Goal: Task Accomplishment & Management: Manage account settings

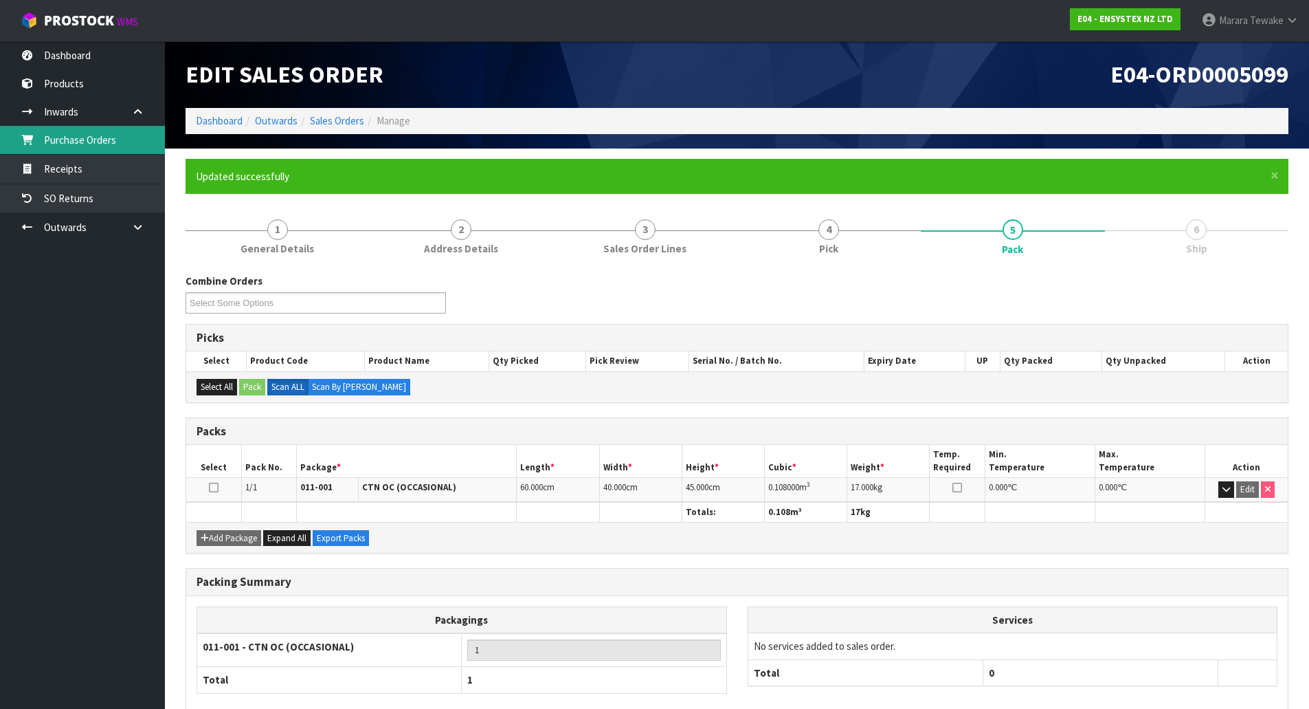
scroll to position [75, 0]
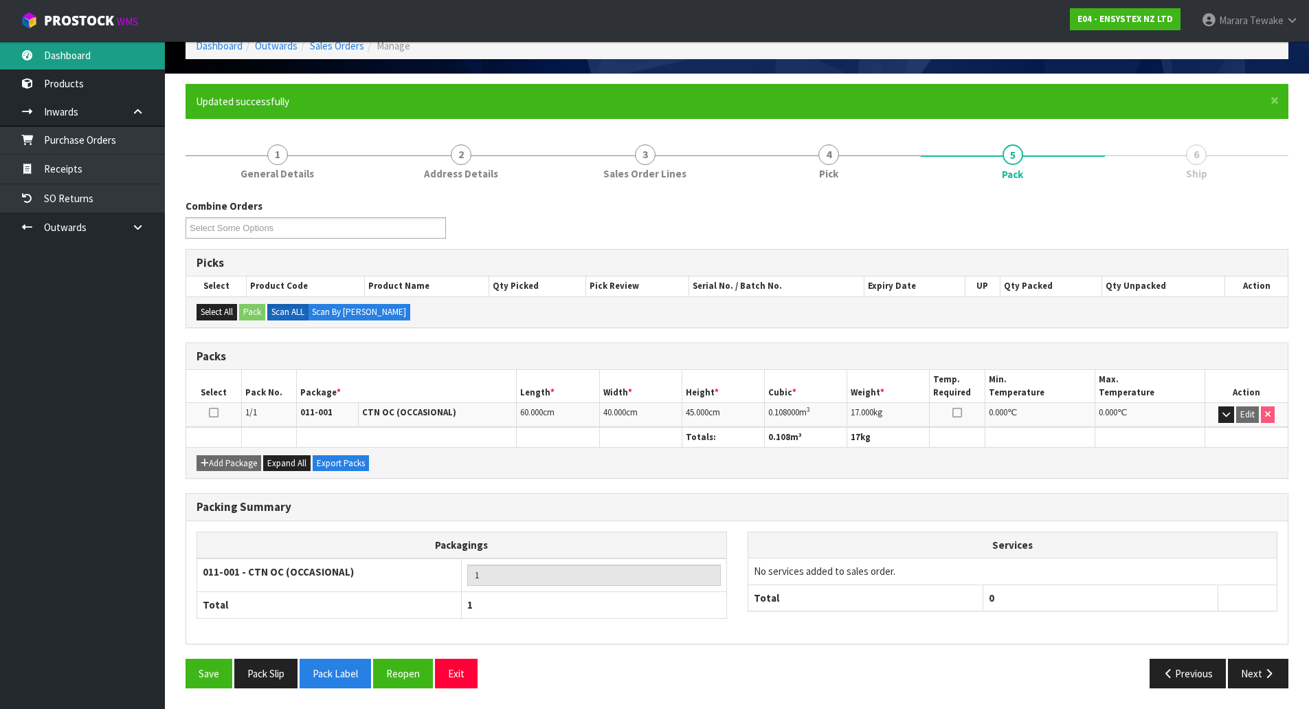
click at [79, 56] on link "Dashboard" at bounding box center [82, 55] width 165 height 28
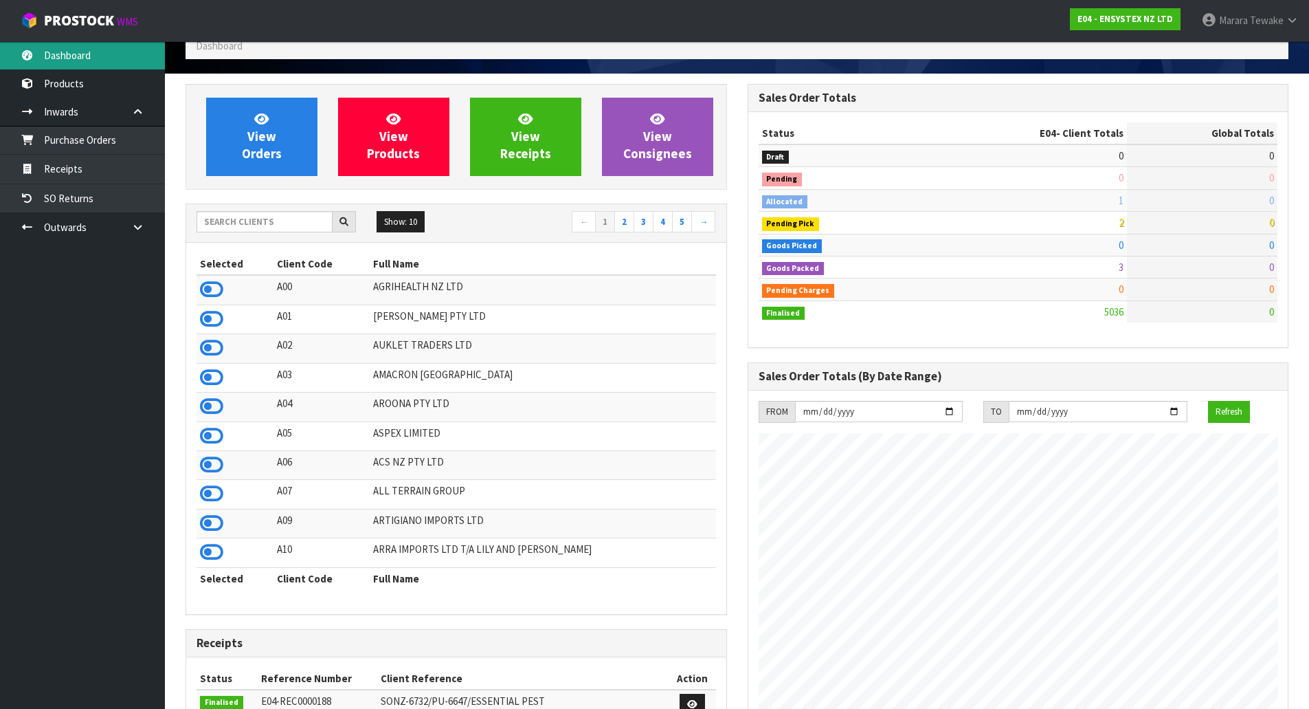
scroll to position [1041, 562]
click at [273, 212] on input "text" at bounding box center [265, 221] width 136 height 21
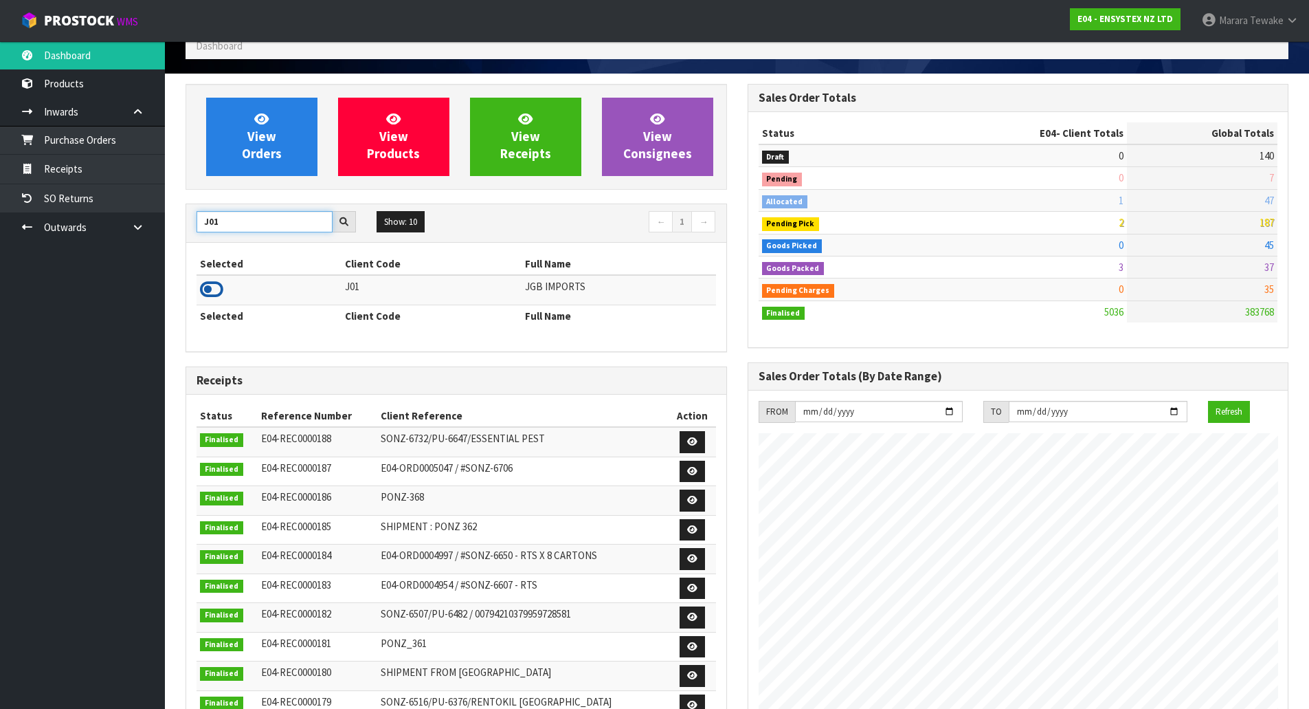
type input "J01"
click at [214, 289] on icon at bounding box center [211, 289] width 23 height 21
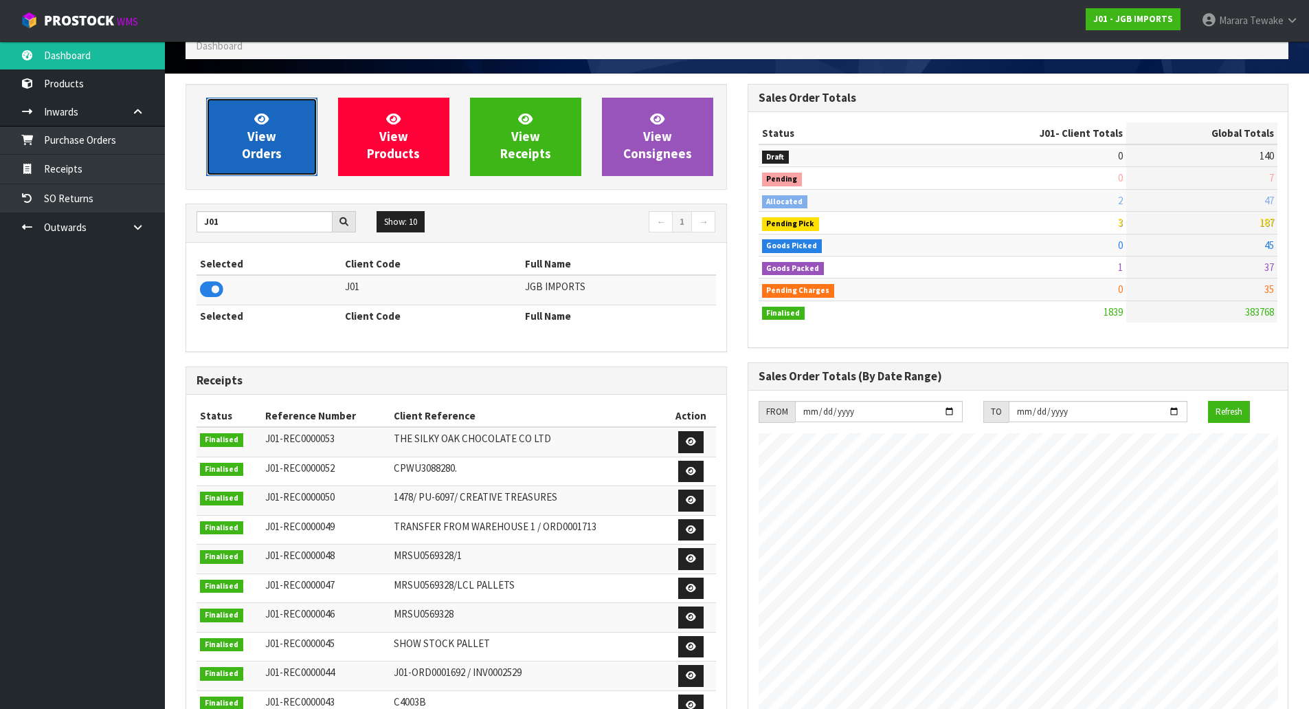
click at [237, 166] on link "View Orders" at bounding box center [261, 137] width 111 height 78
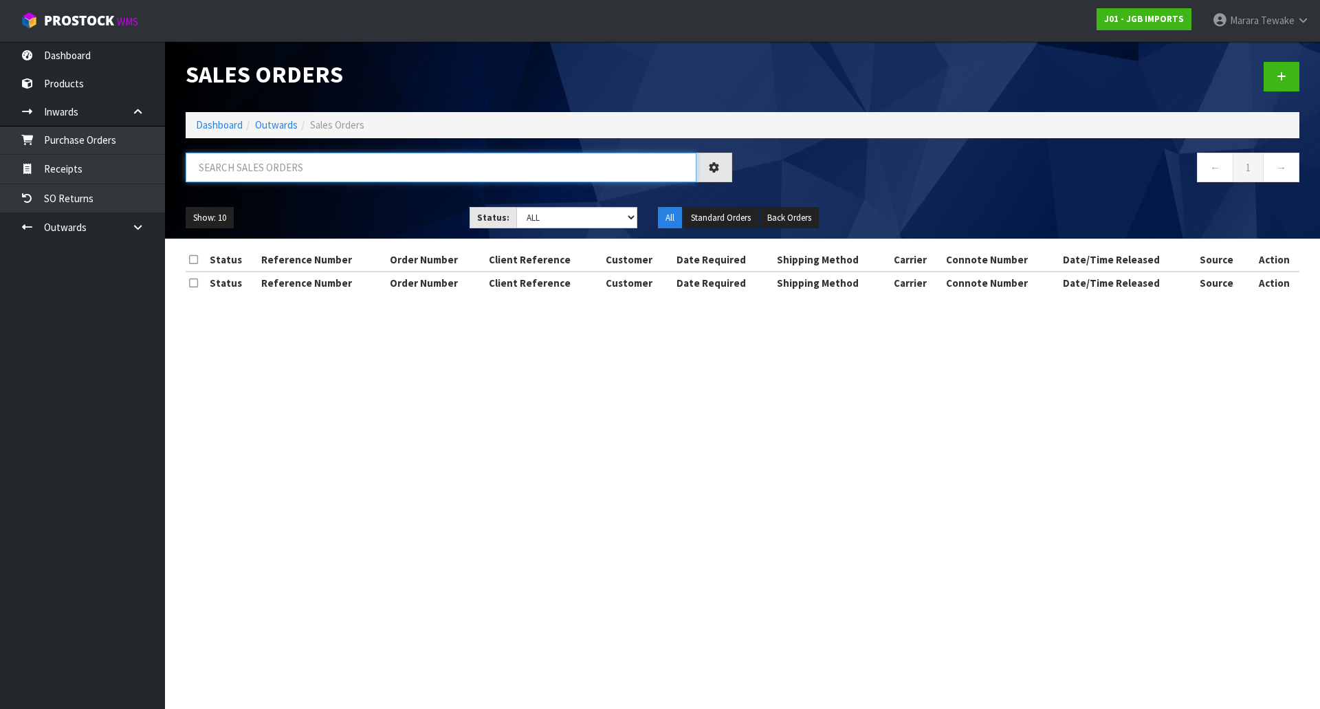
click at [256, 179] on input "text" at bounding box center [441, 168] width 511 height 30
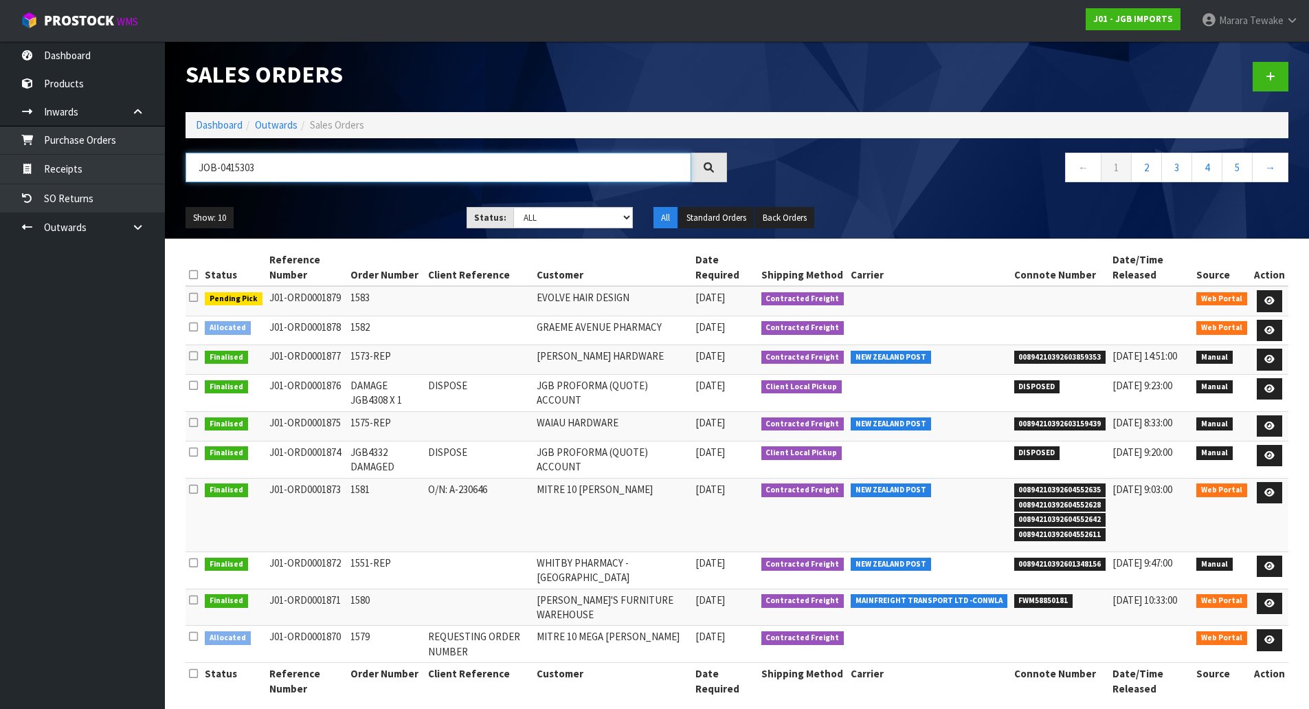
type input "JOB-0415303"
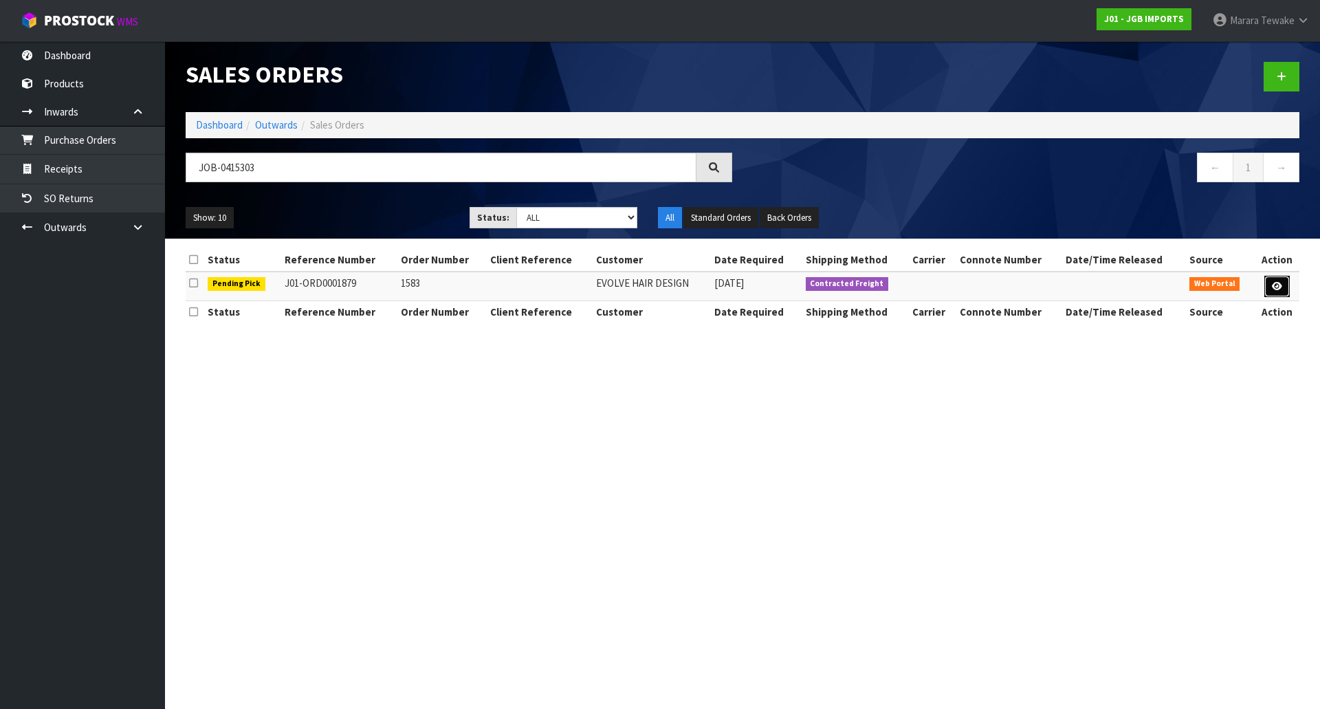
click at [1268, 282] on link at bounding box center [1276, 287] width 25 height 22
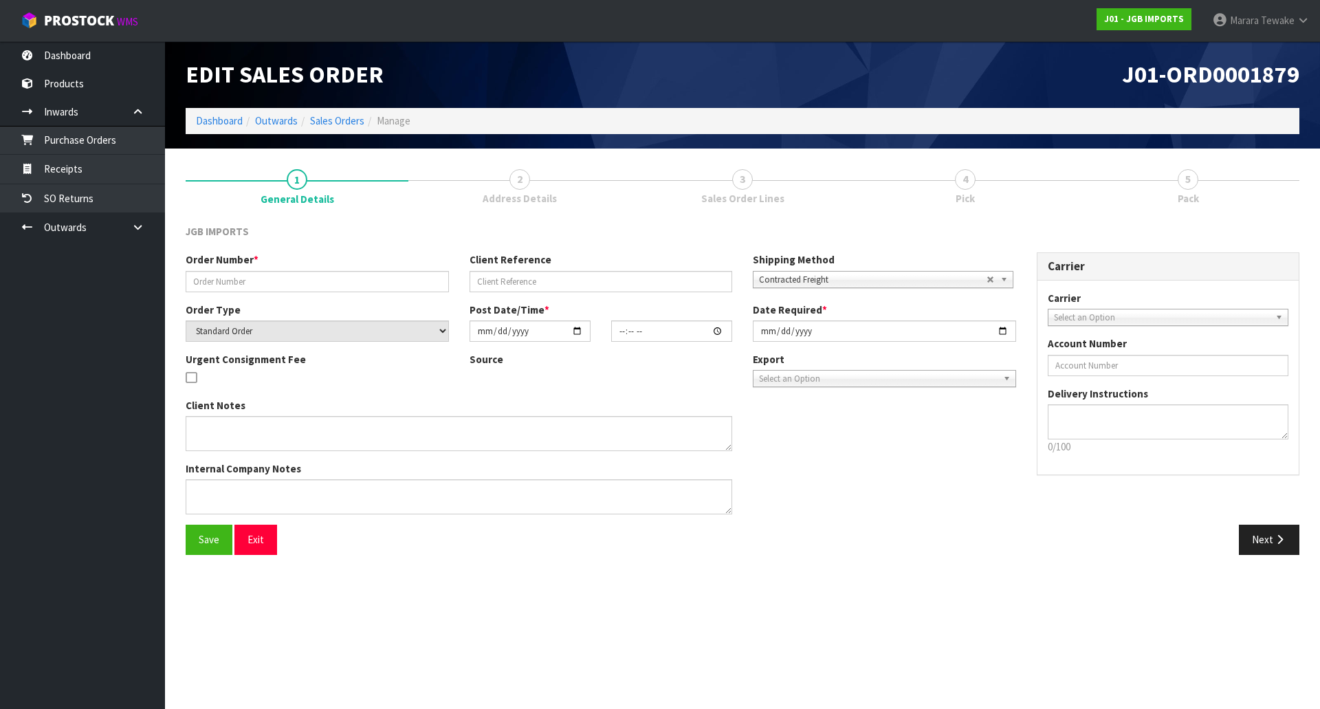
type input "1583"
select select "number:0"
type input "2025-09-30"
type input "17:29:00.000"
type input "[DATE]"
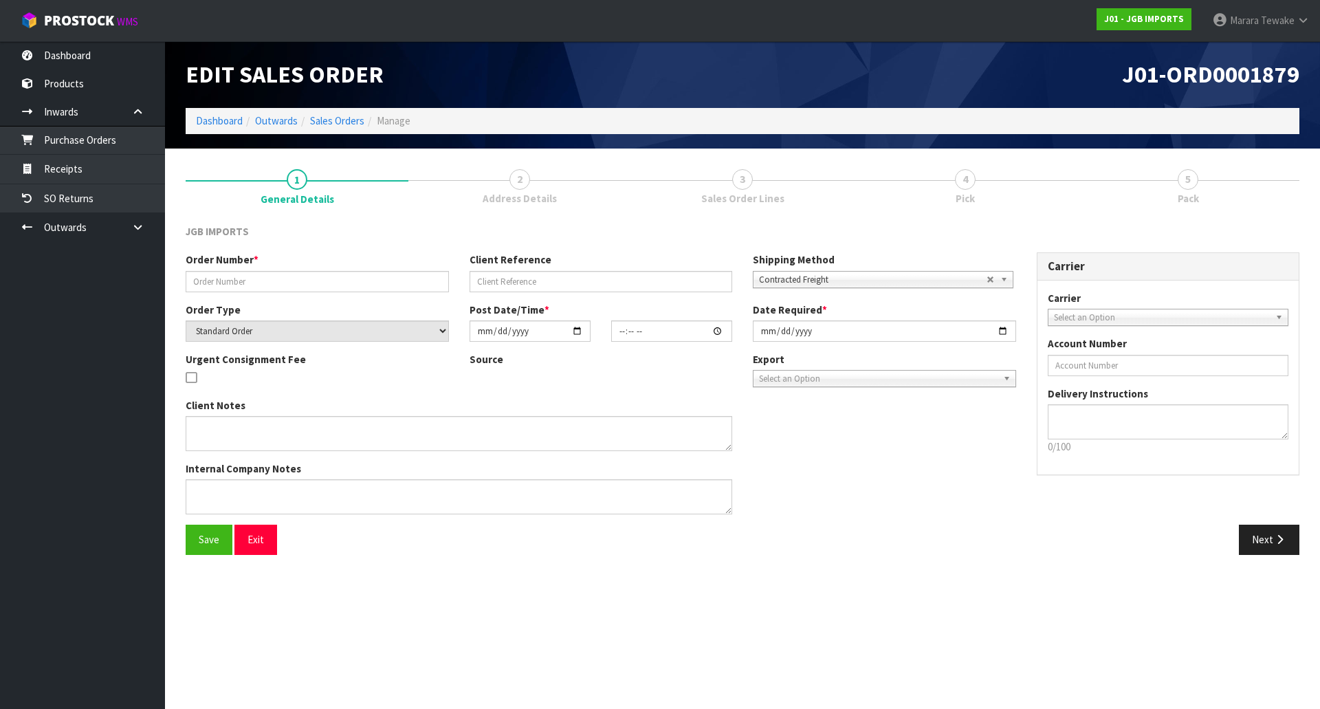
type textarea "THE FIRST ITEM: JGB4315 HAS 100% DISCOUNT. I.E.FREE. IT REPLACES A BROKEN ONE P…"
type textarea "PLEASE PACK EXTRA WELL."
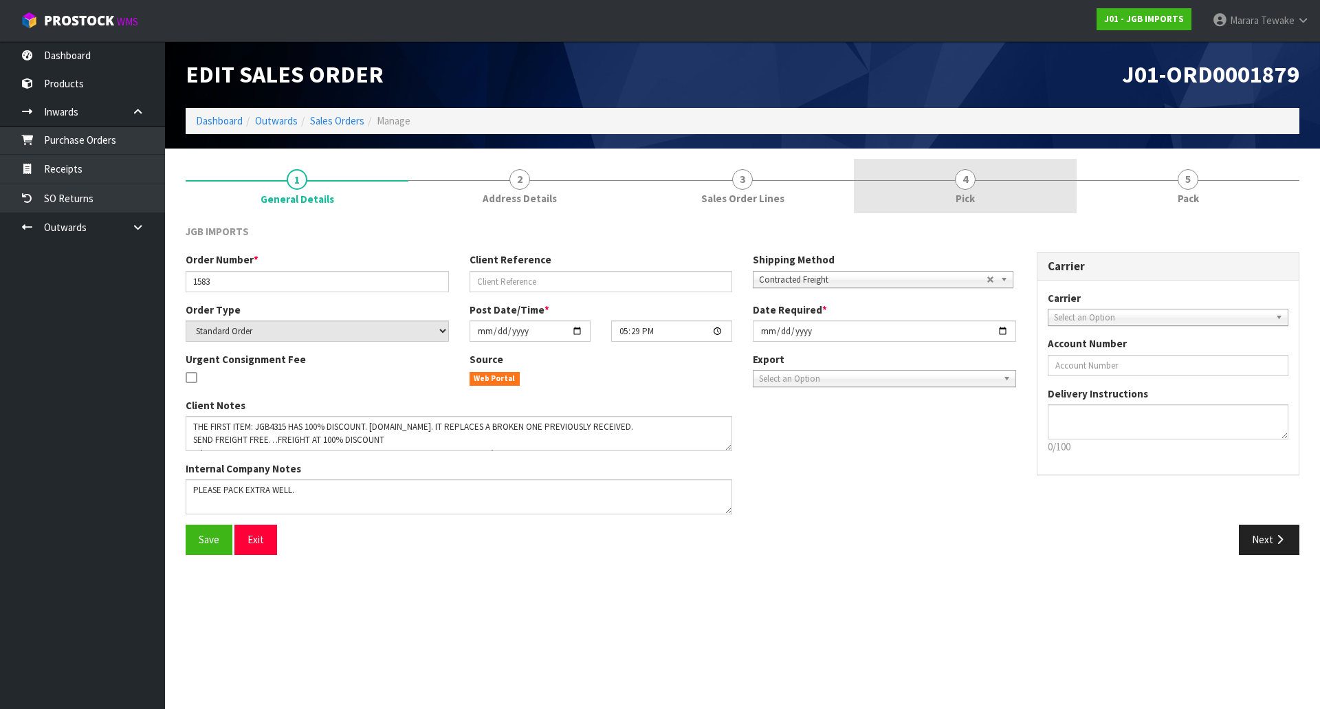
click at [961, 183] on span "4" at bounding box center [965, 179] width 21 height 21
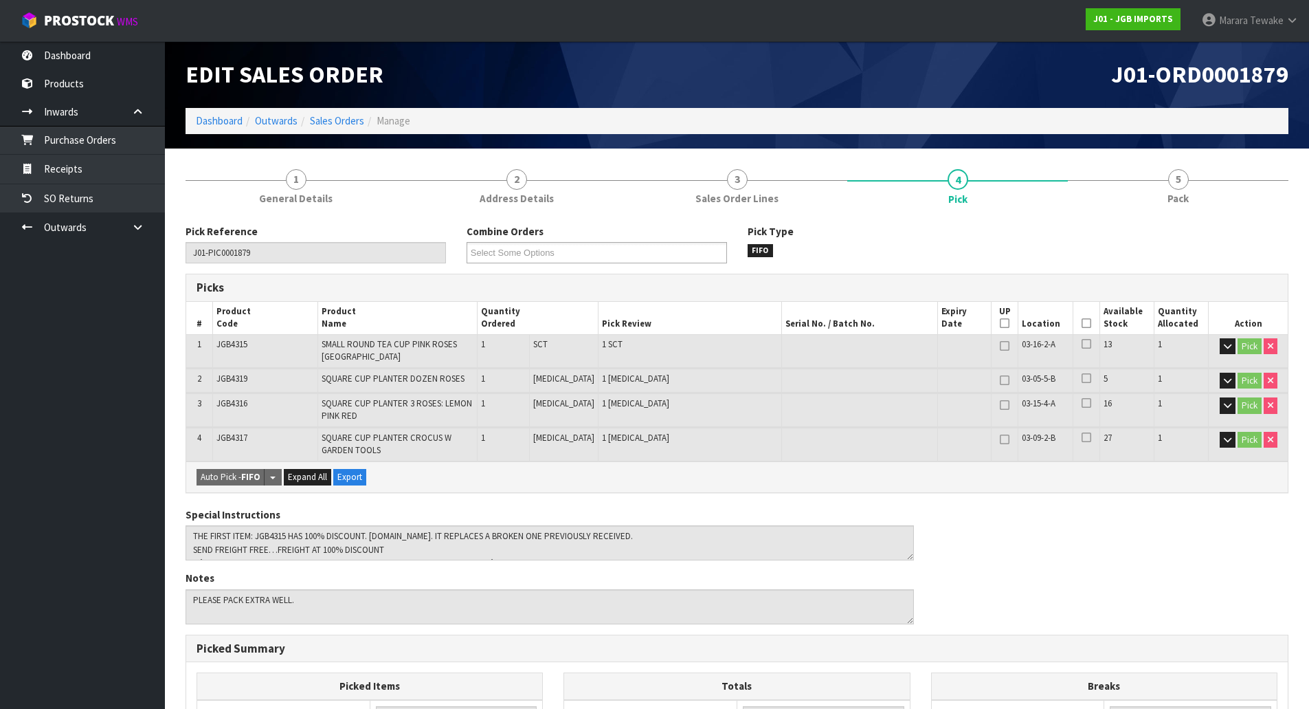
click at [1082, 324] on icon at bounding box center [1087, 323] width 10 height 1
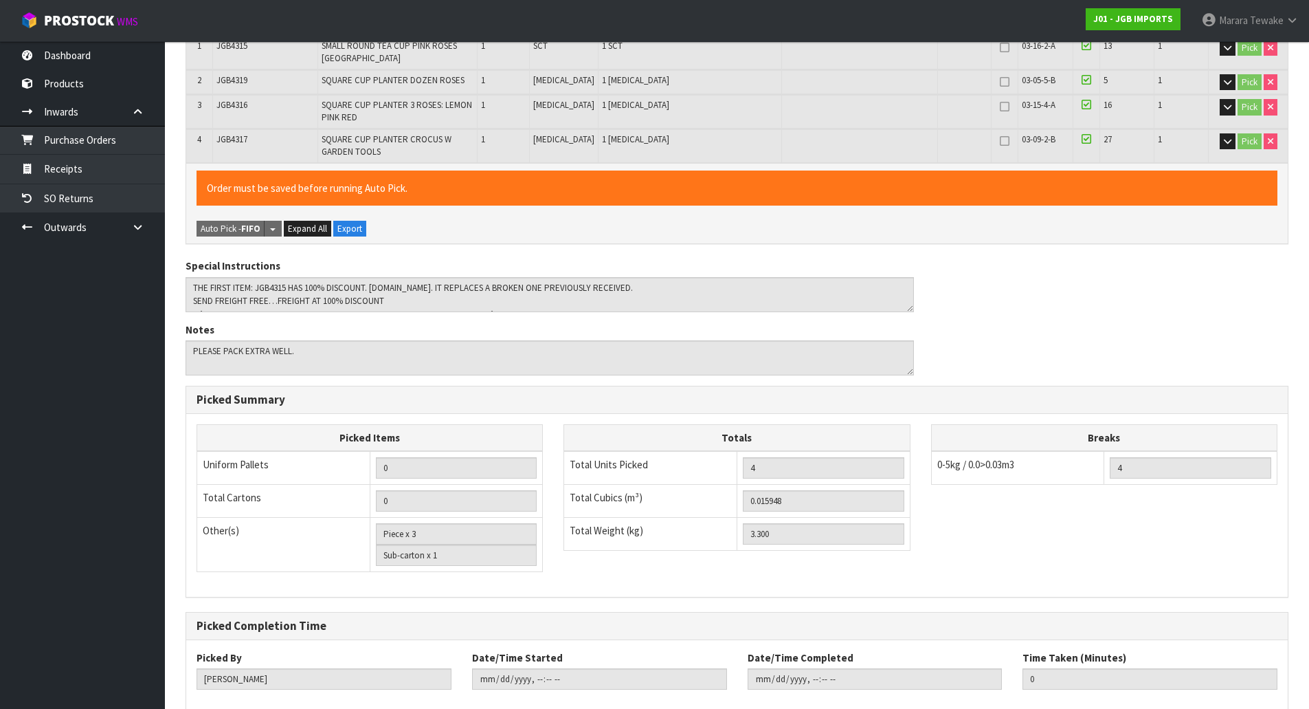
scroll to position [376, 0]
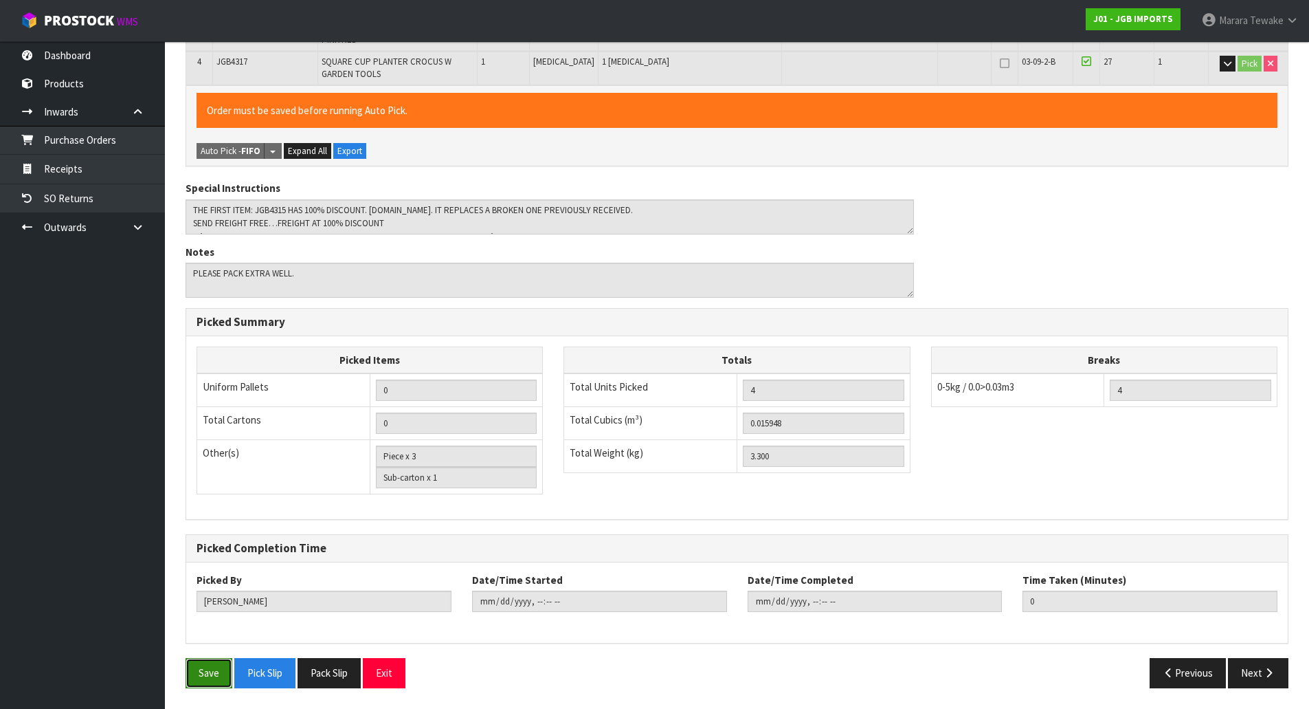
click at [206, 672] on button "Save" at bounding box center [209, 673] width 47 height 30
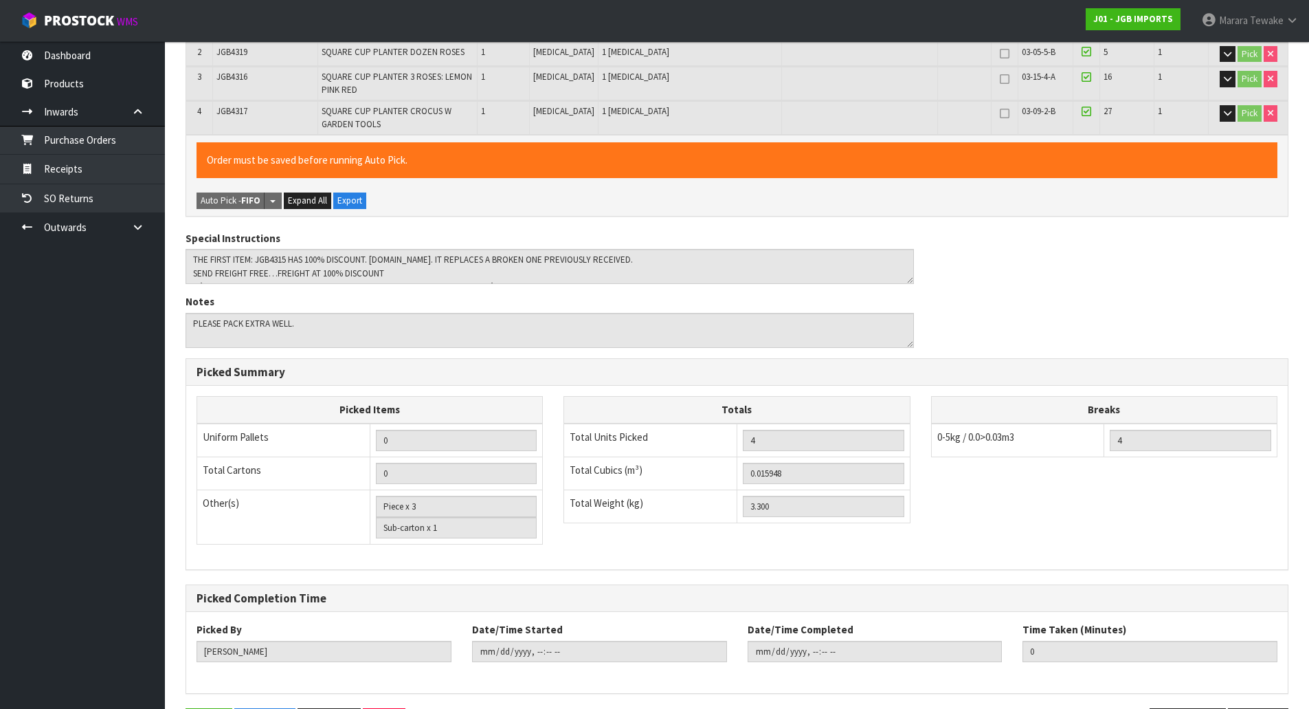
scroll to position [0, 0]
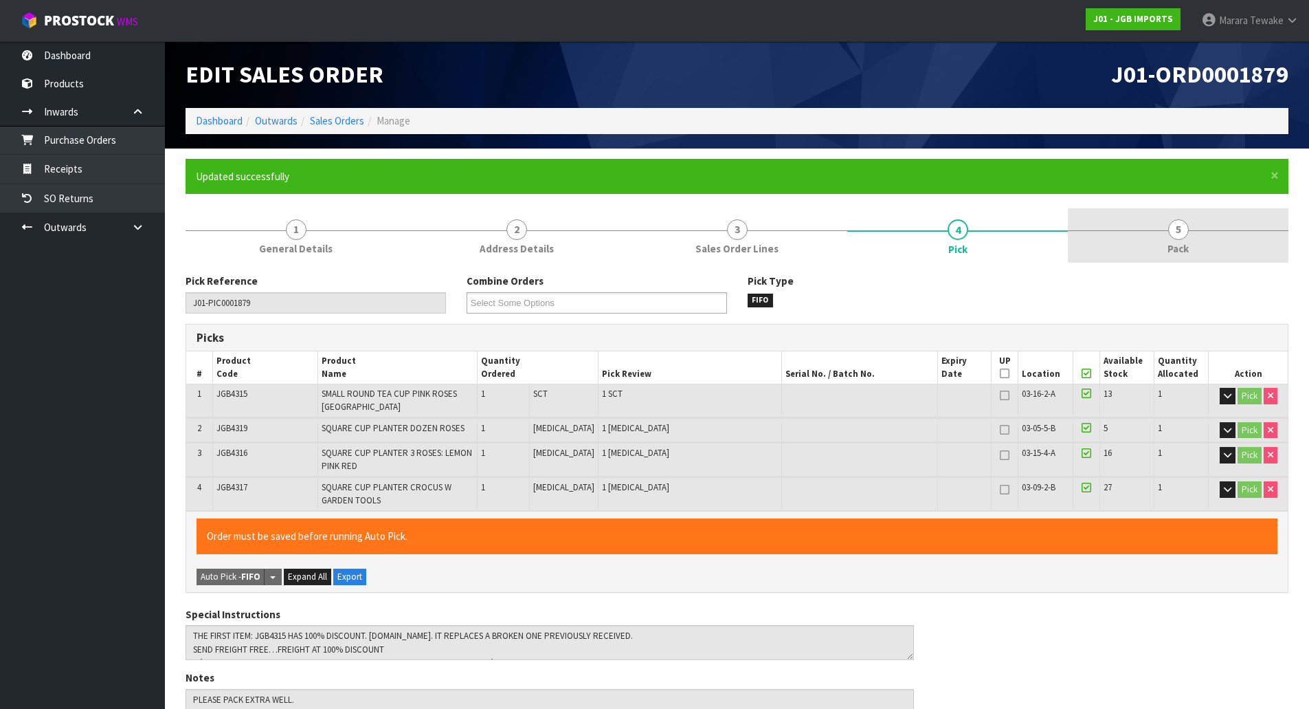
type input "Marara Tewake"
type input "2025-10-01T13:18:24"
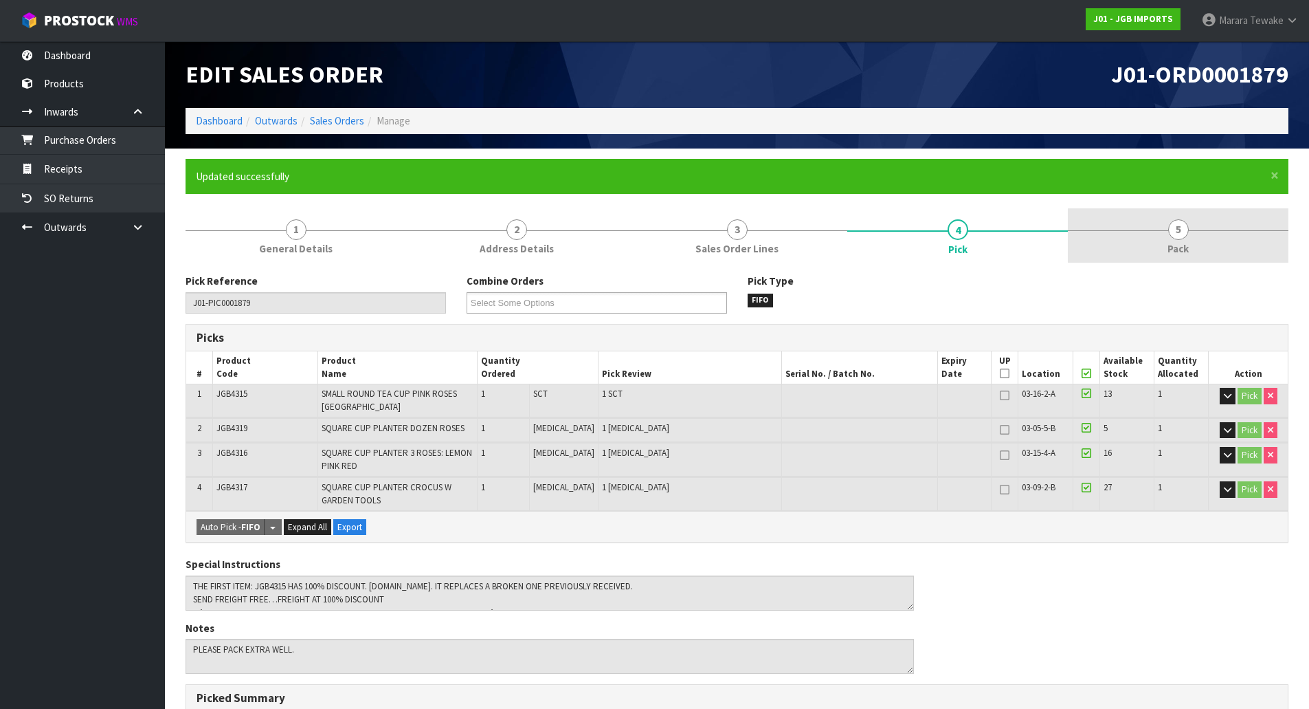
click at [1184, 245] on span "Pack" at bounding box center [1178, 248] width 21 height 14
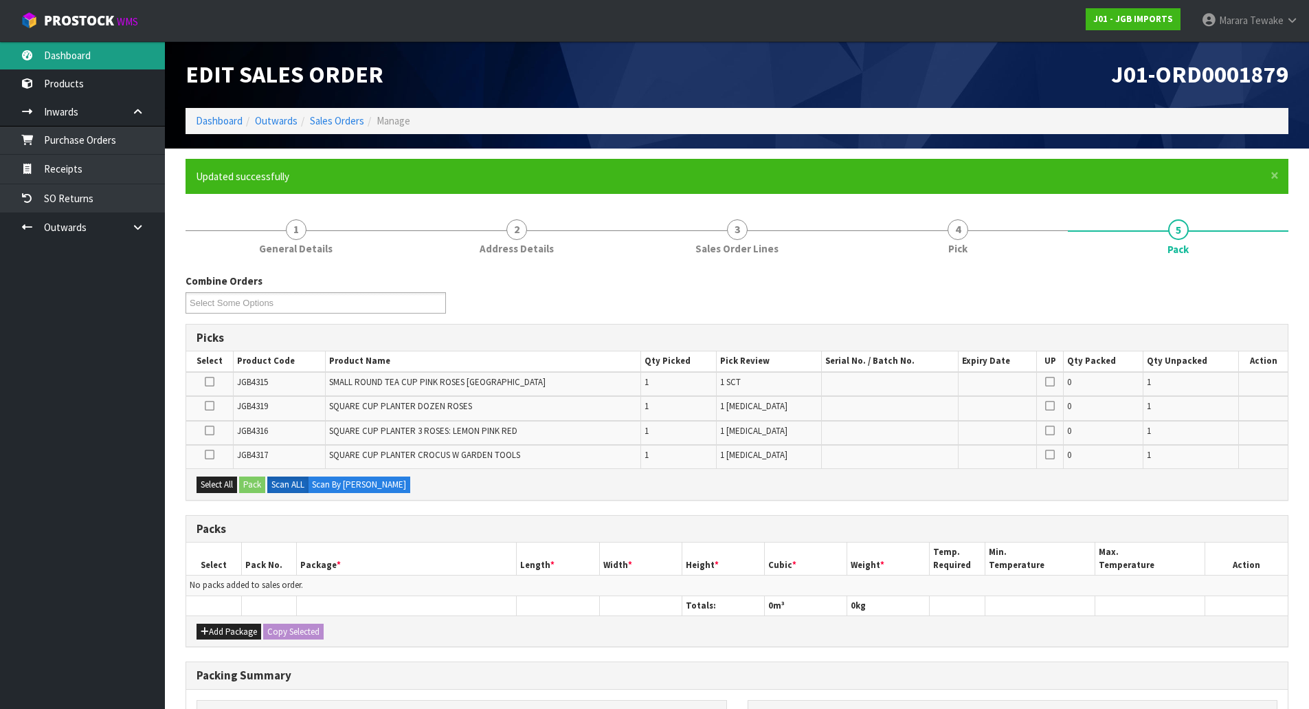
click at [133, 68] on link "Dashboard" at bounding box center [82, 55] width 165 height 28
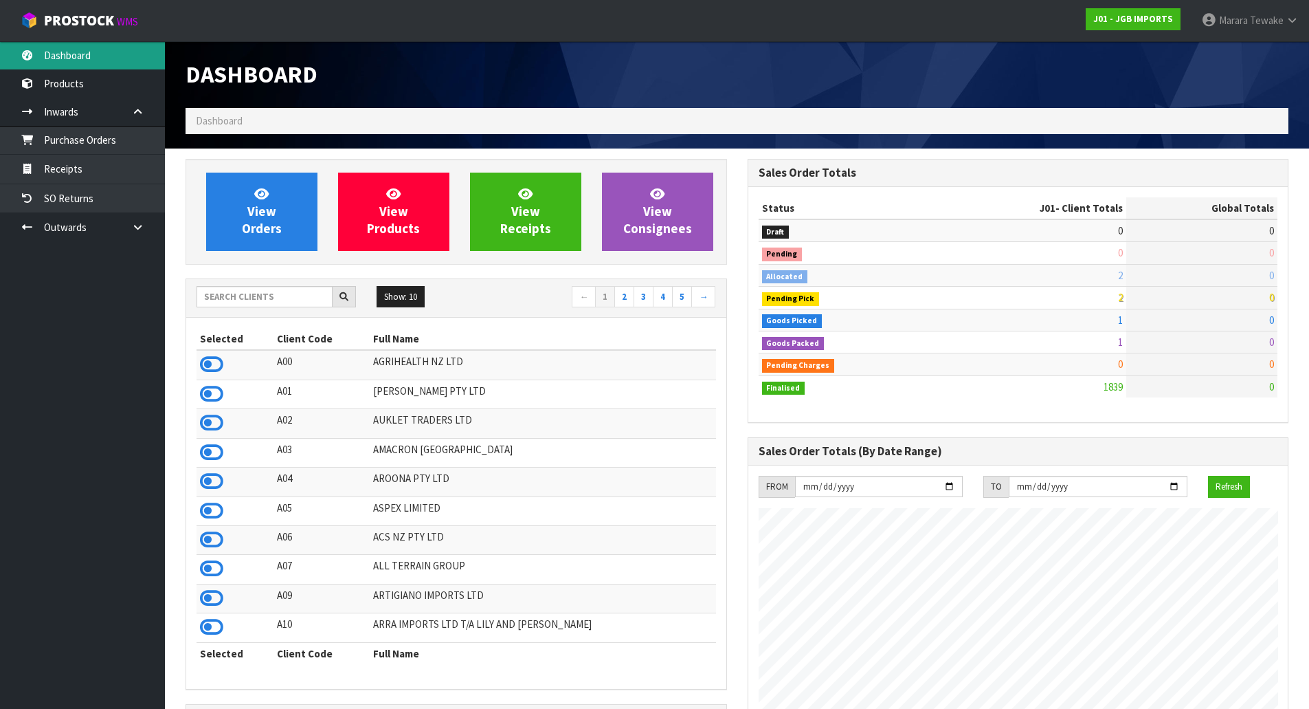
scroll to position [1041, 562]
drag, startPoint x: 214, startPoint y: 301, endPoint x: 196, endPoint y: 228, distance: 75.2
click at [214, 289] on input "text" at bounding box center [265, 296] width 136 height 21
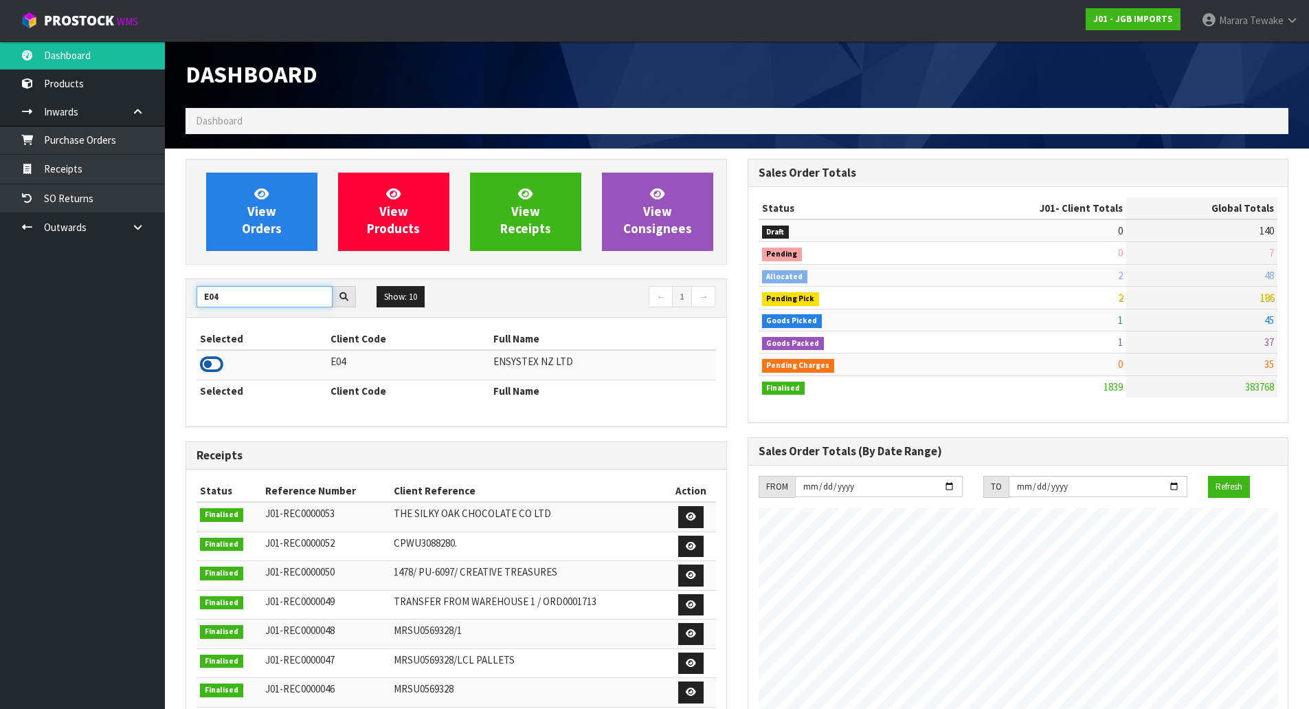
type input "E04"
click at [218, 358] on icon at bounding box center [211, 364] width 23 height 21
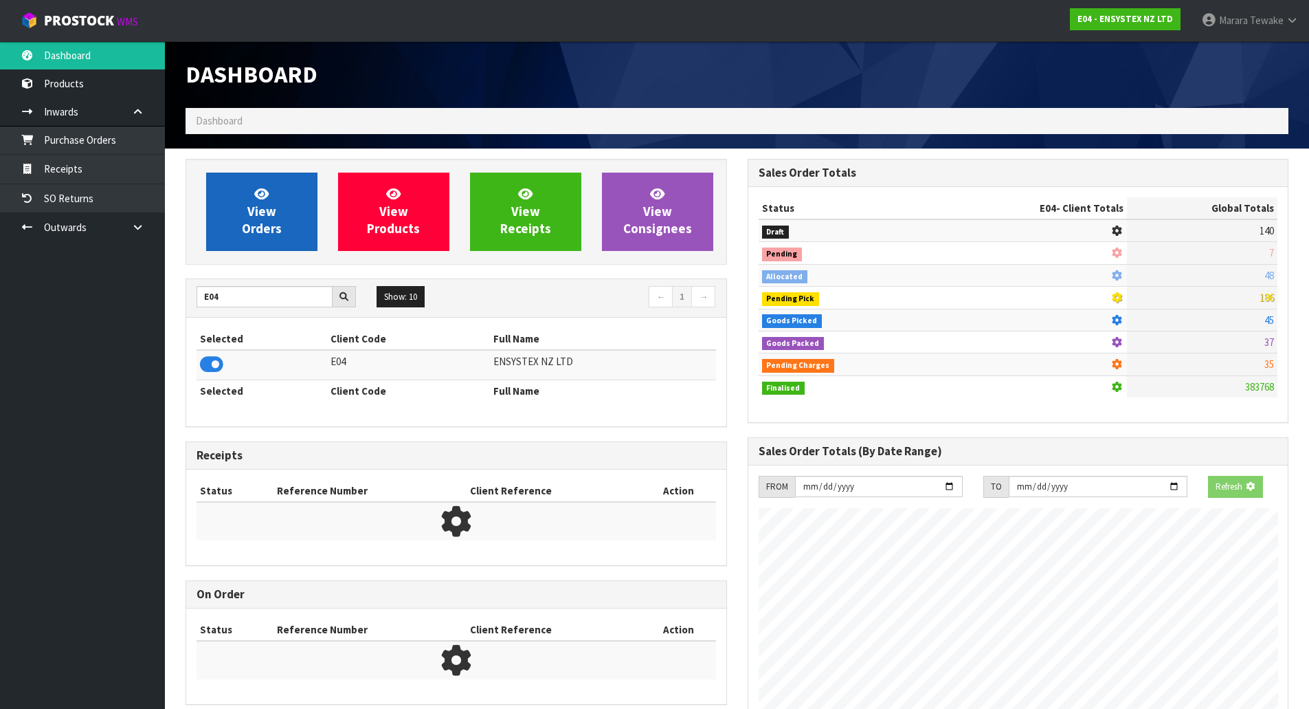
scroll to position [686509, 686804]
click at [265, 243] on link "View Orders" at bounding box center [261, 212] width 111 height 78
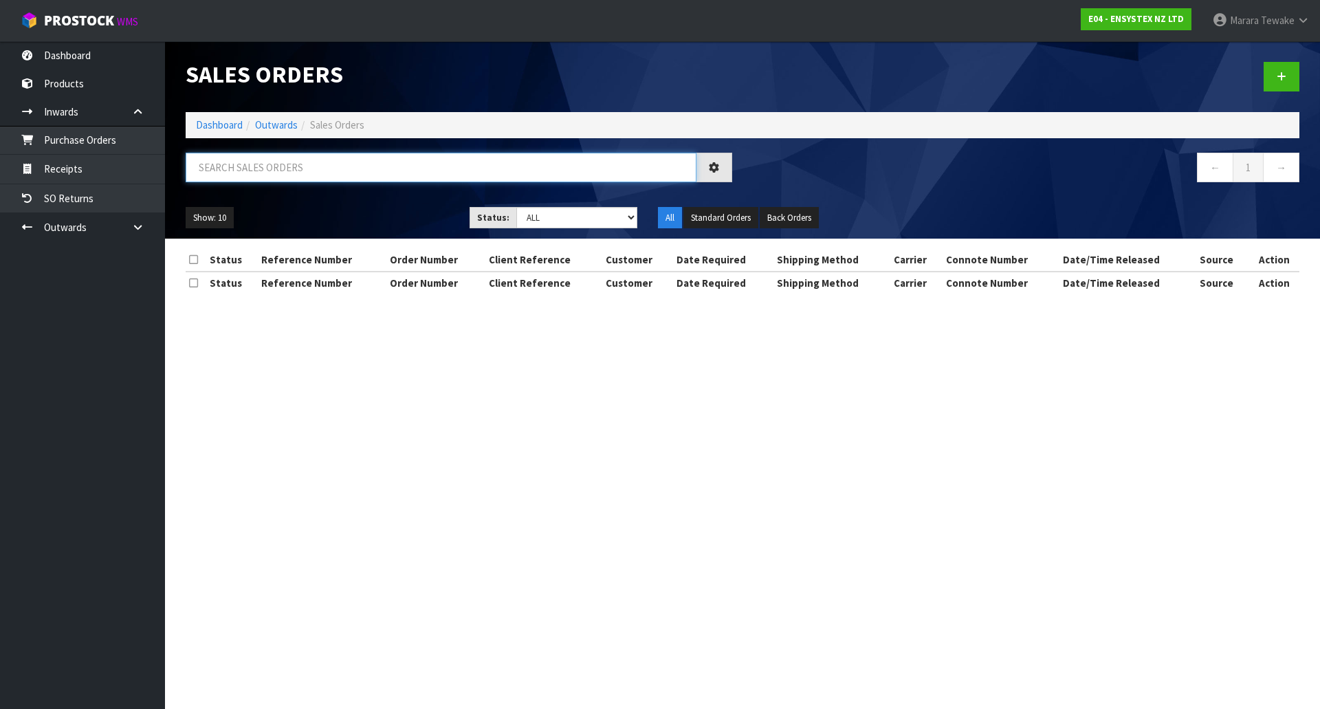
drag, startPoint x: 265, startPoint y: 172, endPoint x: 210, endPoint y: 182, distance: 56.6
click at [265, 172] on input "text" at bounding box center [441, 168] width 511 height 30
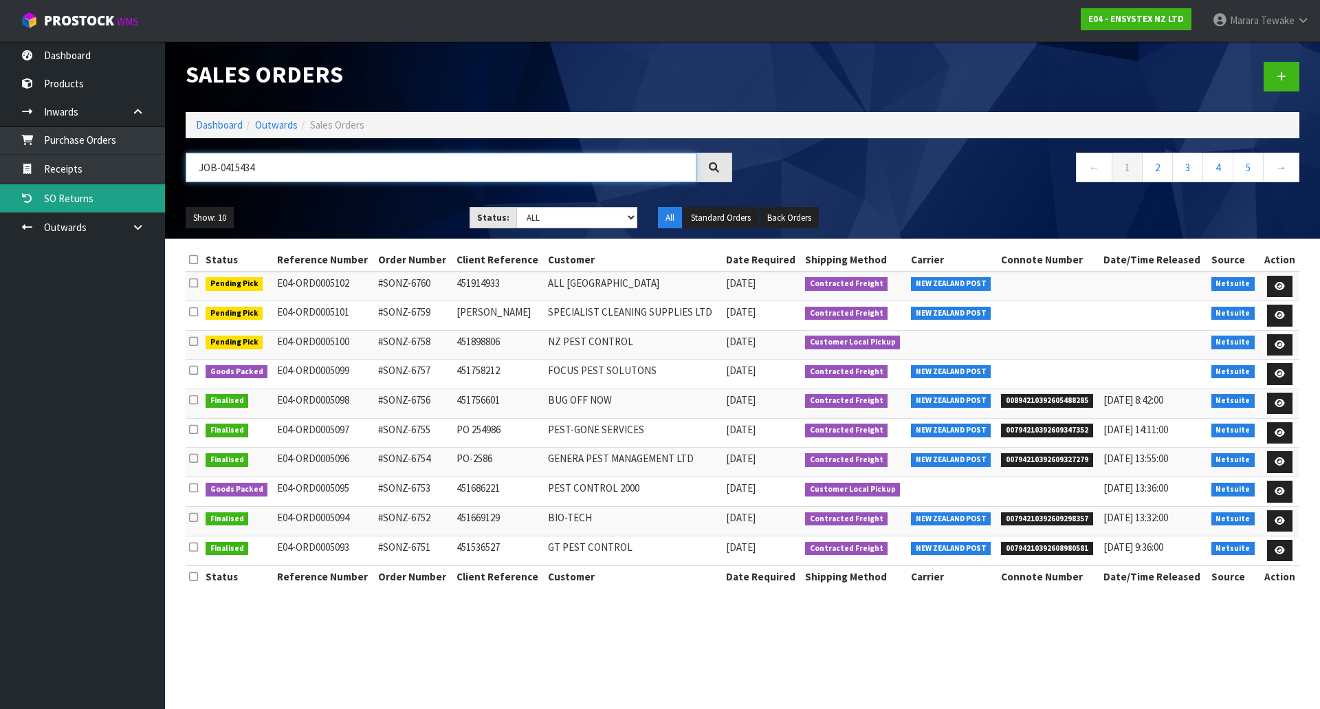
type input "JOB-0415434"
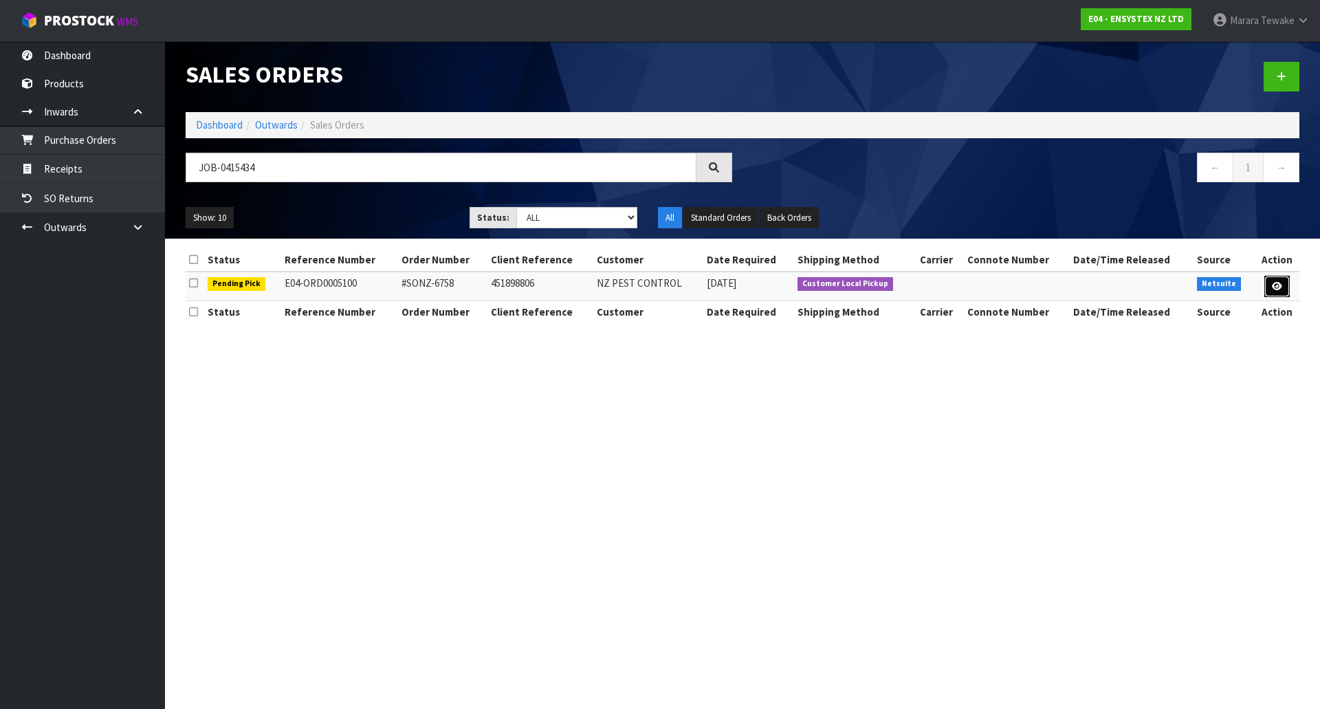
click at [1276, 287] on icon at bounding box center [1277, 286] width 10 height 9
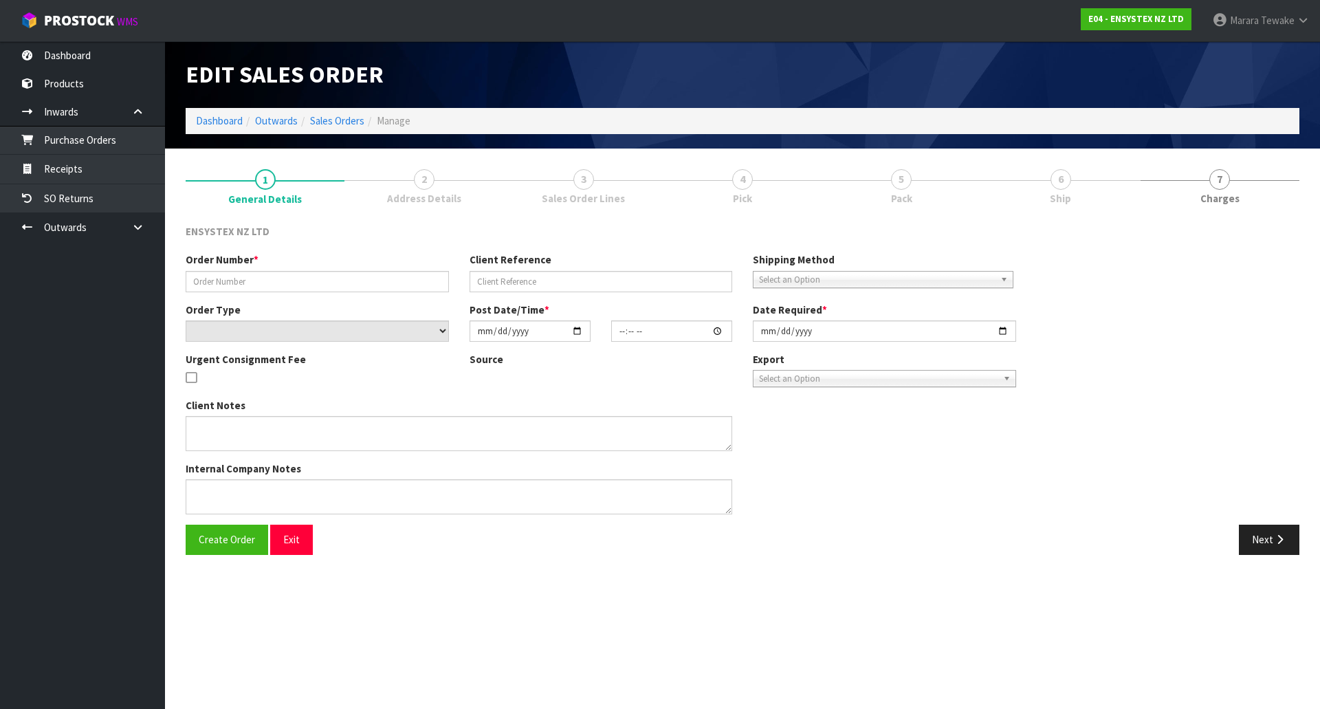
type input "#SONZ-6758"
type input "451898806"
select select "number:0"
type input "[DATE]"
type input "12:15:24.000"
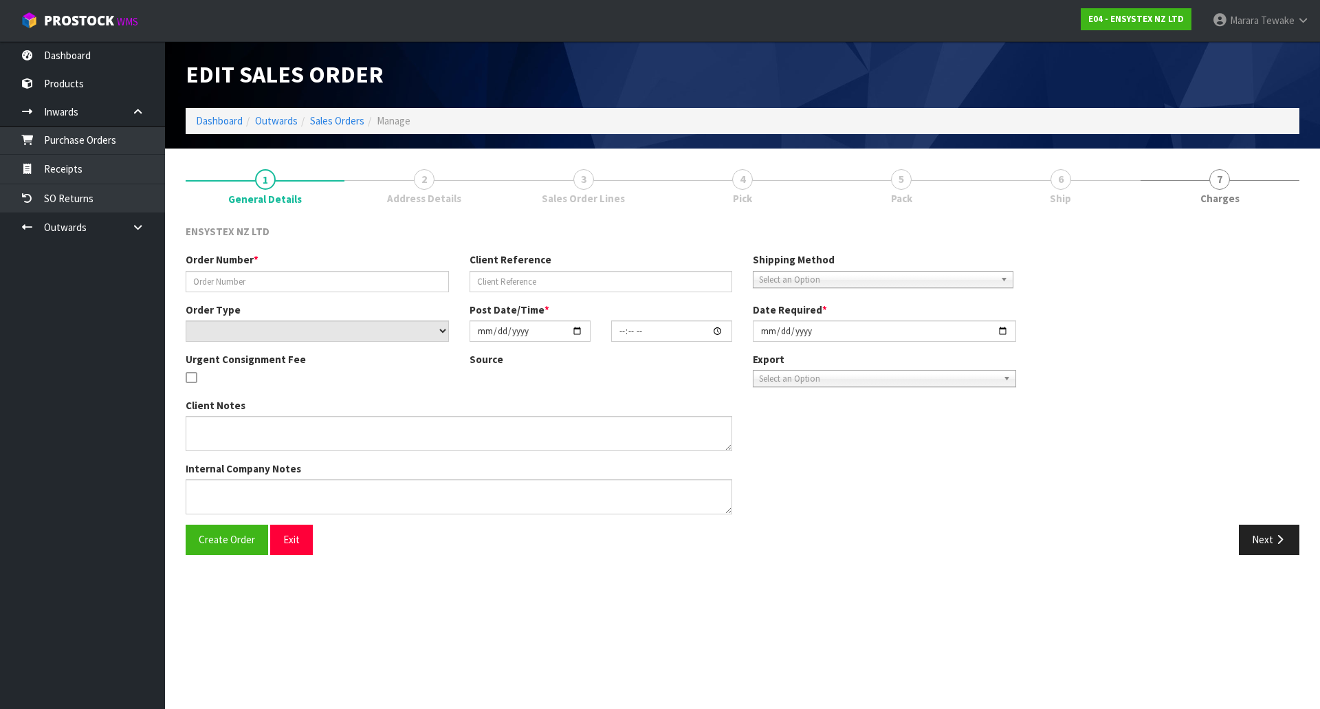
type input "[DATE]"
type textarea "LABELLED RODENT STATIONS PLEASE"
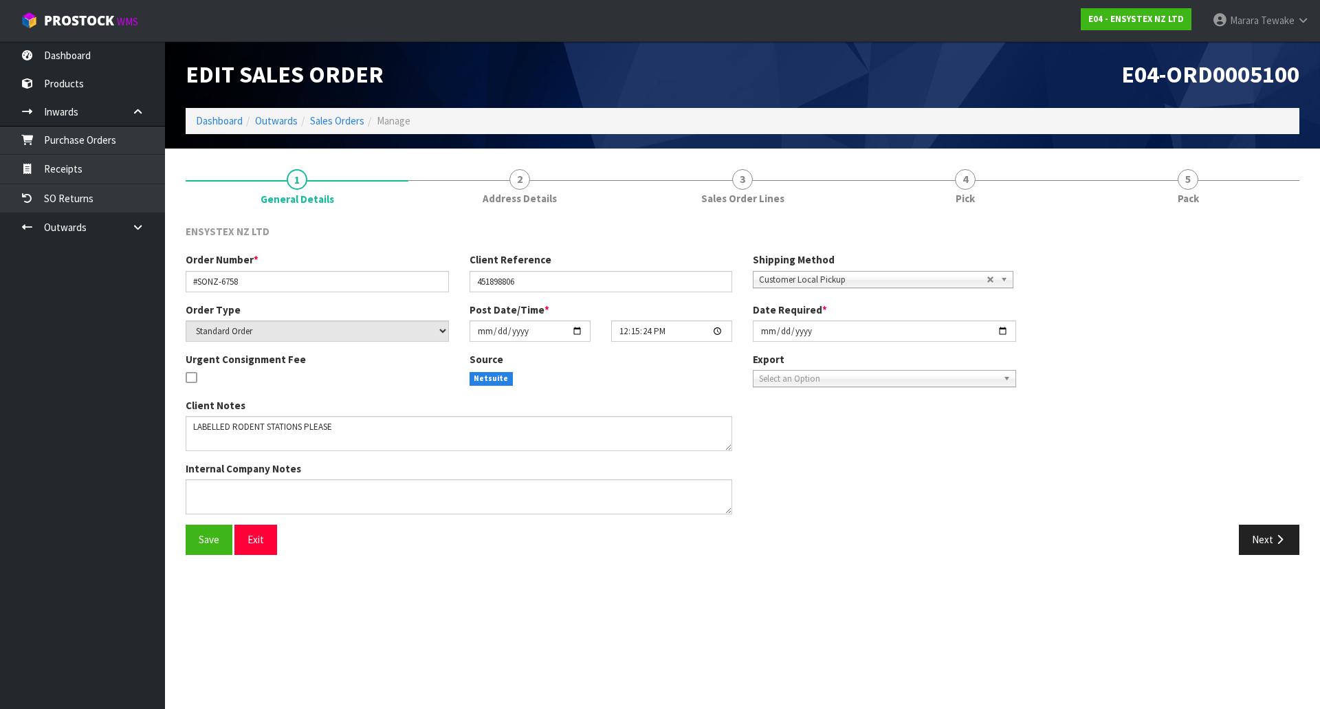
drag, startPoint x: 958, startPoint y: 179, endPoint x: 973, endPoint y: 213, distance: 37.2
click at [960, 182] on link "4 Pick" at bounding box center [965, 186] width 223 height 54
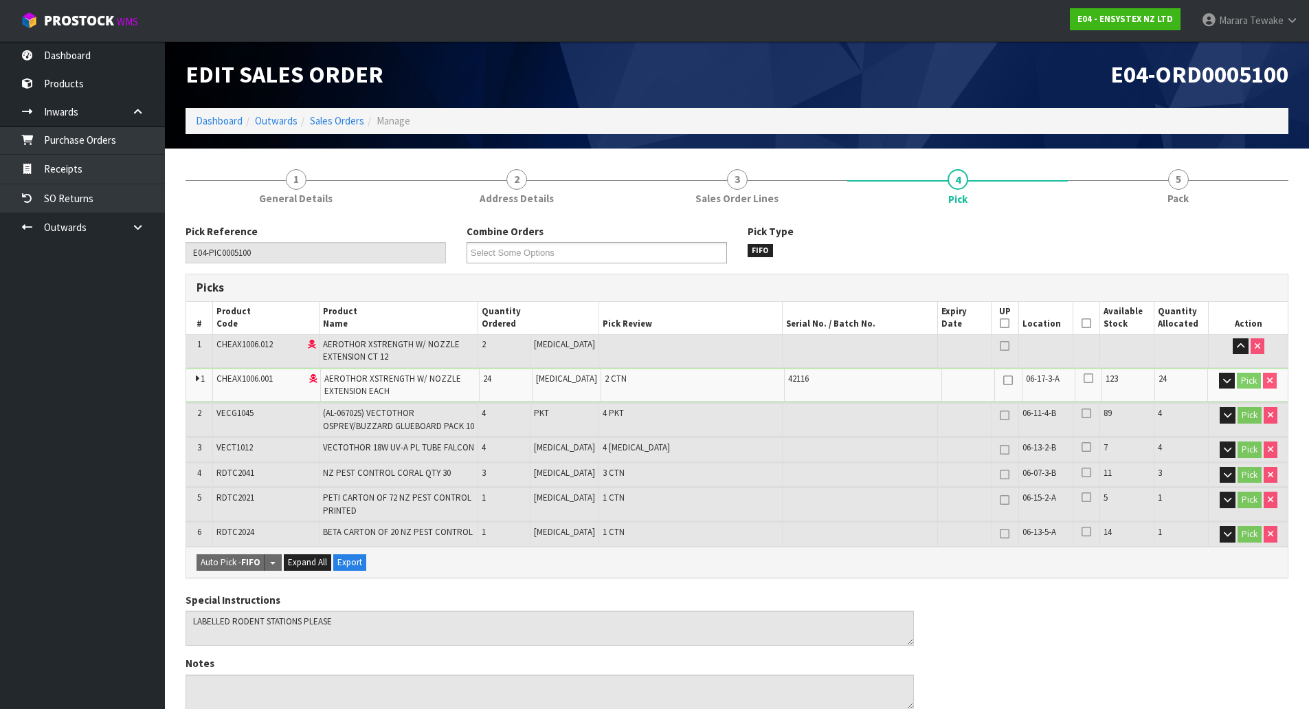
click at [1084, 323] on icon at bounding box center [1087, 323] width 10 height 1
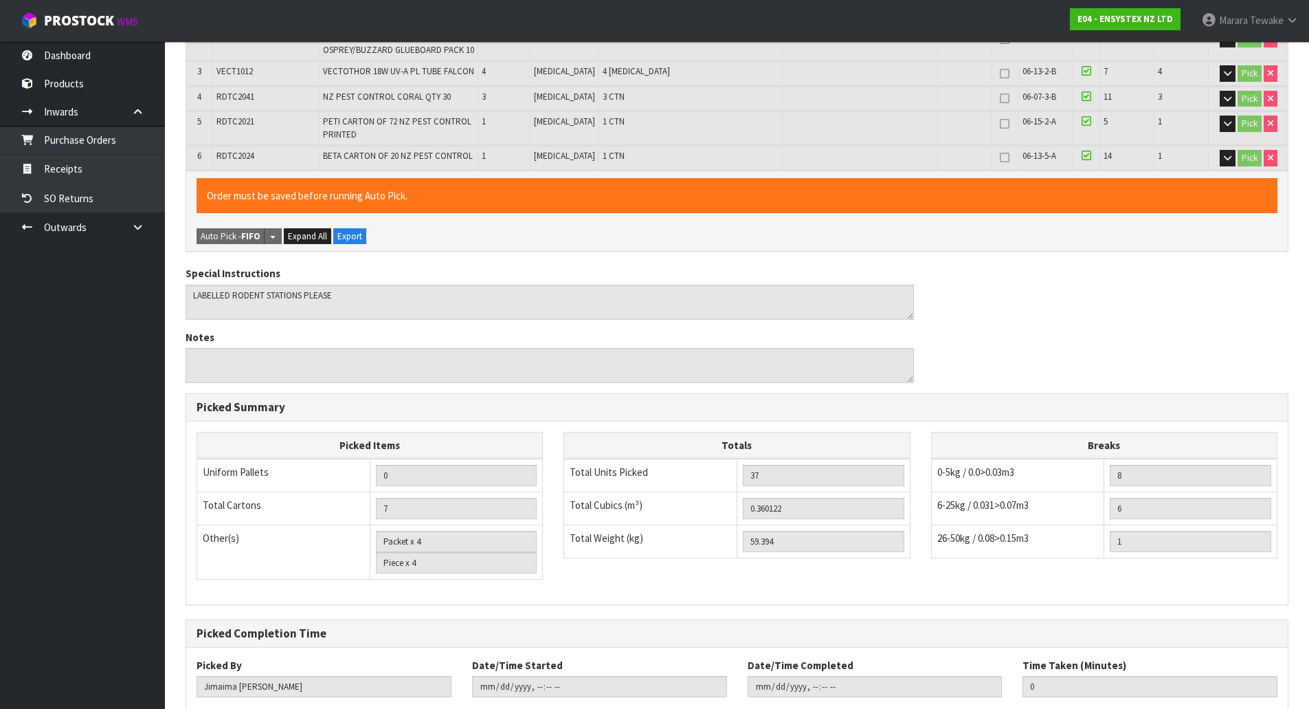
scroll to position [461, 0]
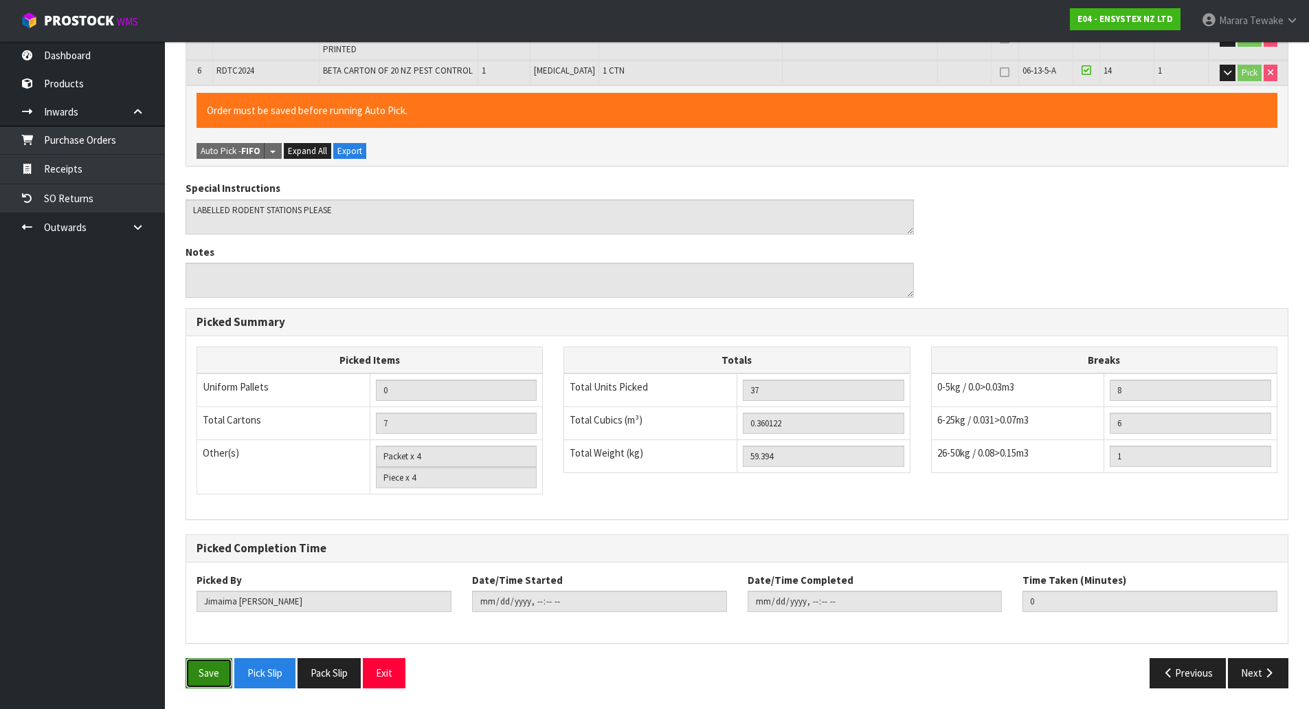
click at [208, 663] on button "Save" at bounding box center [209, 673] width 47 height 30
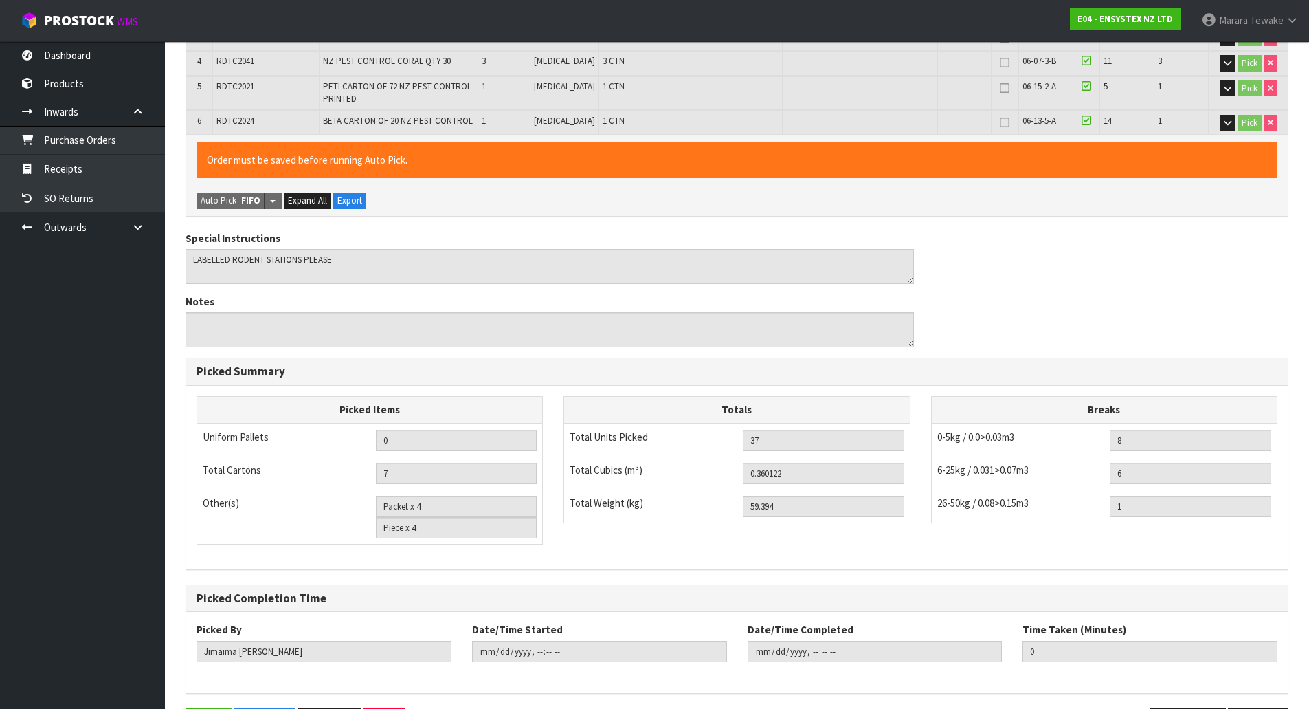
scroll to position [0, 0]
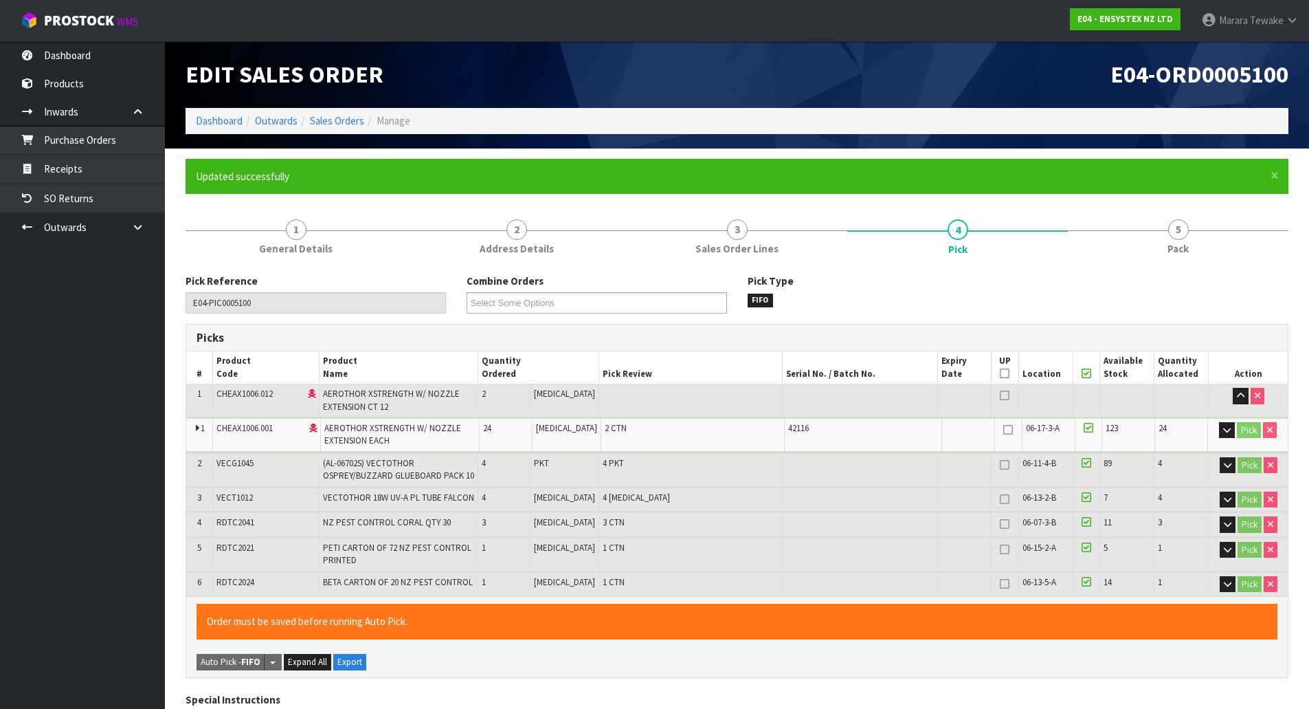
type input "Marara Tewake"
type input "2025-10-01T13:30:06"
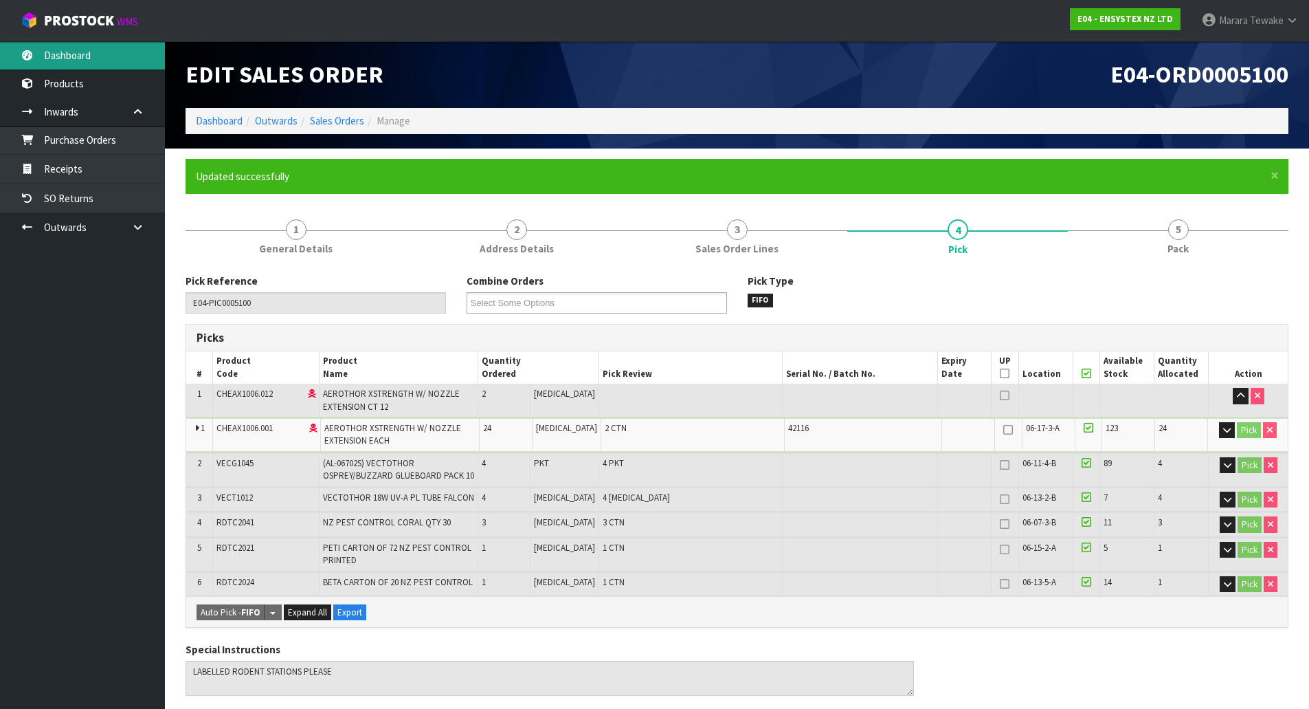
drag, startPoint x: 119, startPoint y: 55, endPoint x: 120, endPoint y: 63, distance: 8.4
click at [119, 55] on link "Dashboard" at bounding box center [82, 55] width 165 height 28
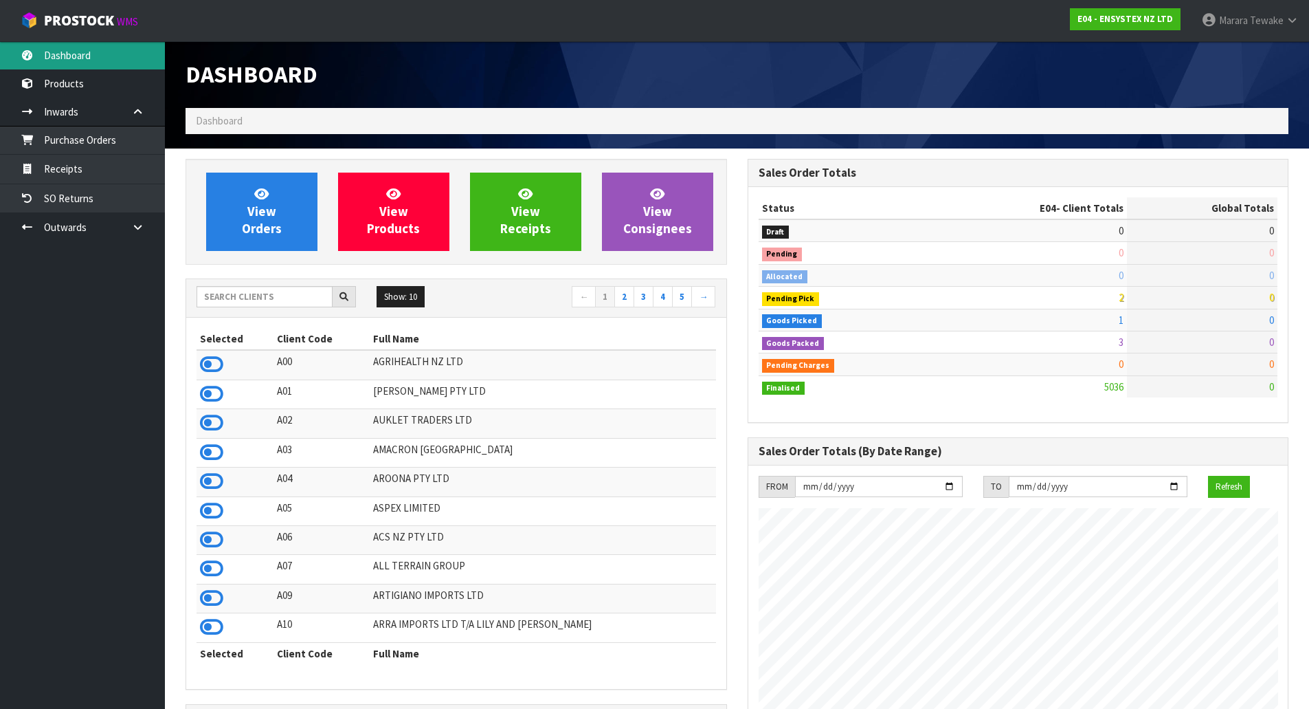
scroll to position [1041, 562]
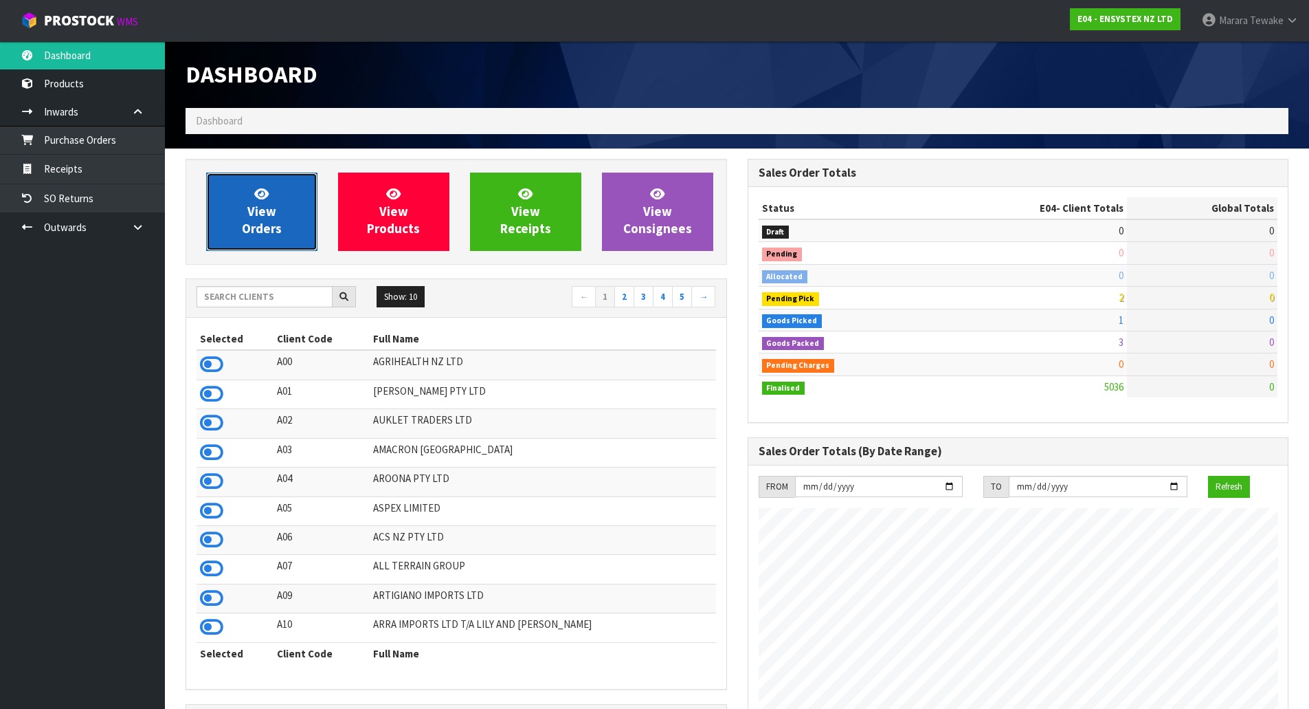
click at [245, 239] on link "View Orders" at bounding box center [261, 212] width 111 height 78
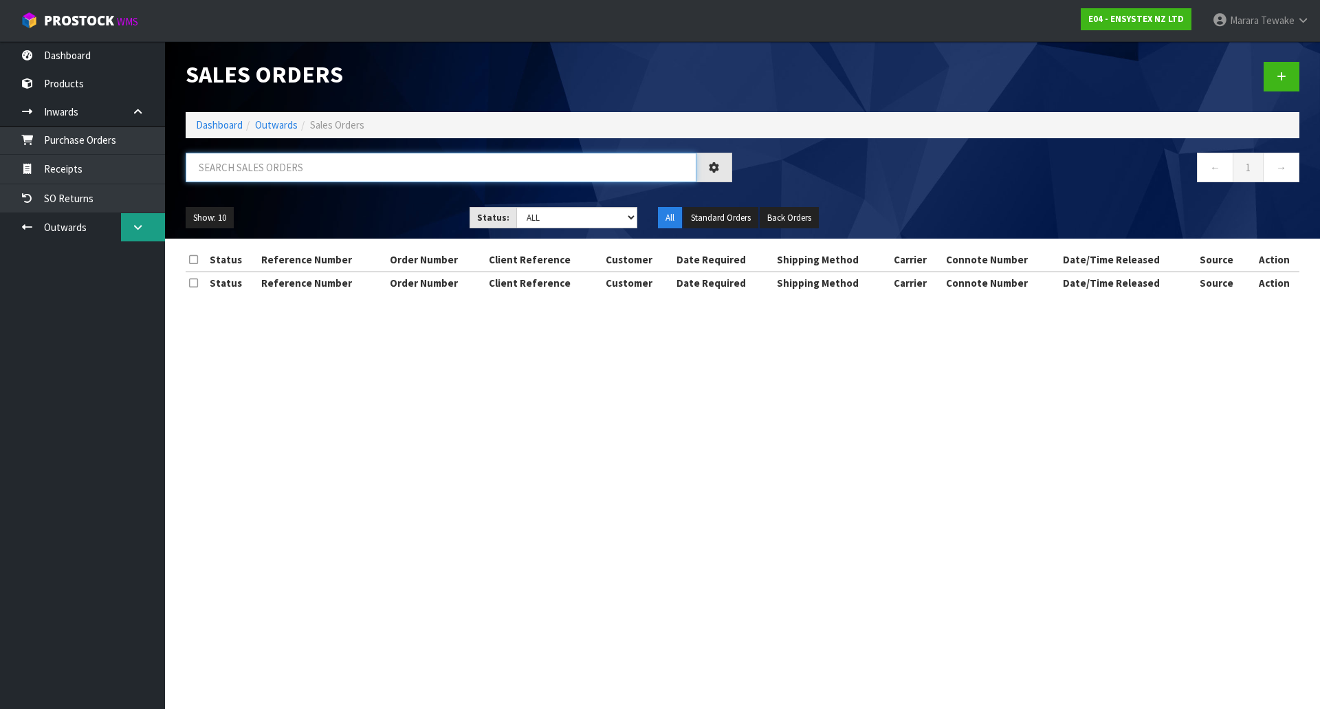
drag, startPoint x: 265, startPoint y: 170, endPoint x: 150, endPoint y: 213, distance: 122.7
click at [248, 168] on input "text" at bounding box center [441, 168] width 511 height 30
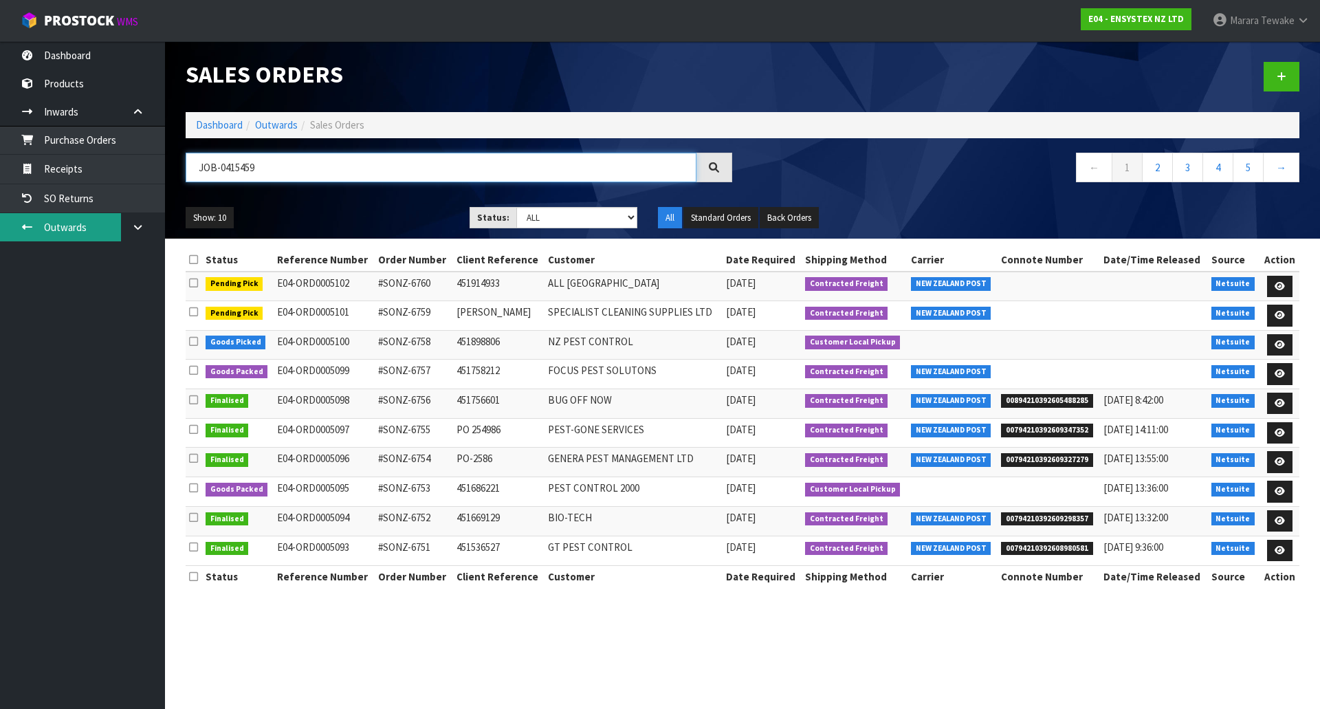
type input "JOB-0415459"
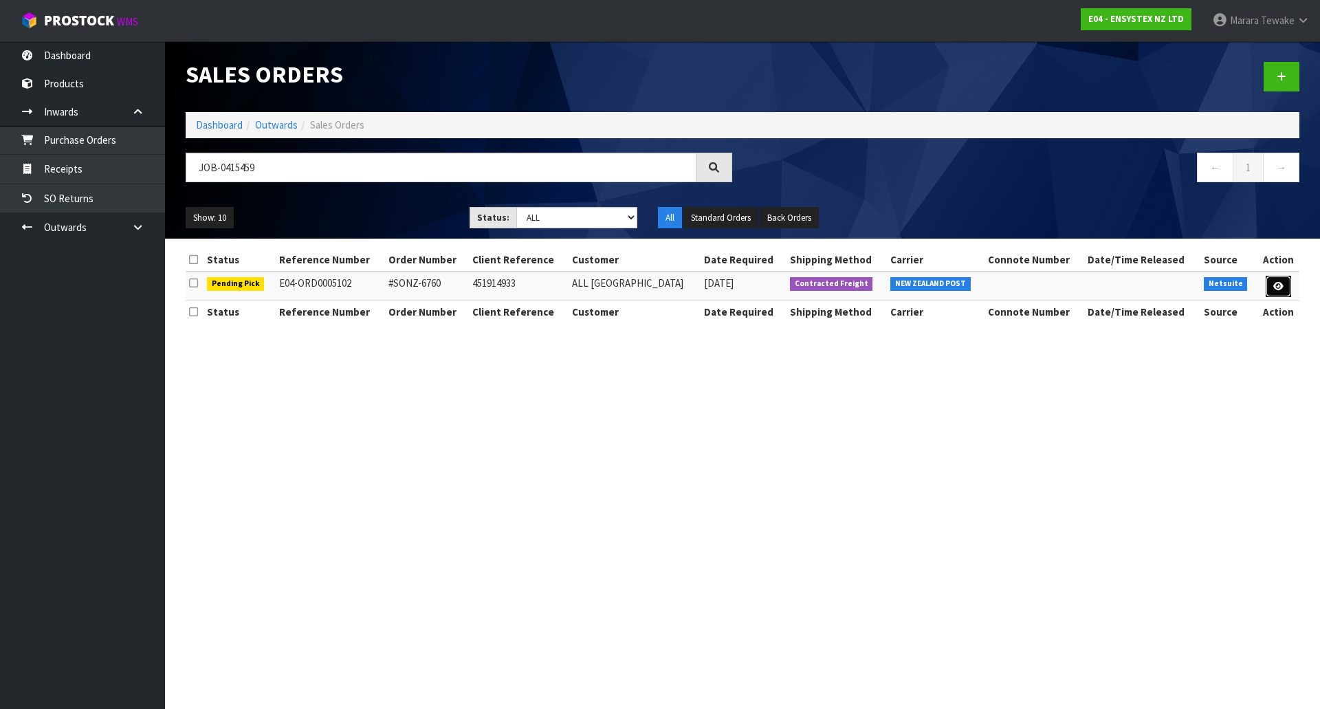
click at [1281, 287] on icon at bounding box center [1278, 286] width 10 height 9
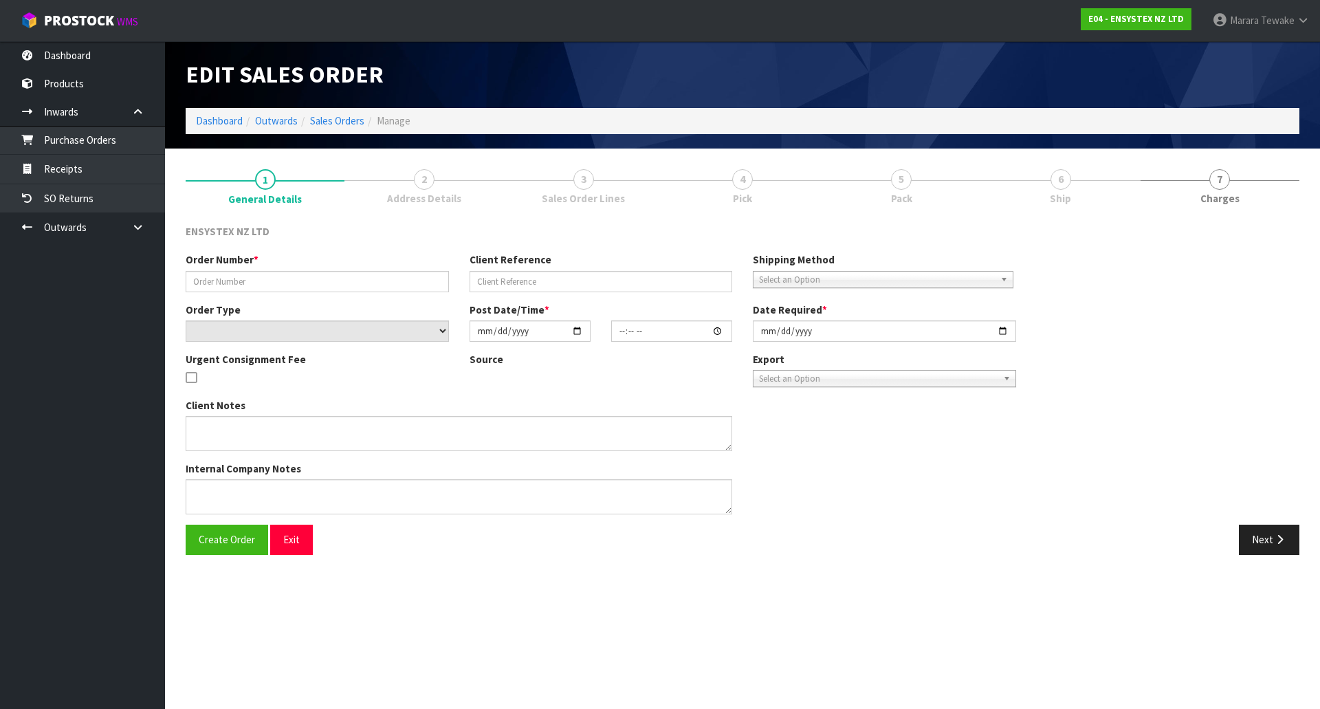
type input "#SONZ-6760"
type input "451914933"
select select "number:0"
type input "[DATE]"
type input "13:15:13.000"
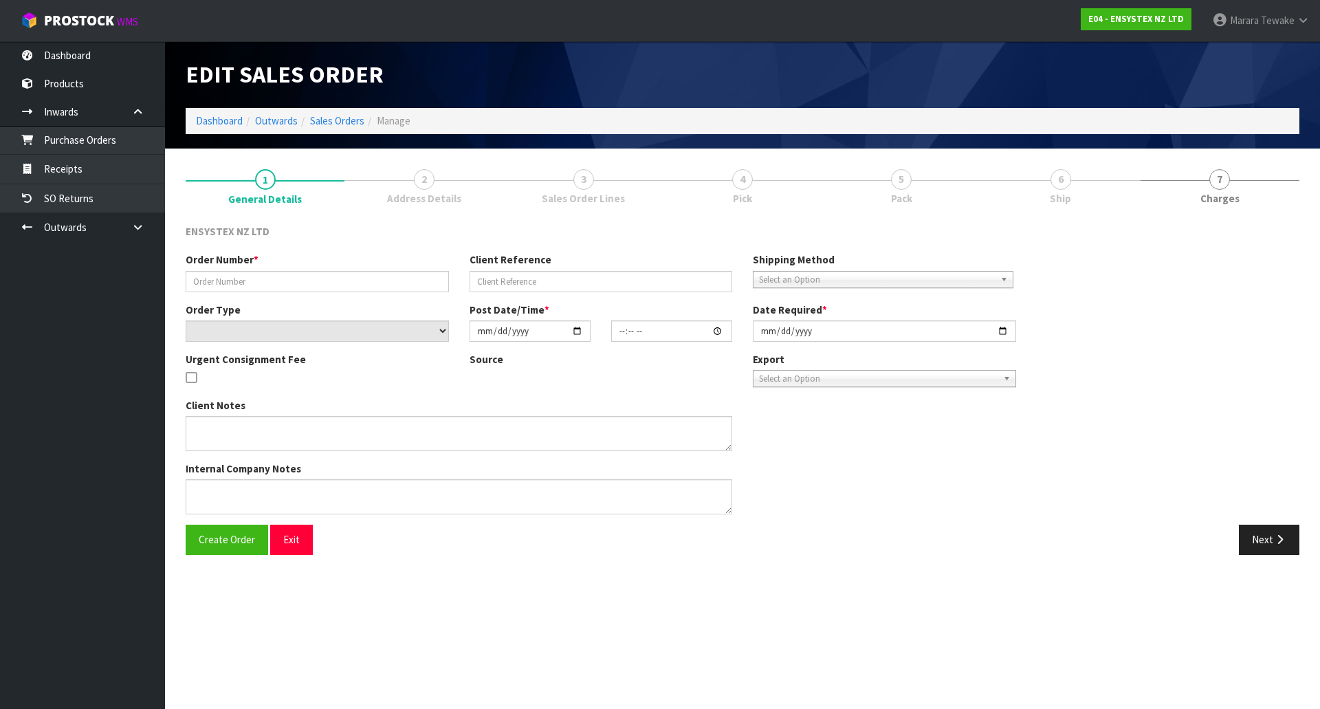
type input "[DATE]"
type textarea "No freight please"
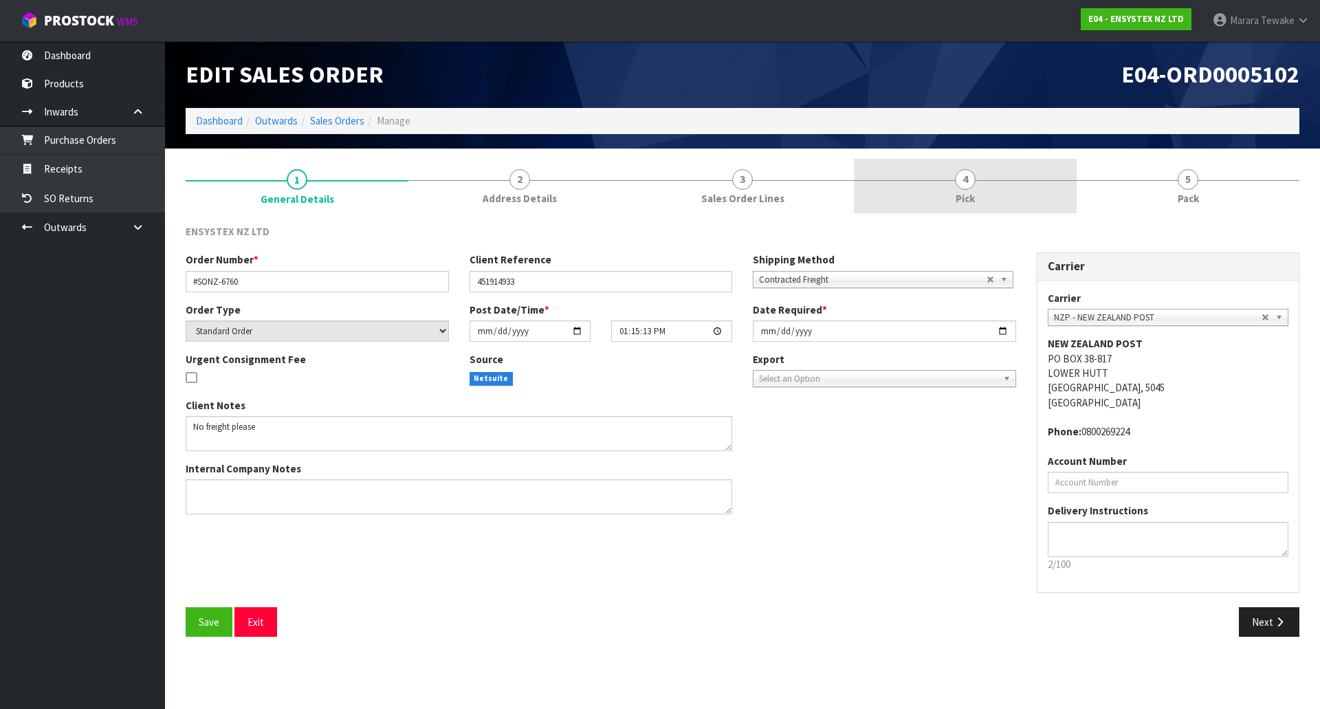
click at [973, 198] on span "Pick" at bounding box center [964, 198] width 19 height 14
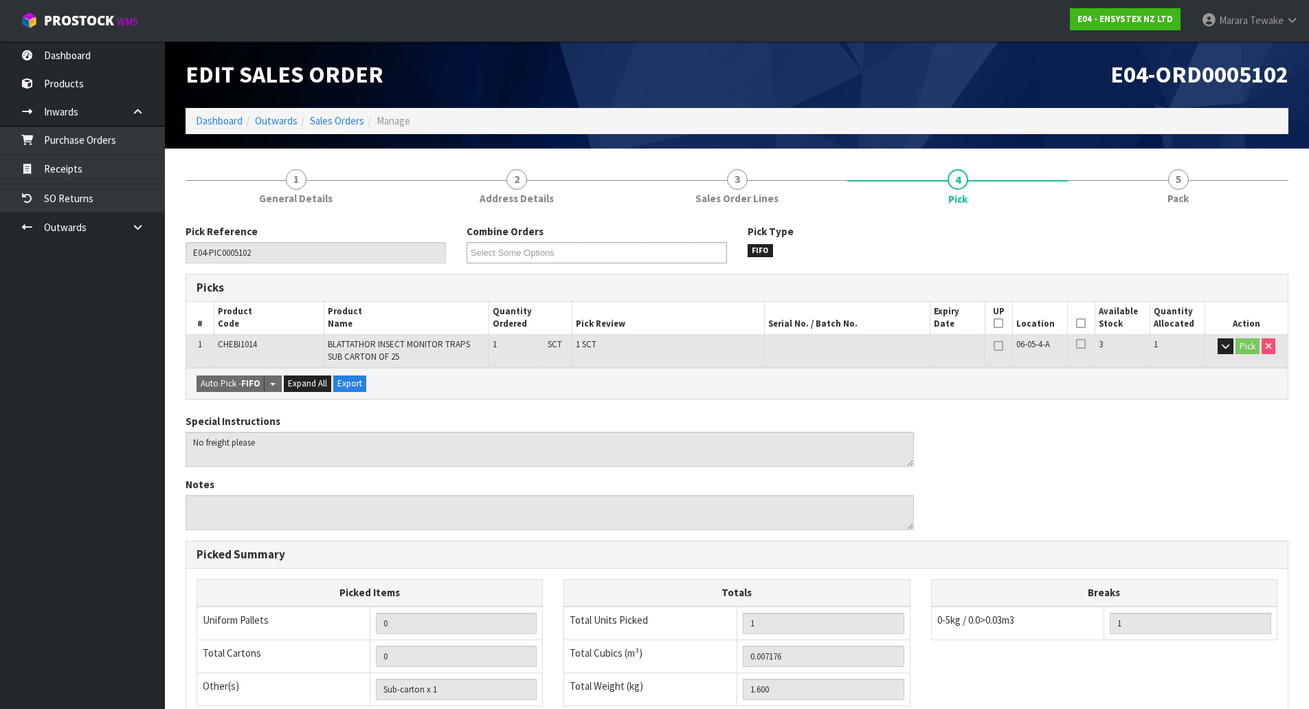
click at [1083, 324] on icon at bounding box center [1081, 323] width 10 height 1
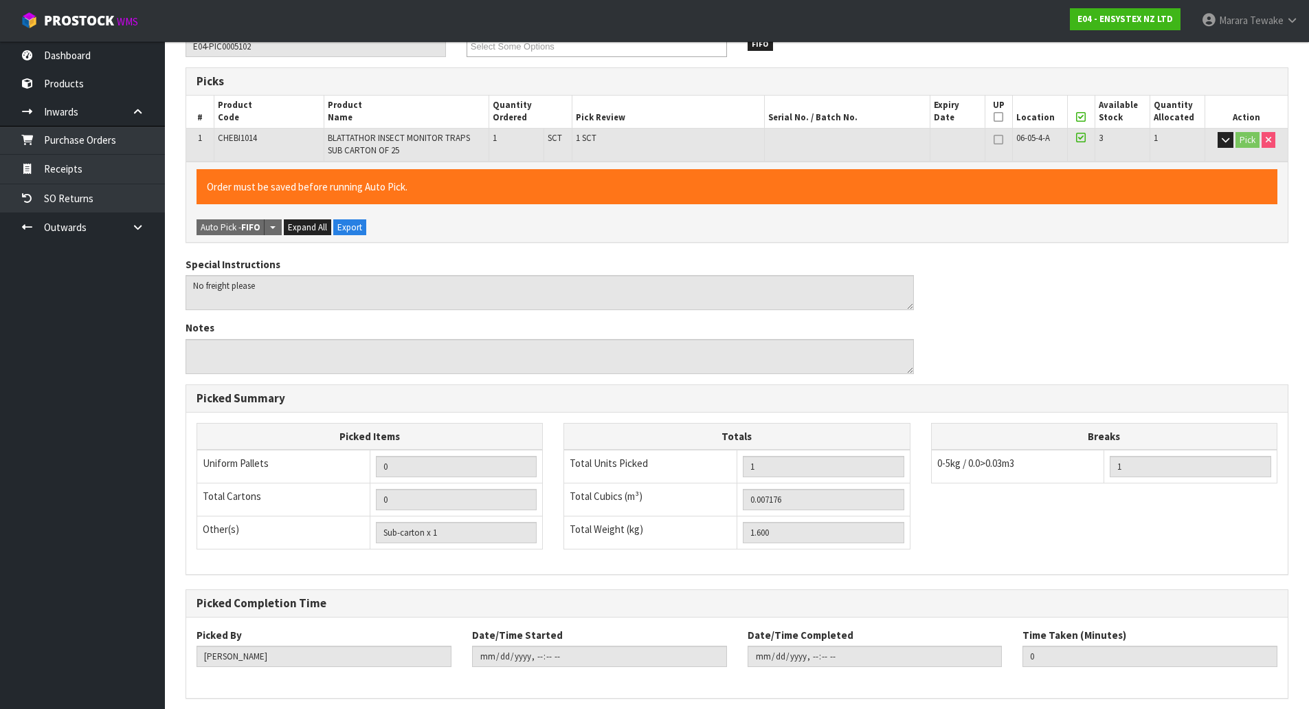
scroll to position [261, 0]
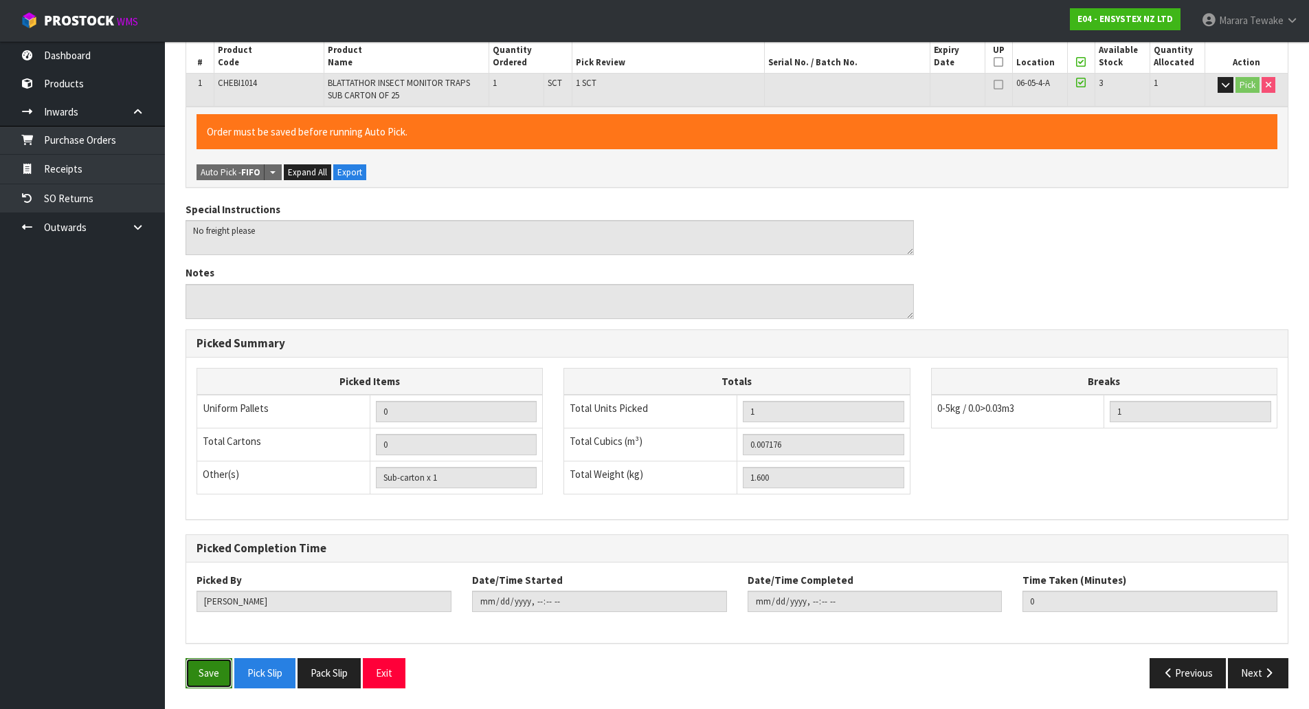
click at [206, 667] on button "Save" at bounding box center [209, 673] width 47 height 30
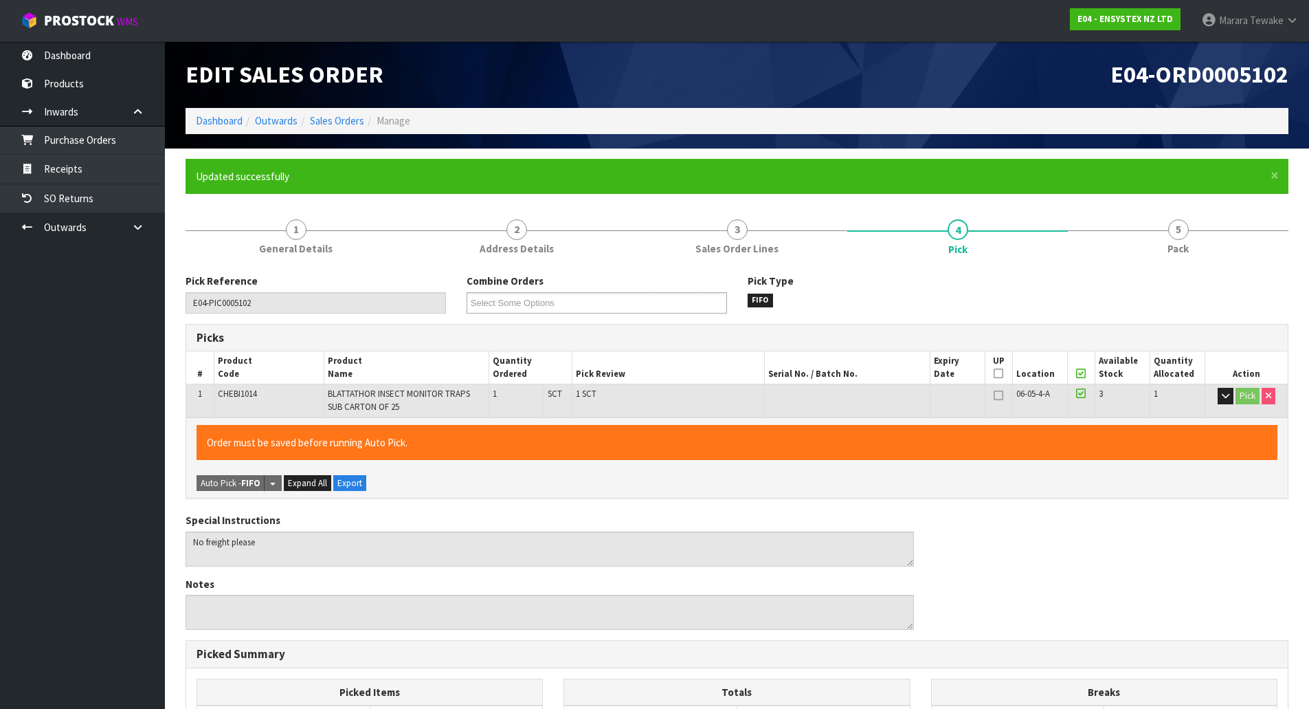
type input "Marara Tewake"
type input "2025-10-01T13:37"
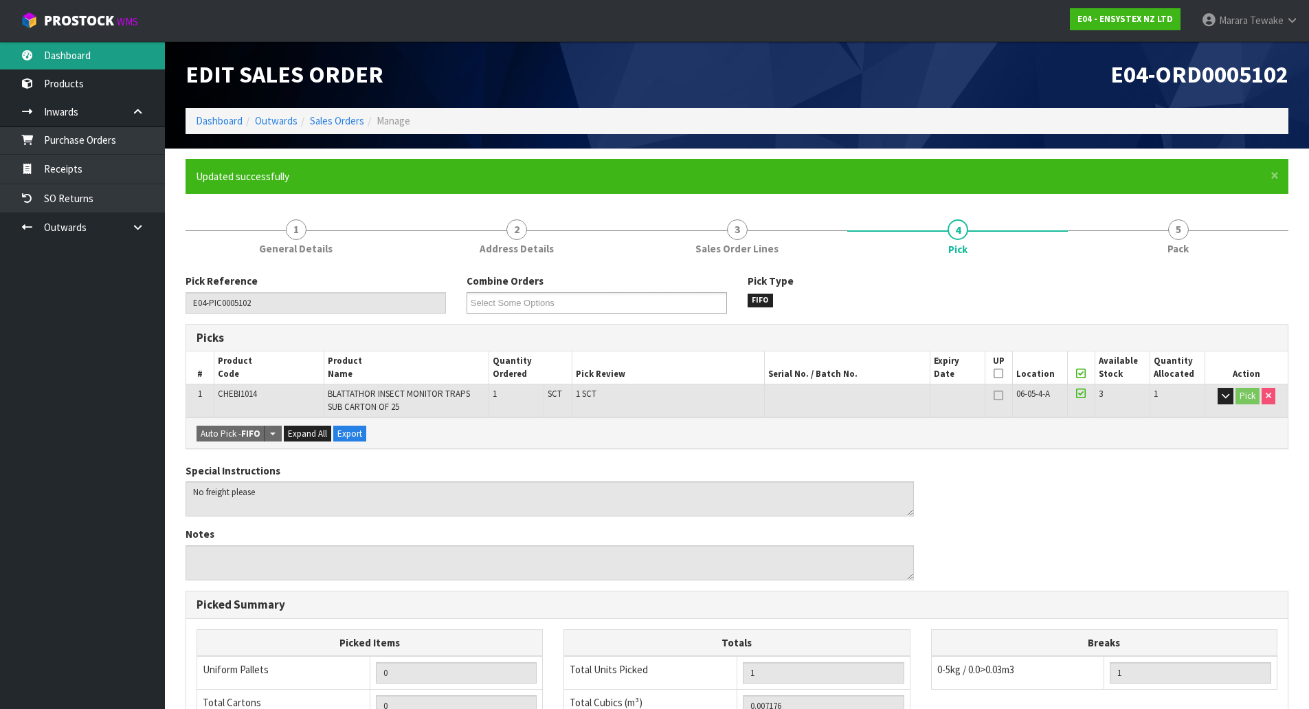
click at [103, 43] on link "Dashboard" at bounding box center [82, 55] width 165 height 28
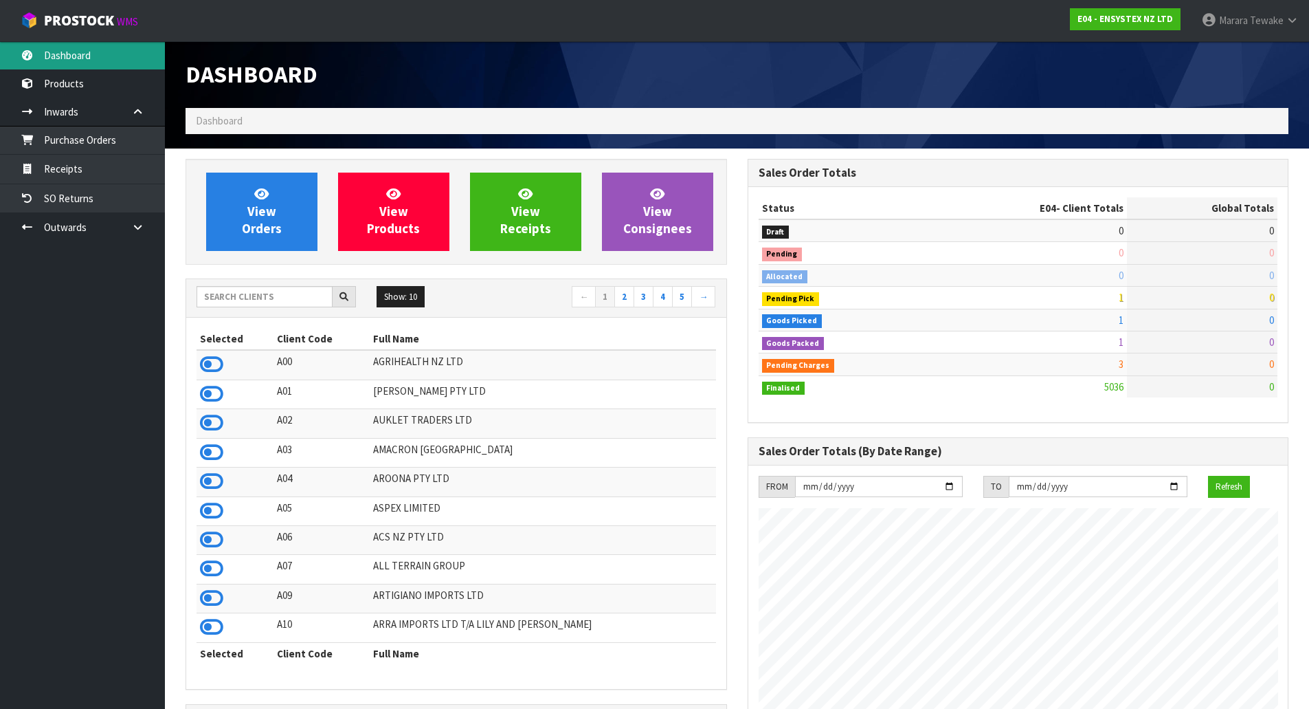
scroll to position [1041, 562]
click at [308, 294] on input "text" at bounding box center [265, 296] width 136 height 21
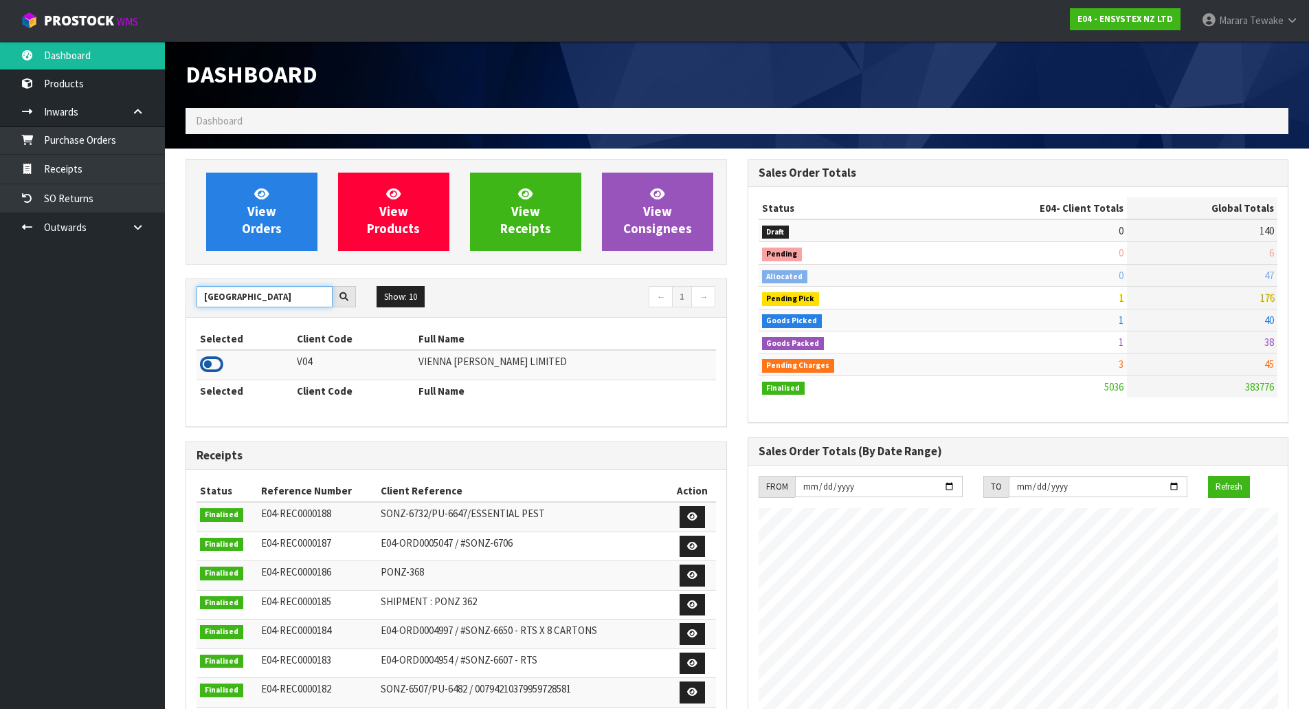
type input "VIENNA"
click at [214, 360] on icon at bounding box center [211, 364] width 23 height 21
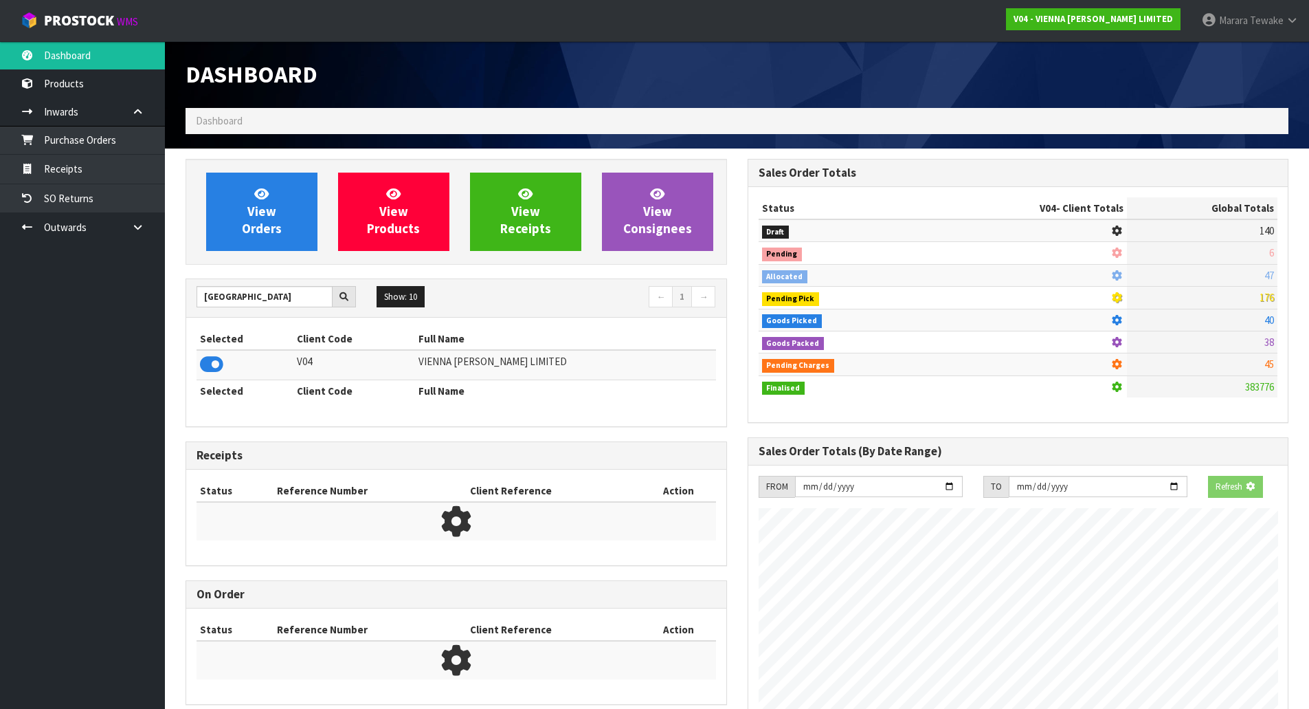
scroll to position [1115, 562]
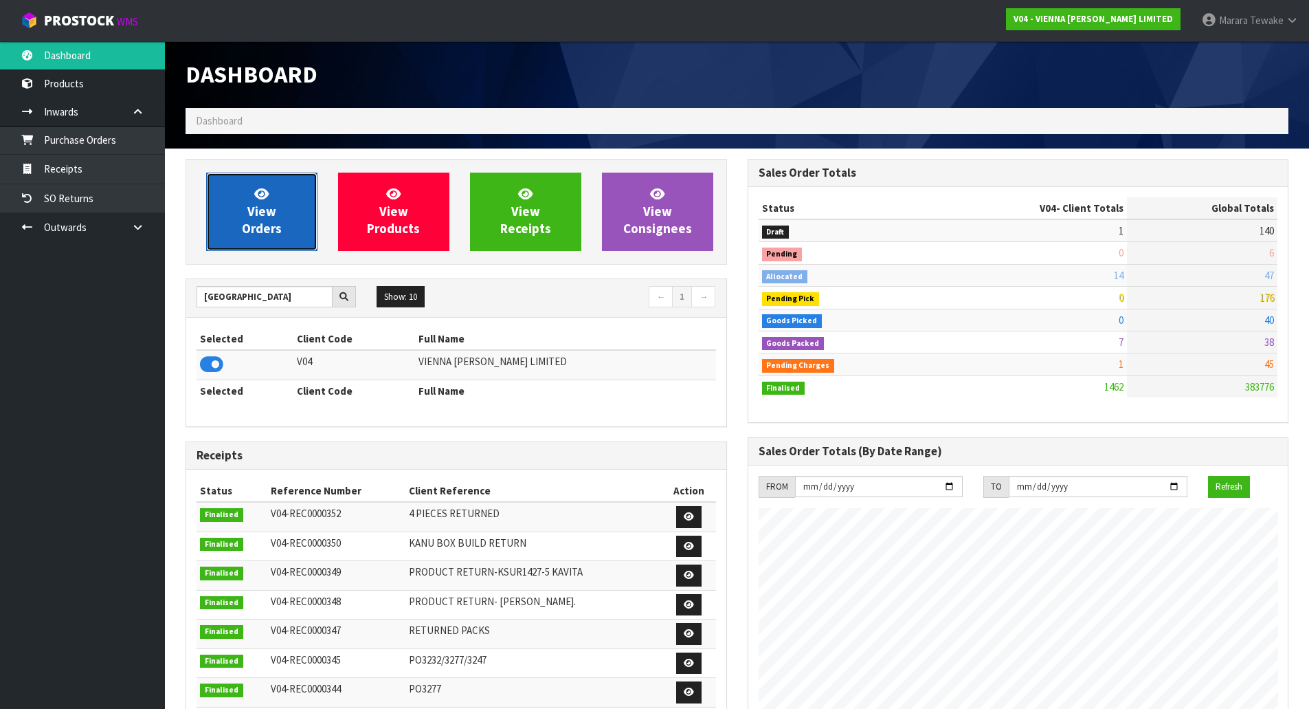
click at [268, 219] on span "View Orders" at bounding box center [262, 212] width 40 height 52
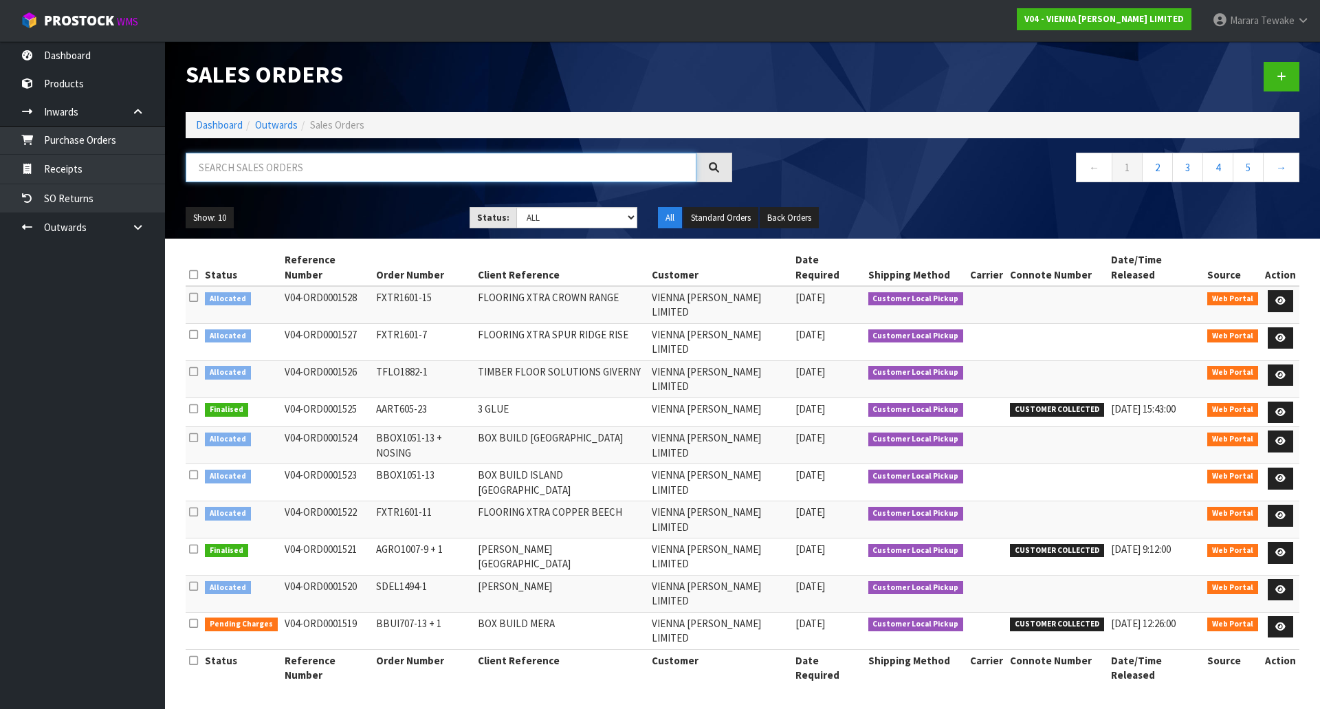
click at [291, 172] on input "text" at bounding box center [441, 168] width 511 height 30
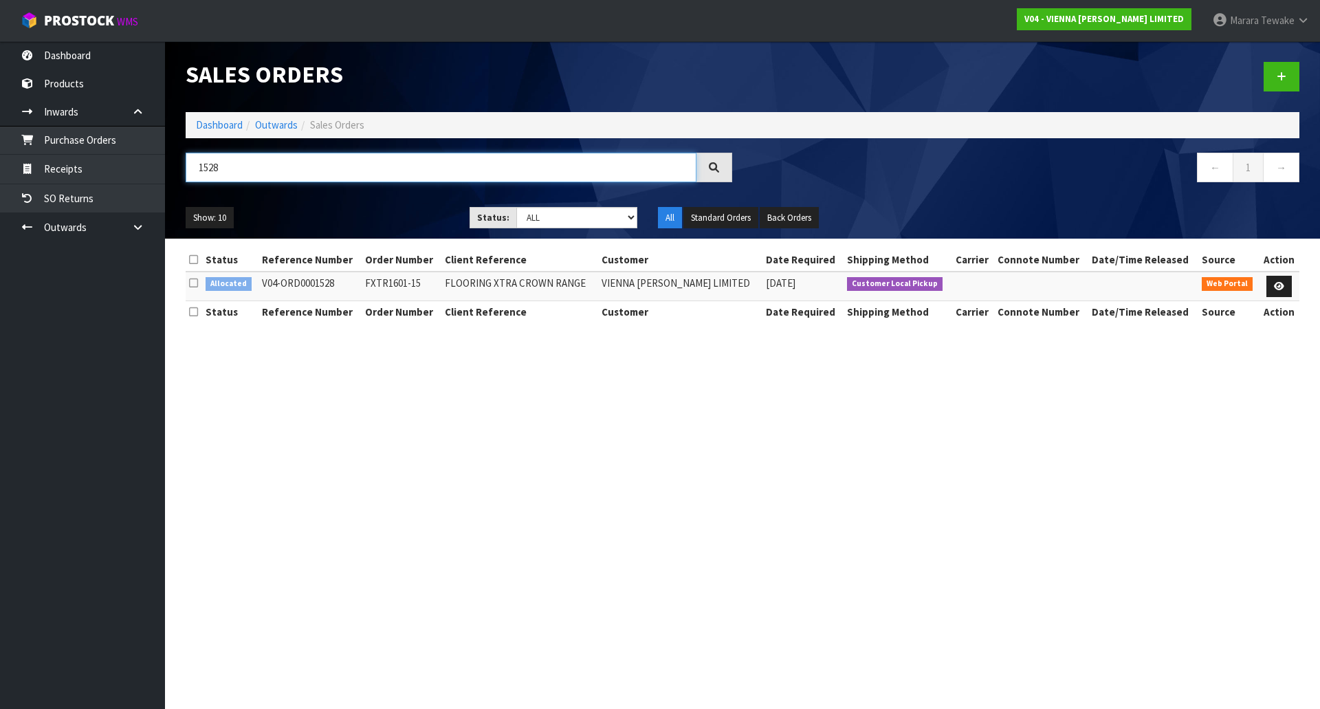
drag, startPoint x: 232, startPoint y: 170, endPoint x: 181, endPoint y: 157, distance: 52.7
click at [189, 161] on input "1528" at bounding box center [441, 168] width 511 height 30
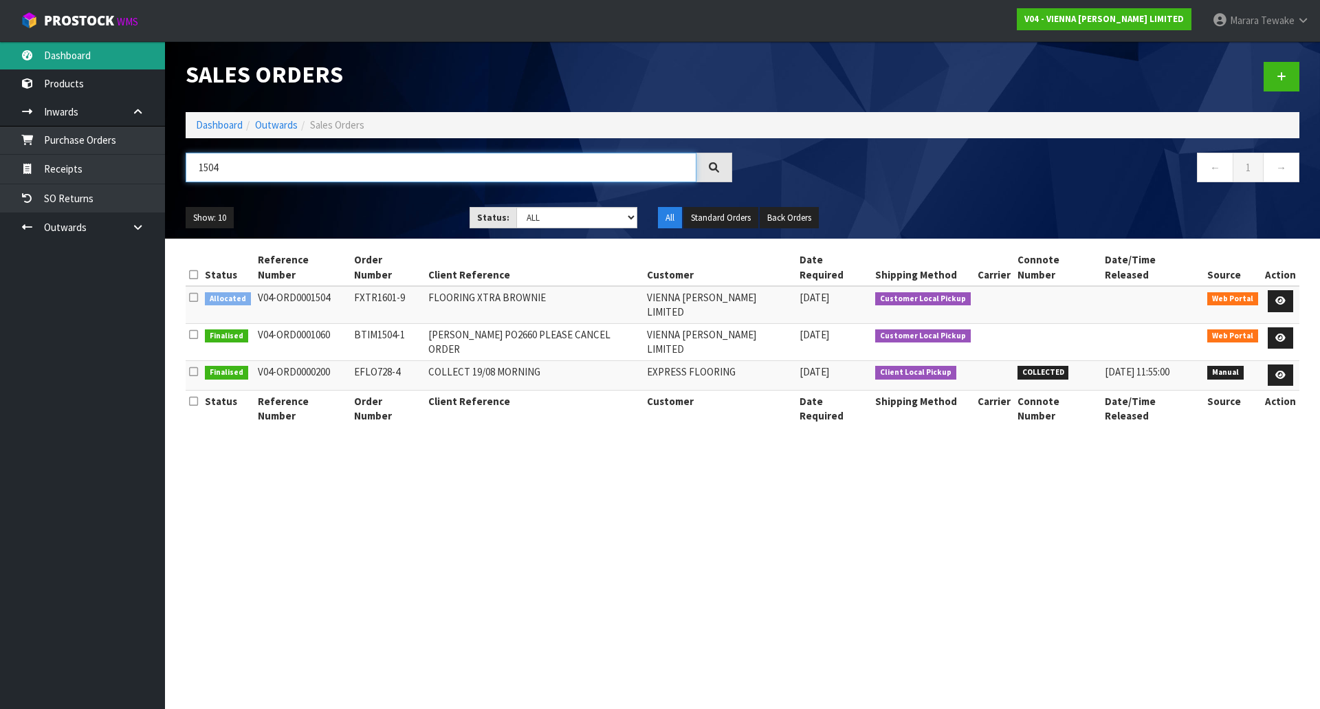
type input "1504"
click at [146, 56] on link "Dashboard" at bounding box center [82, 55] width 165 height 28
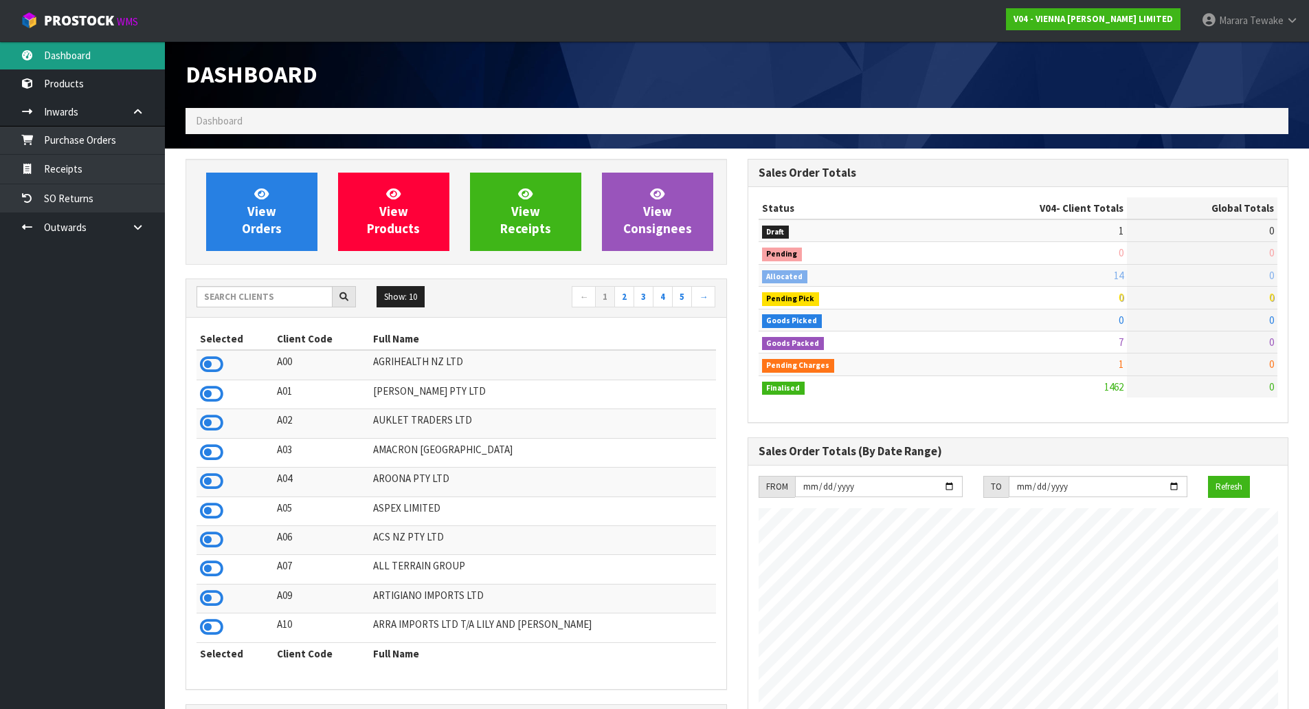
scroll to position [1115, 562]
click at [120, 64] on link "Dashboard" at bounding box center [82, 55] width 165 height 28
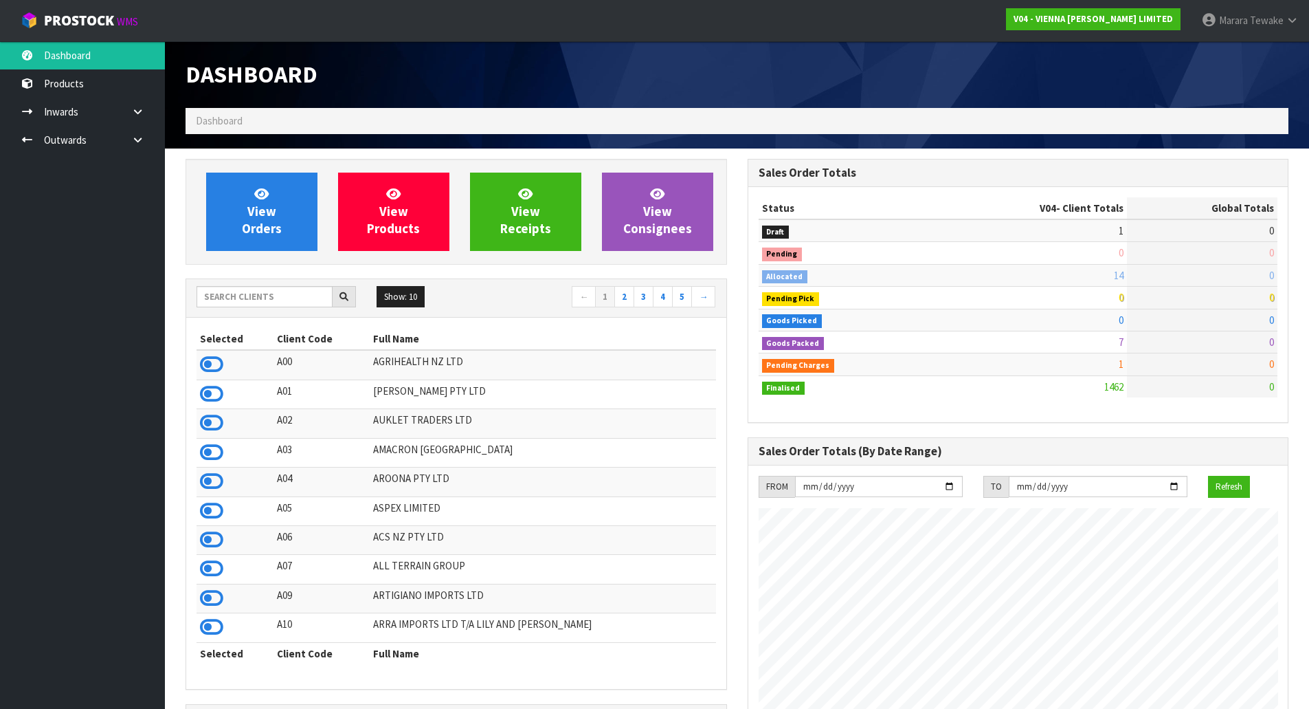
scroll to position [1086, 562]
click at [227, 302] on input "text" at bounding box center [265, 296] width 136 height 21
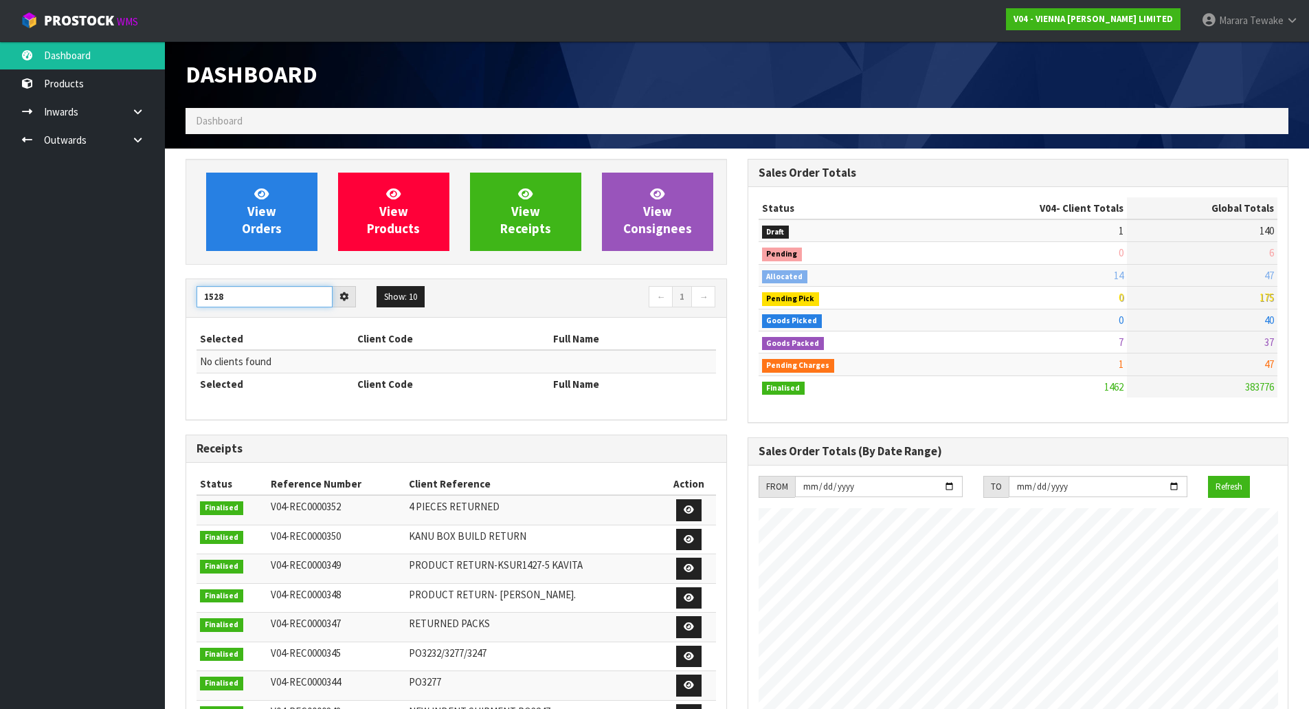
type input "1528"
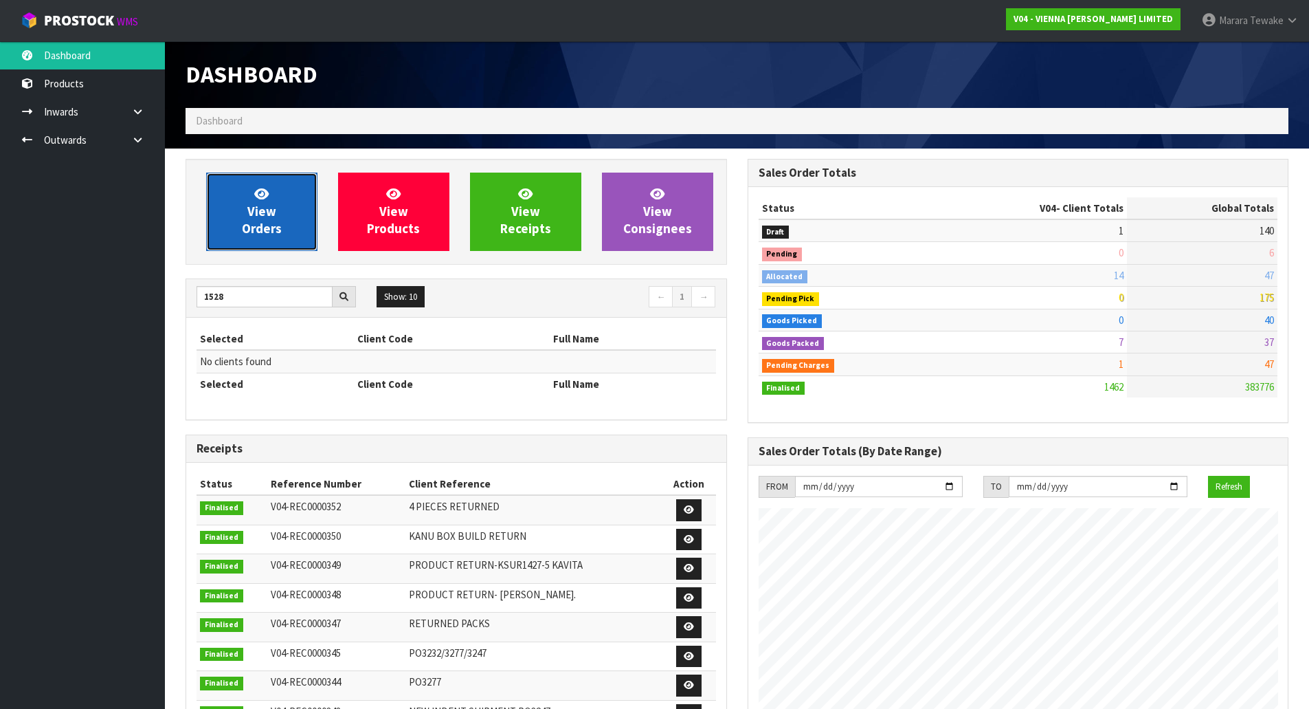
click at [247, 211] on link "View Orders" at bounding box center [261, 212] width 111 height 78
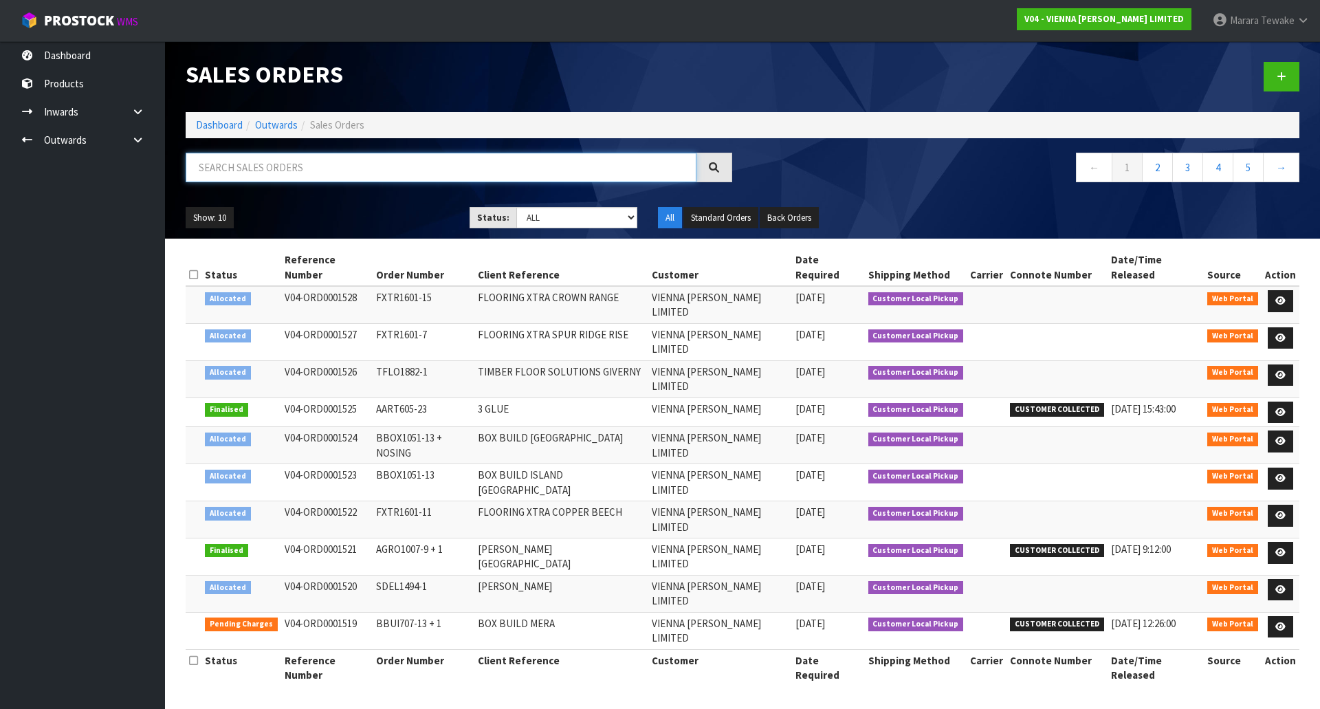
drag, startPoint x: 259, startPoint y: 179, endPoint x: 267, endPoint y: 175, distance: 8.6
click at [265, 177] on input "text" at bounding box center [441, 168] width 511 height 30
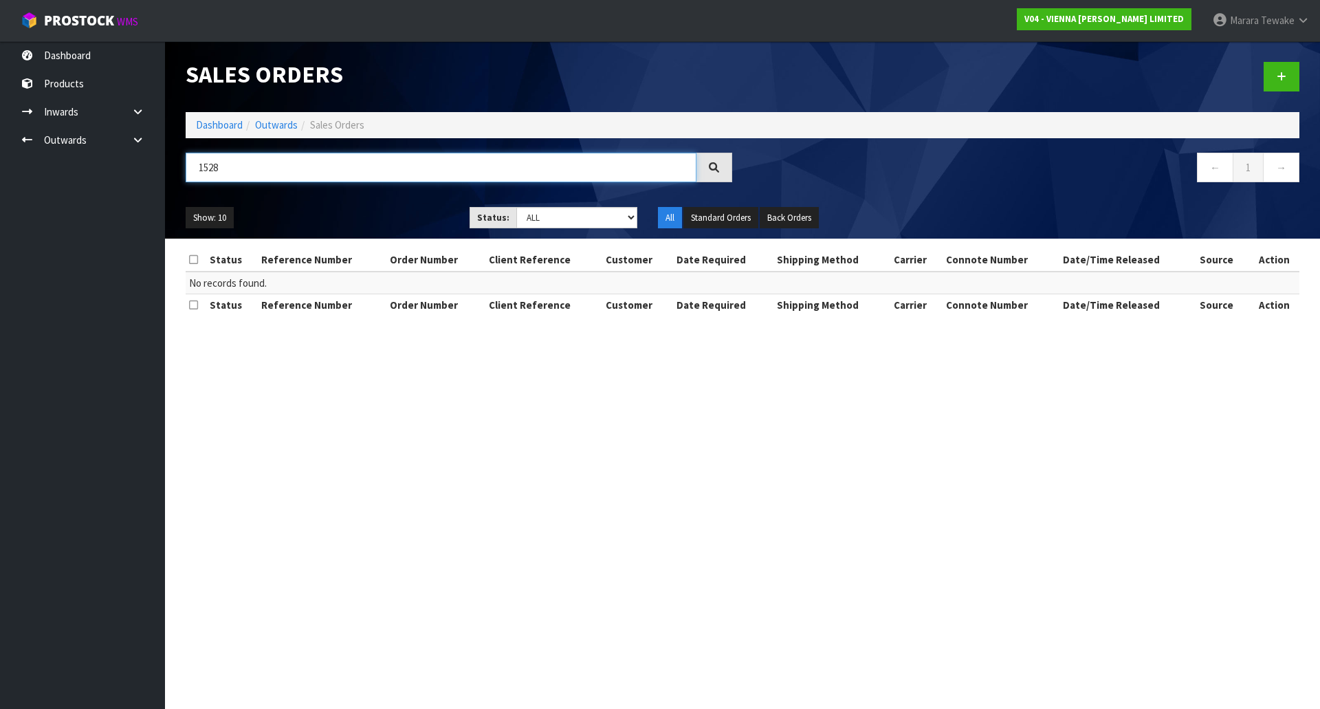
type input "1528"
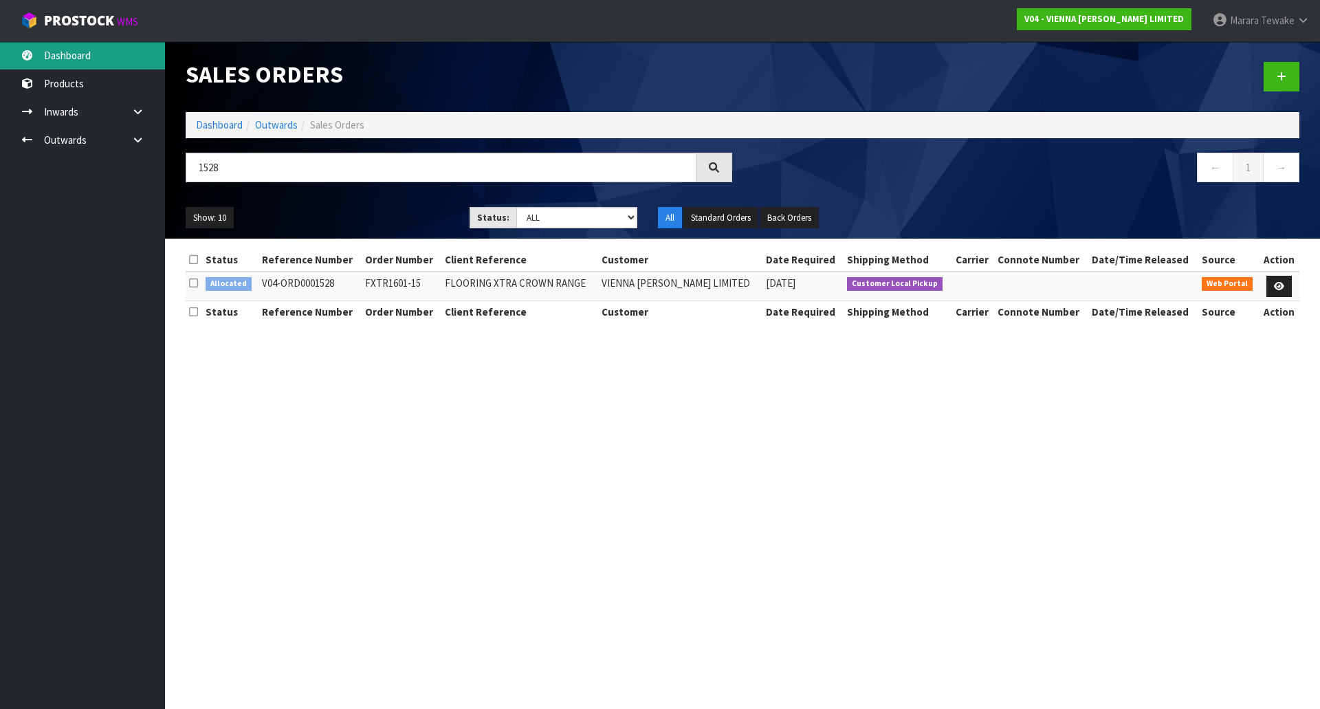
click at [119, 46] on link "Dashboard" at bounding box center [82, 55] width 165 height 28
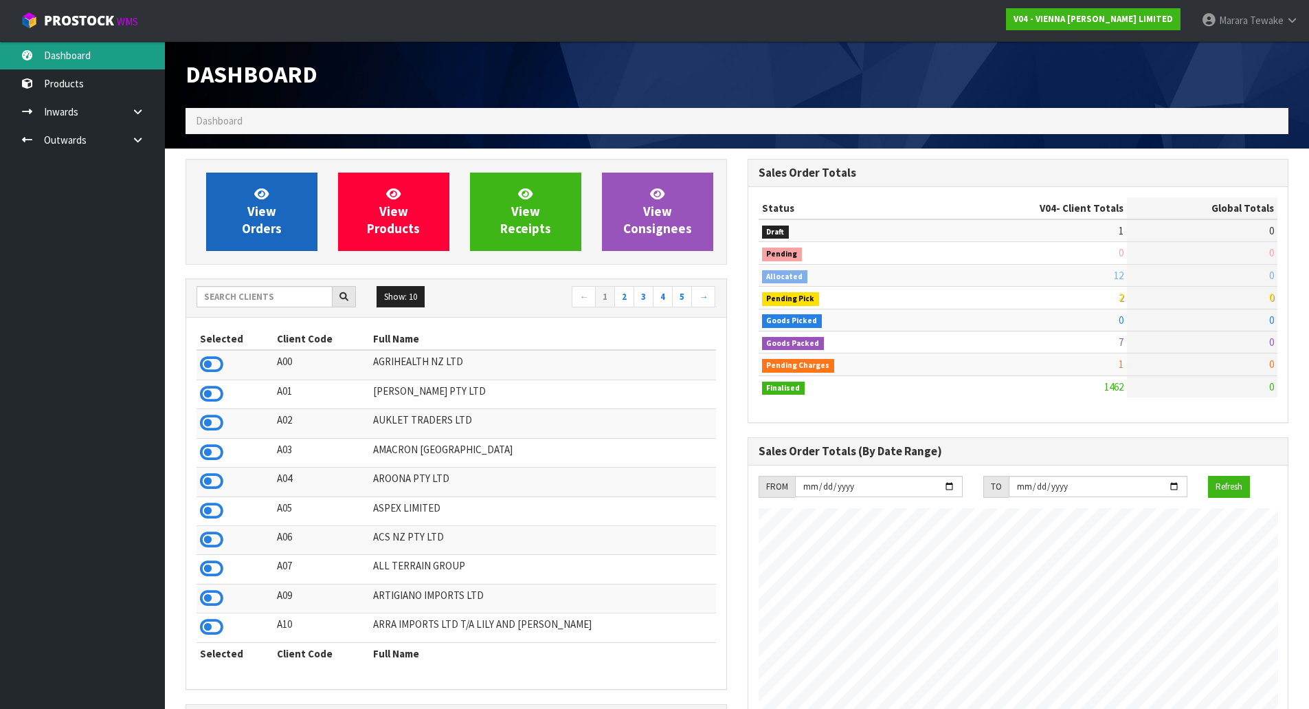
scroll to position [1115, 562]
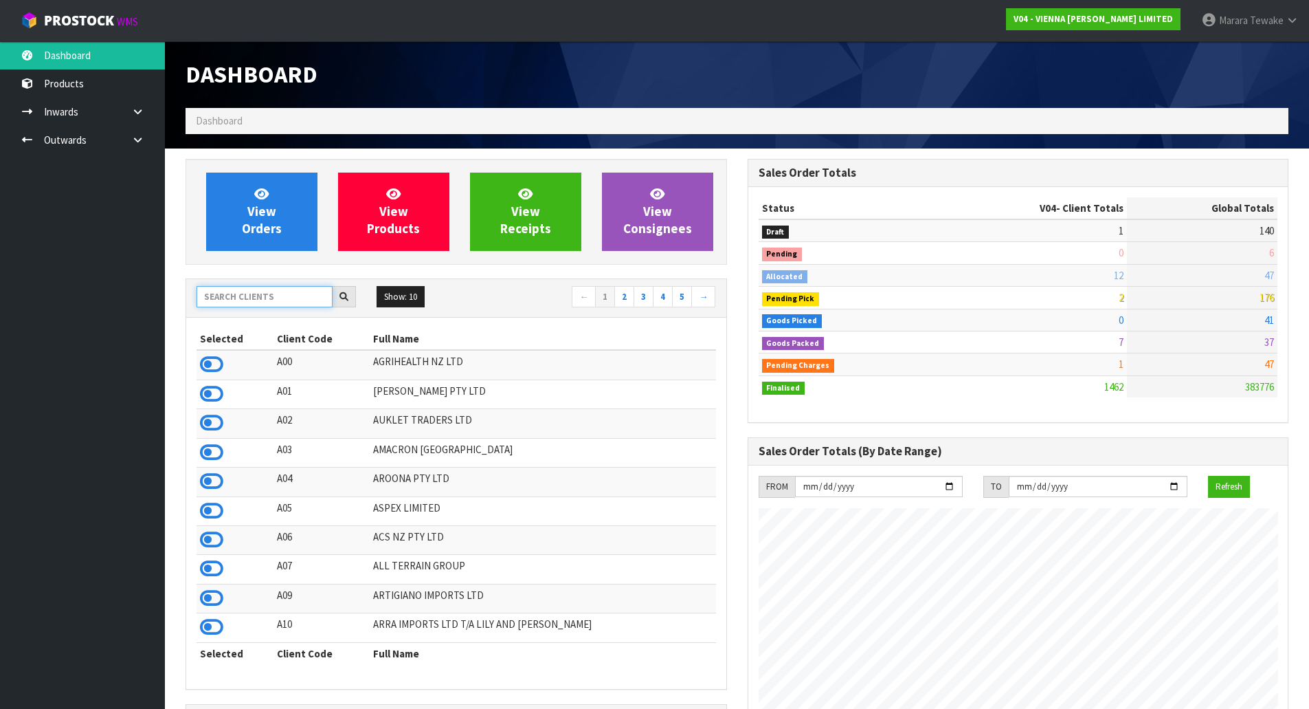
click at [234, 299] on input "text" at bounding box center [265, 296] width 136 height 21
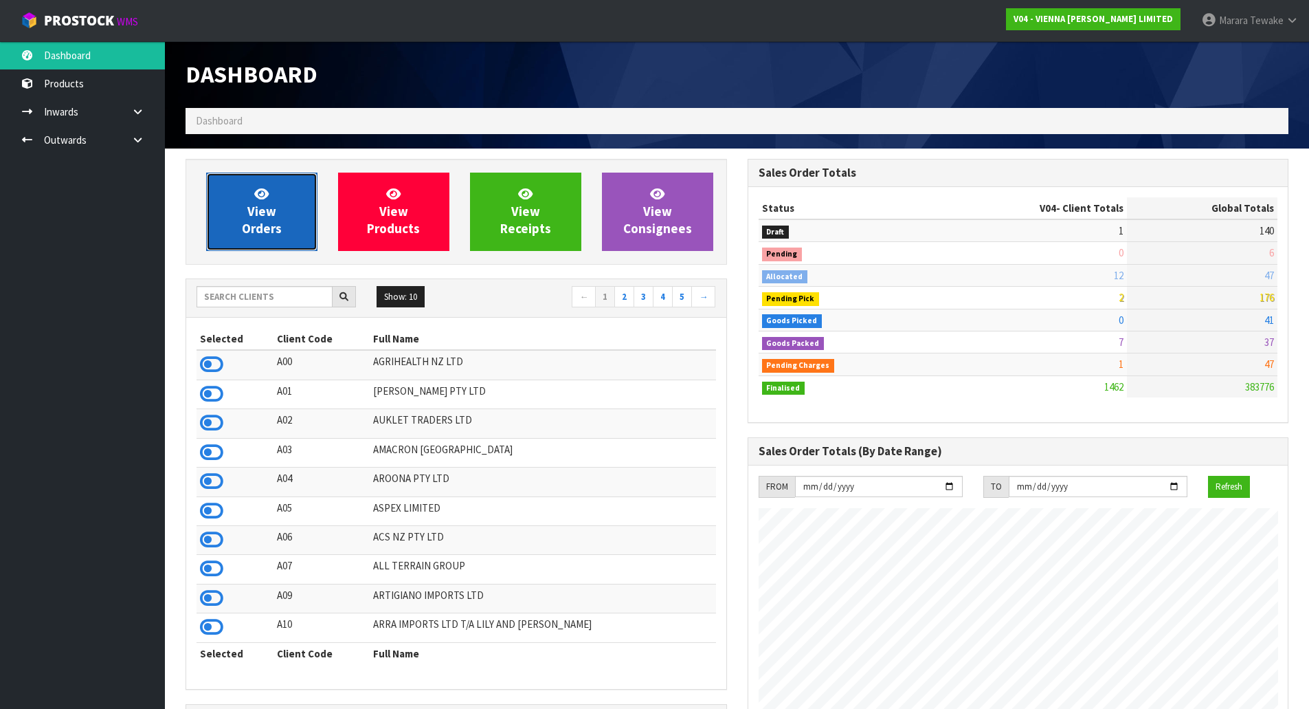
click at [232, 199] on link "View Orders" at bounding box center [261, 212] width 111 height 78
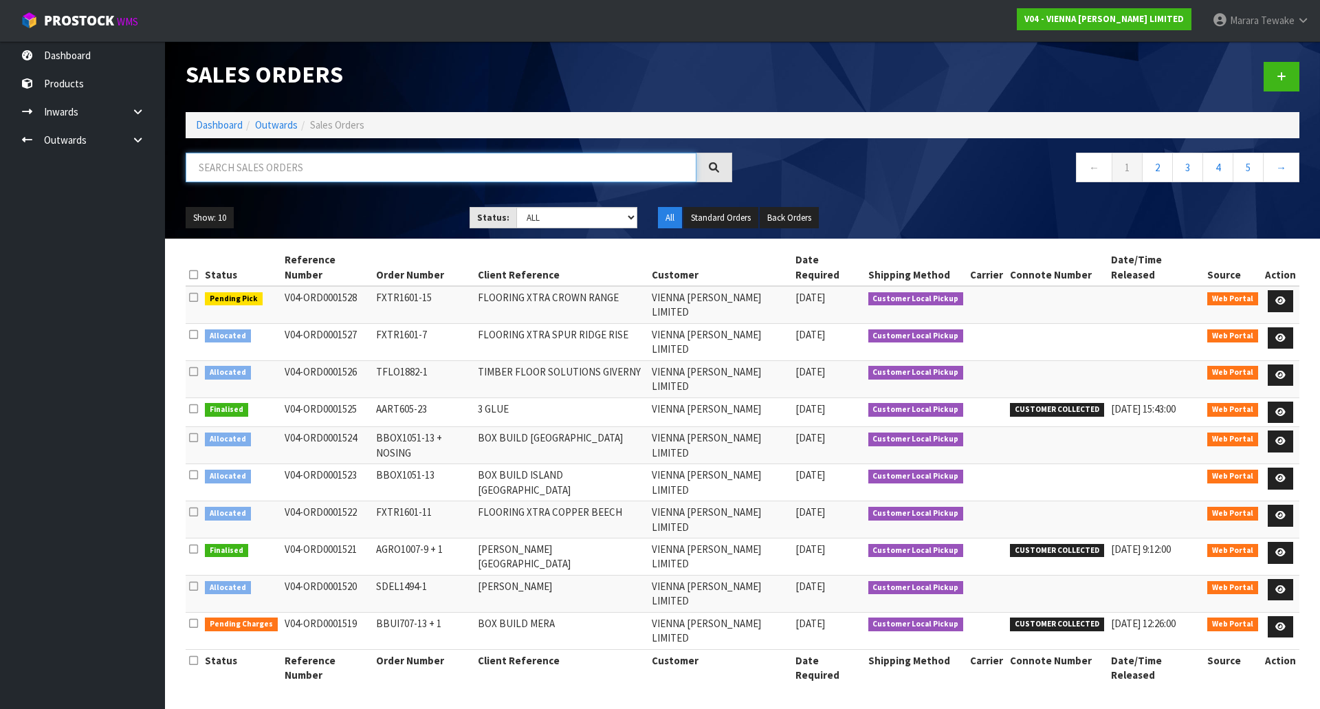
click at [231, 171] on input "text" at bounding box center [441, 168] width 511 height 30
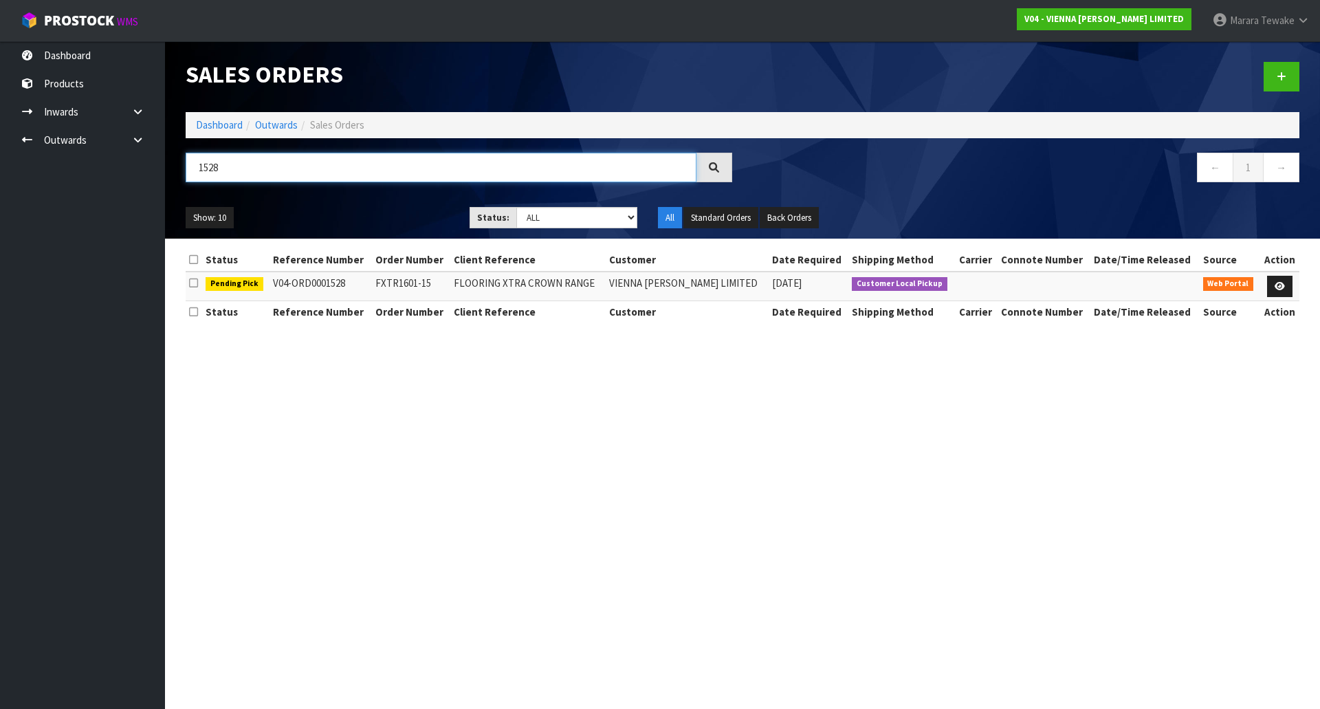
type input "1528"
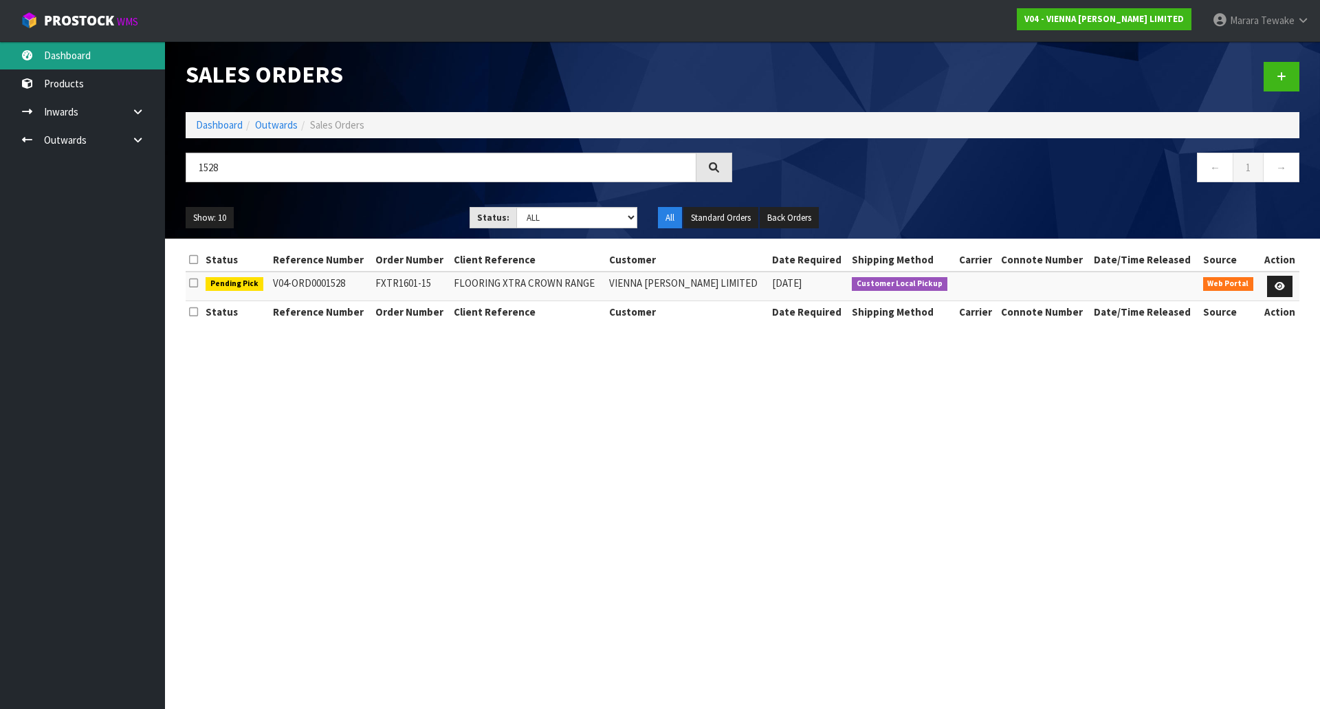
click at [85, 56] on link "Dashboard" at bounding box center [82, 55] width 165 height 28
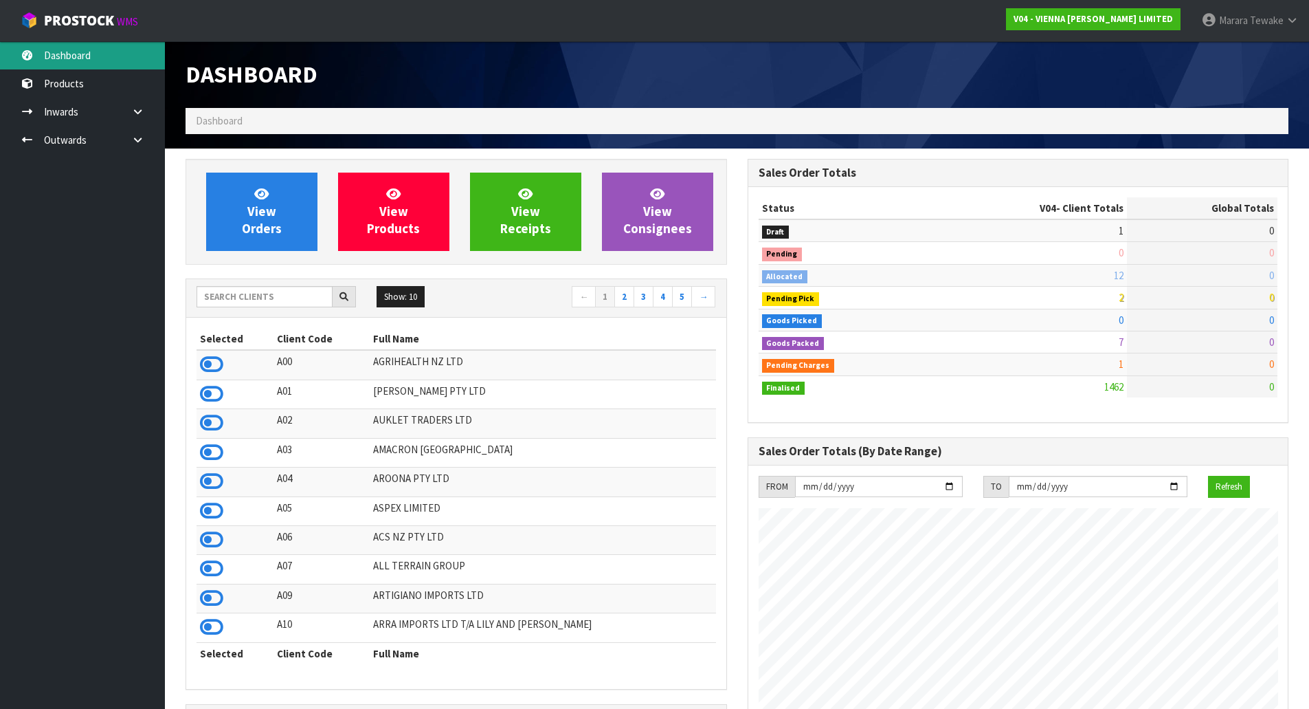
scroll to position [1100, 562]
click at [295, 298] on input "text" at bounding box center [265, 296] width 136 height 21
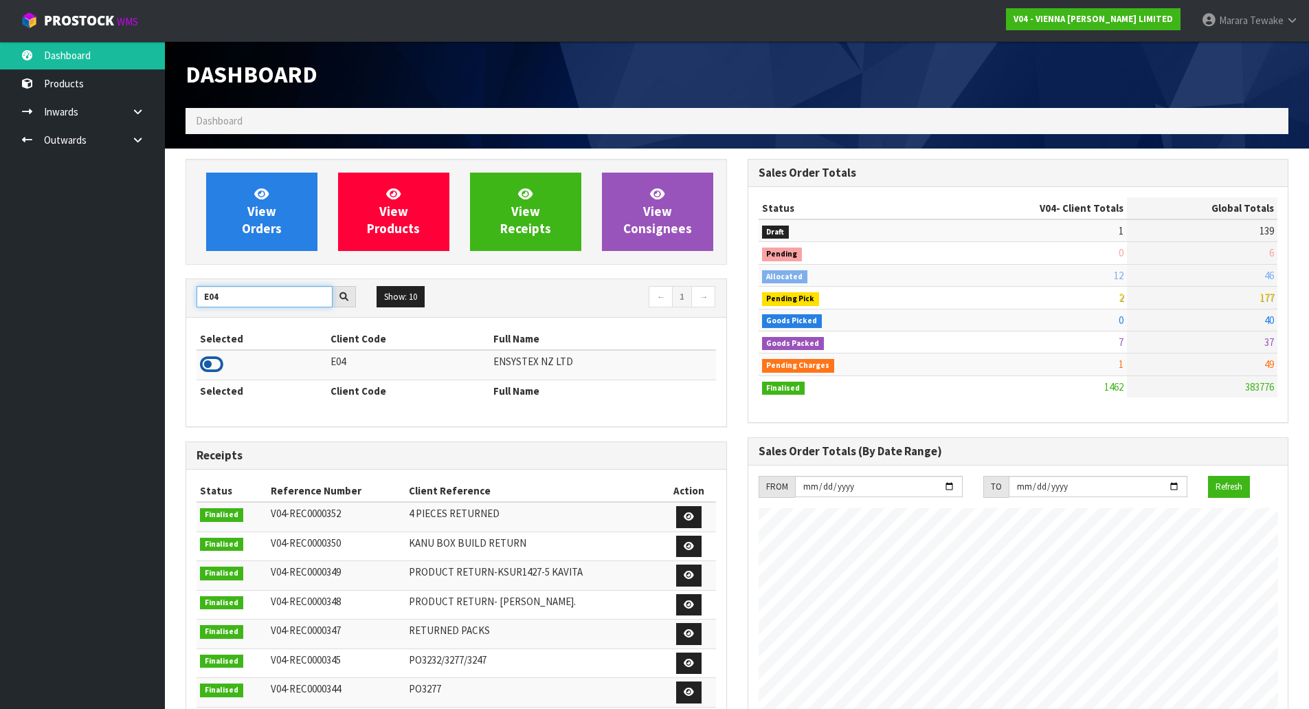
type input "E04"
click at [202, 369] on icon at bounding box center [211, 364] width 23 height 21
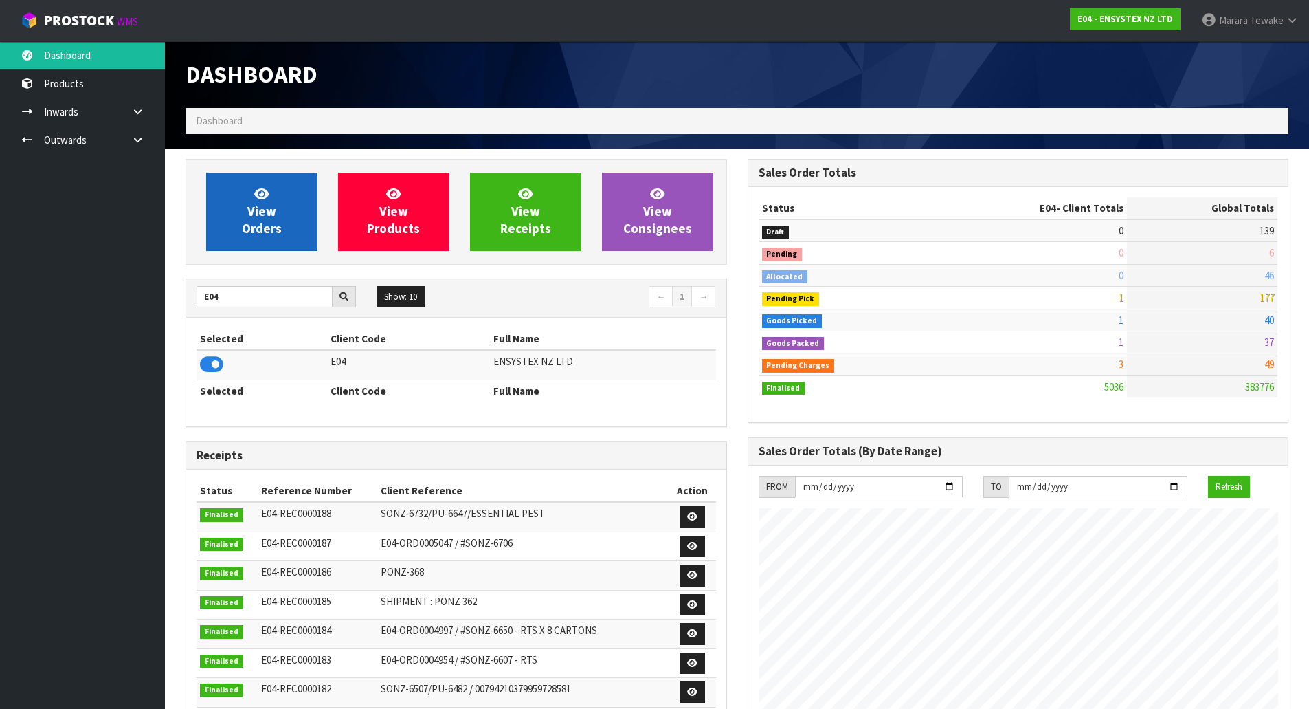
scroll to position [1041, 562]
click at [267, 218] on span "View Orders" at bounding box center [262, 212] width 40 height 52
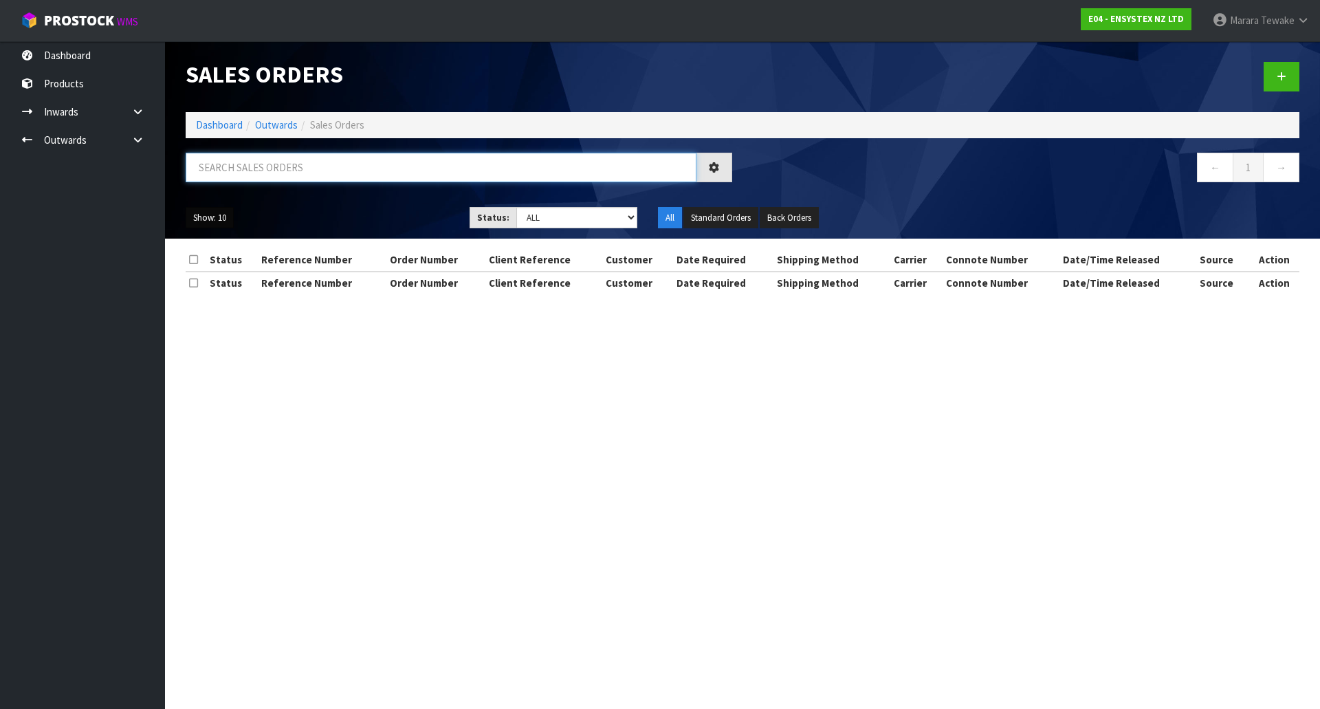
drag, startPoint x: 250, startPoint y: 175, endPoint x: 230, endPoint y: 210, distance: 40.7
click at [250, 175] on input "text" at bounding box center [441, 168] width 511 height 30
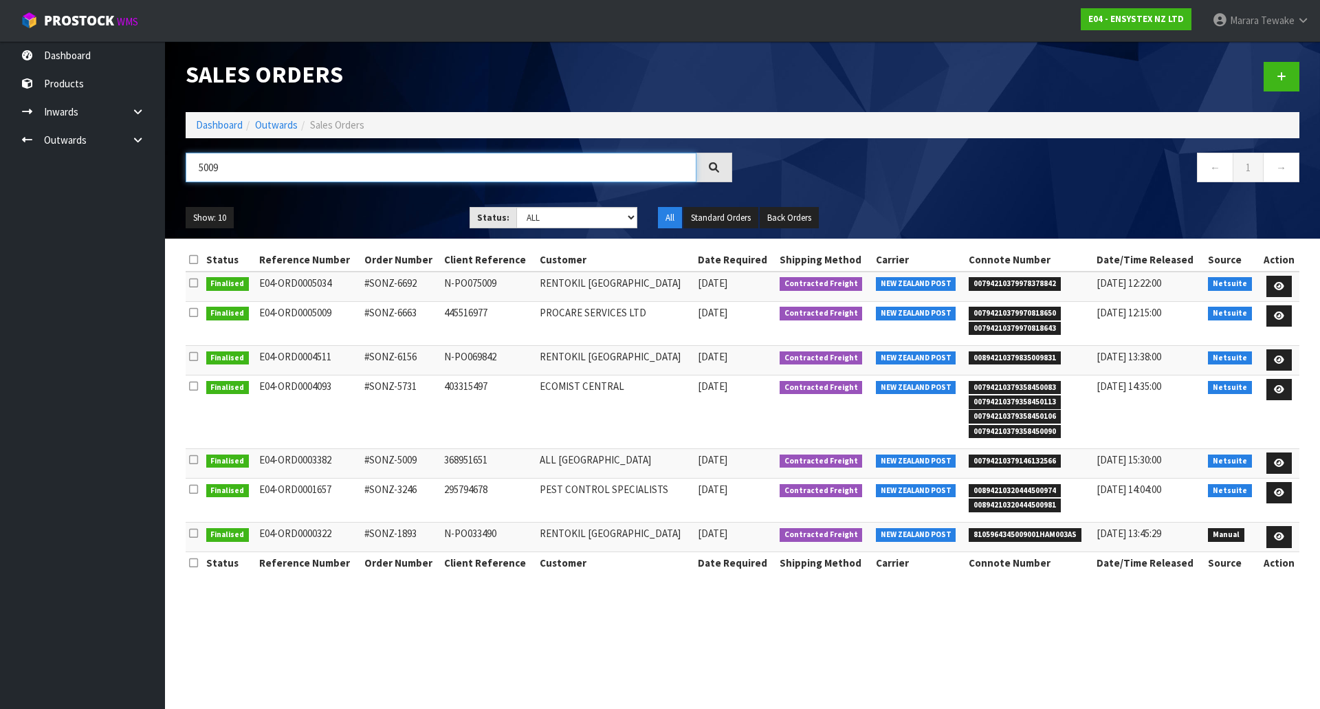
click at [231, 173] on input "5009" at bounding box center [441, 168] width 511 height 30
type input "5099"
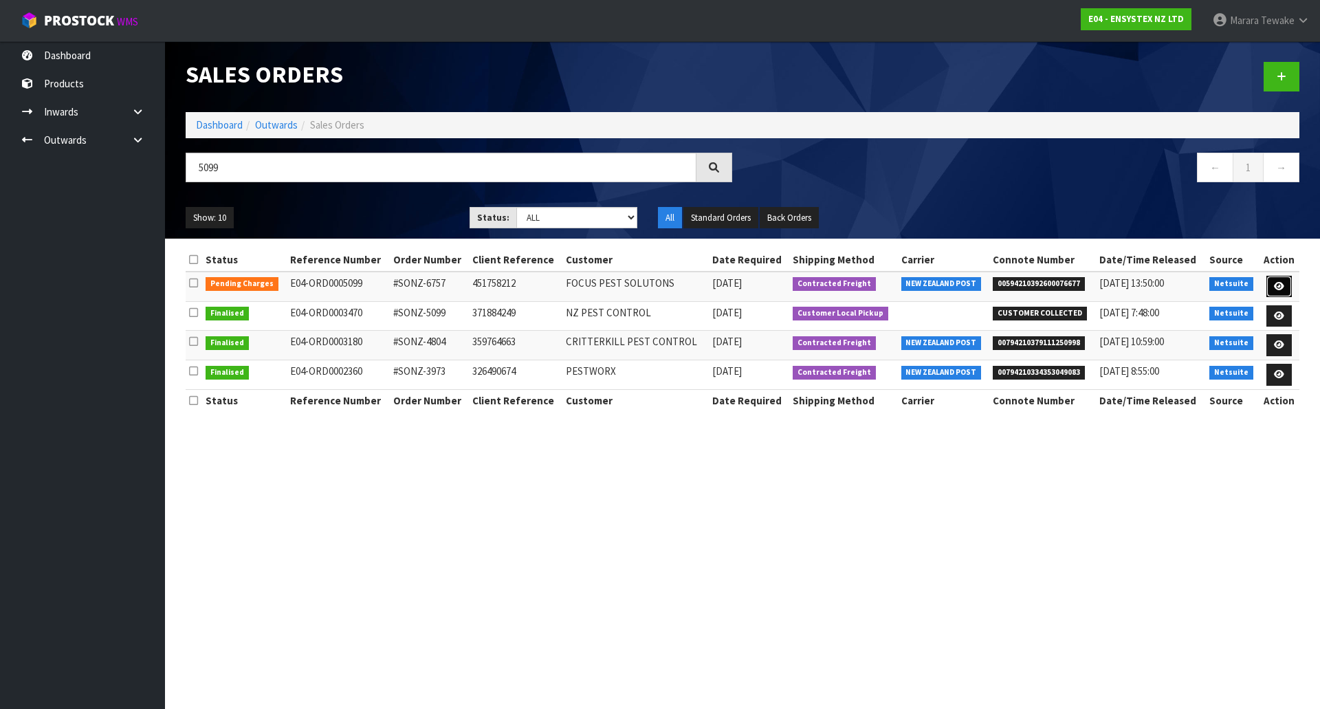
click at [1284, 286] on link at bounding box center [1278, 287] width 25 height 22
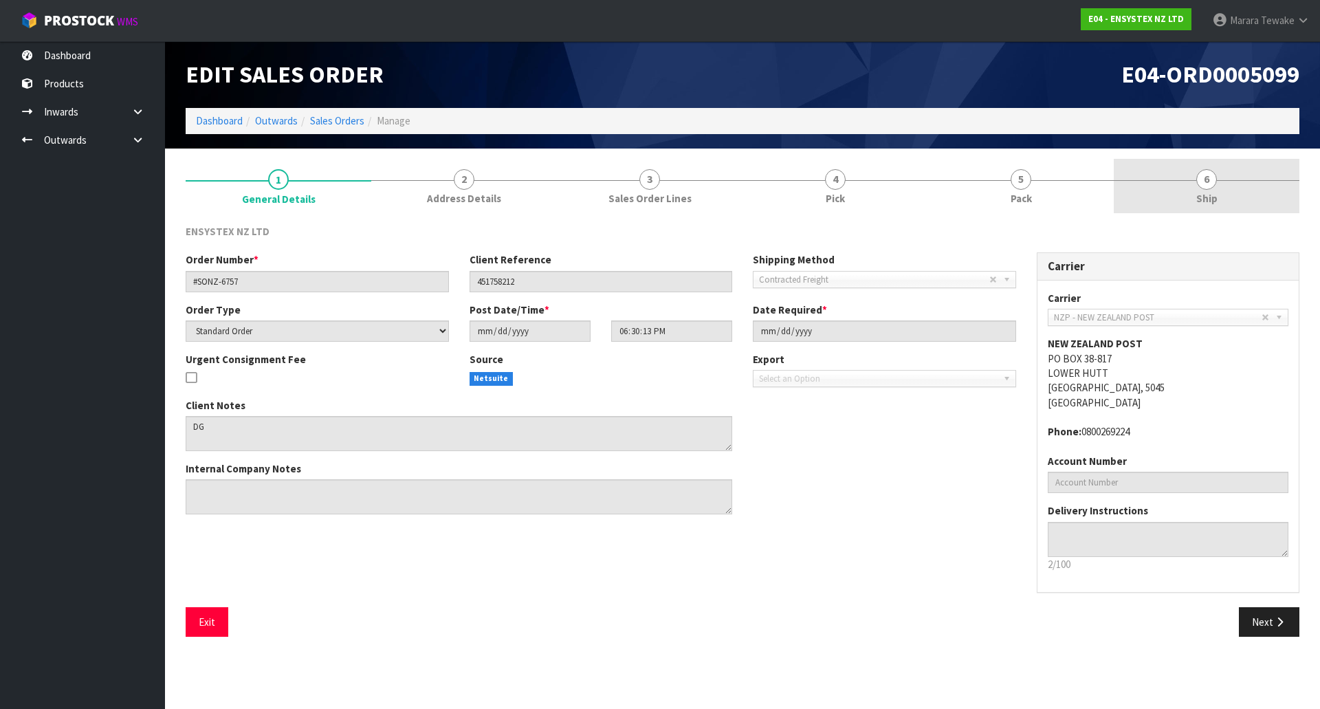
click at [1221, 184] on link "6 Ship" at bounding box center [1207, 186] width 186 height 54
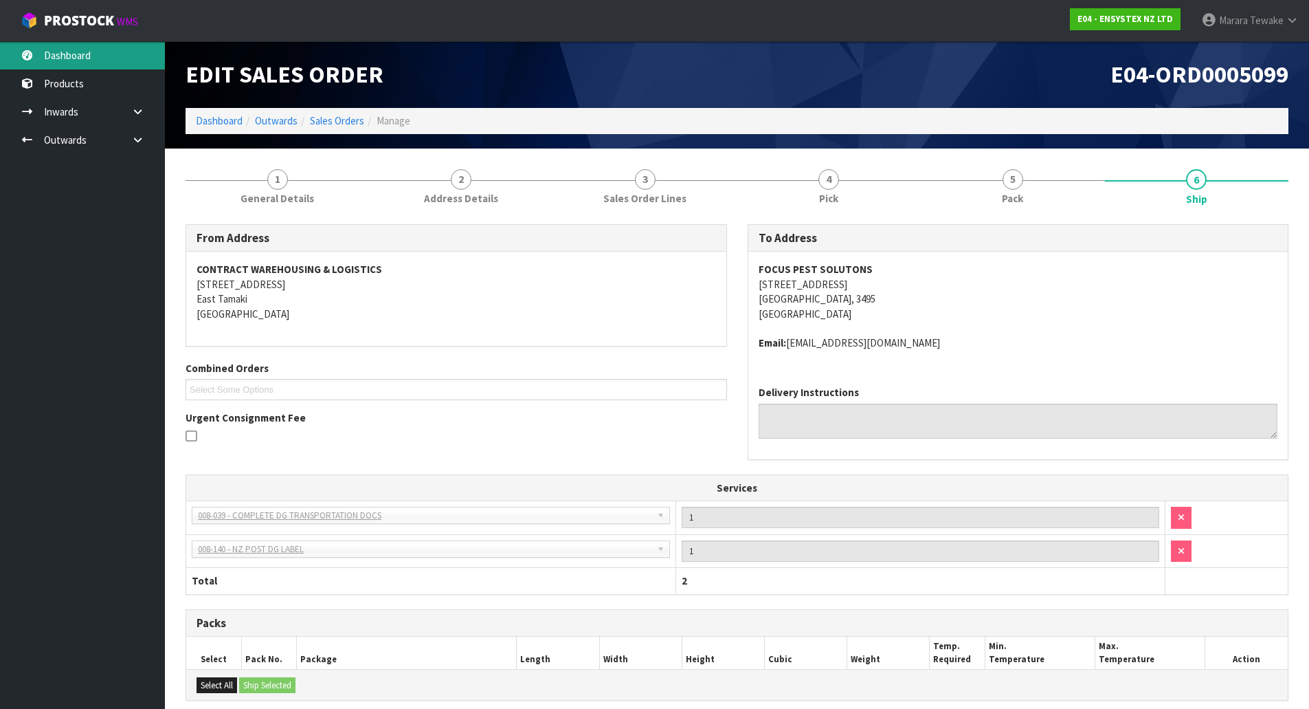
click at [113, 56] on link "Dashboard" at bounding box center [82, 55] width 165 height 28
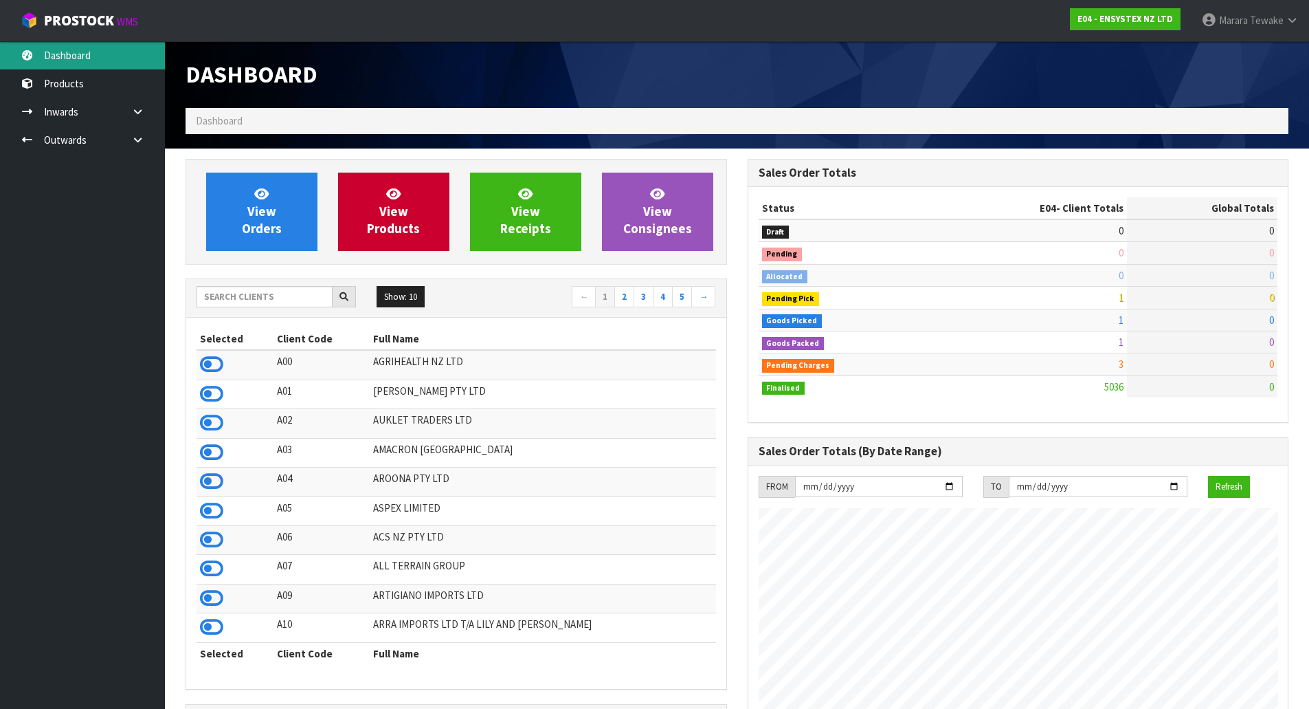
scroll to position [1041, 562]
